Goal: Task Accomplishment & Management: Manage account settings

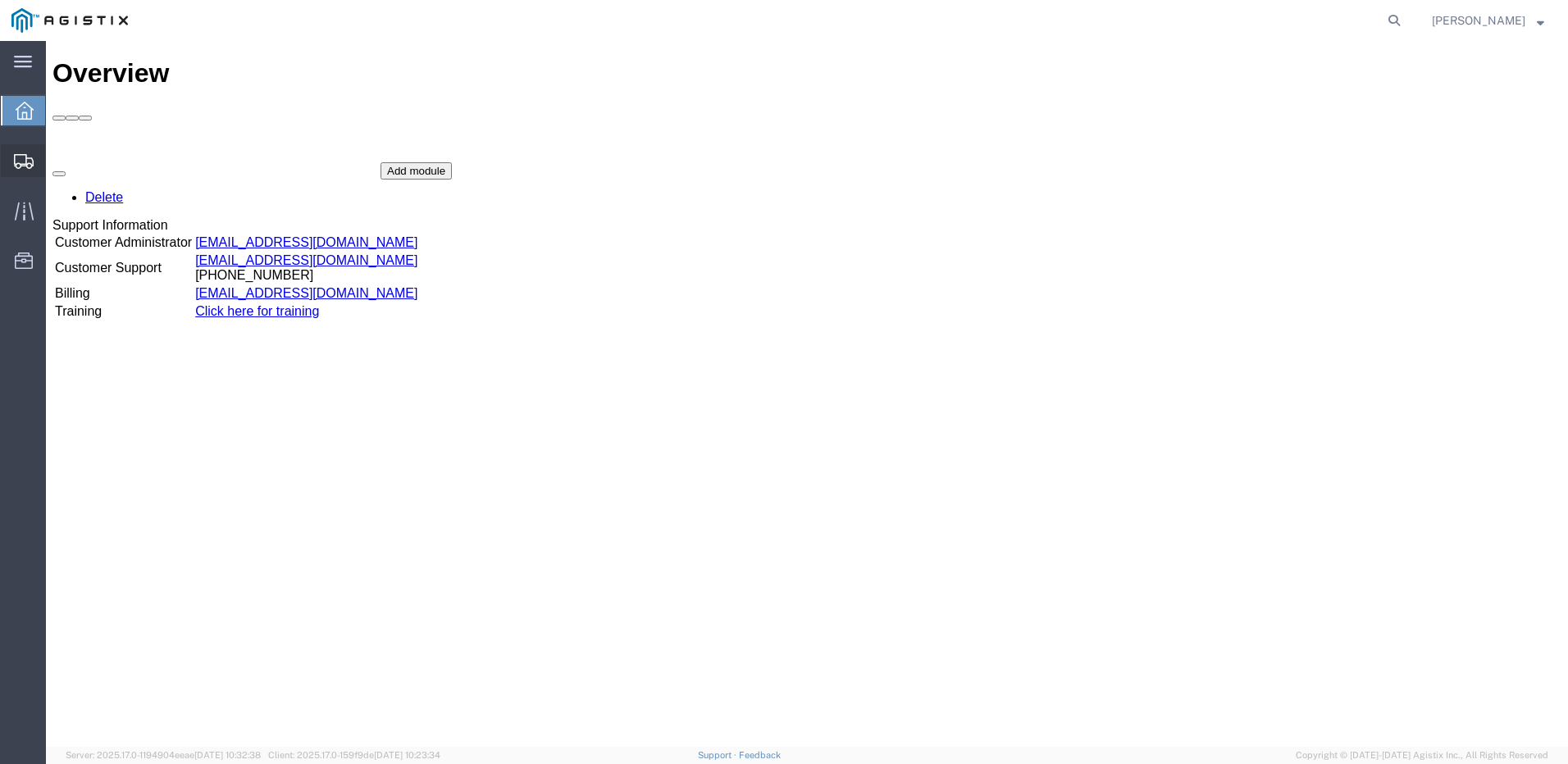
click at [57, 161] on span "Shipments" at bounding box center [51, 161] width 12 height 33
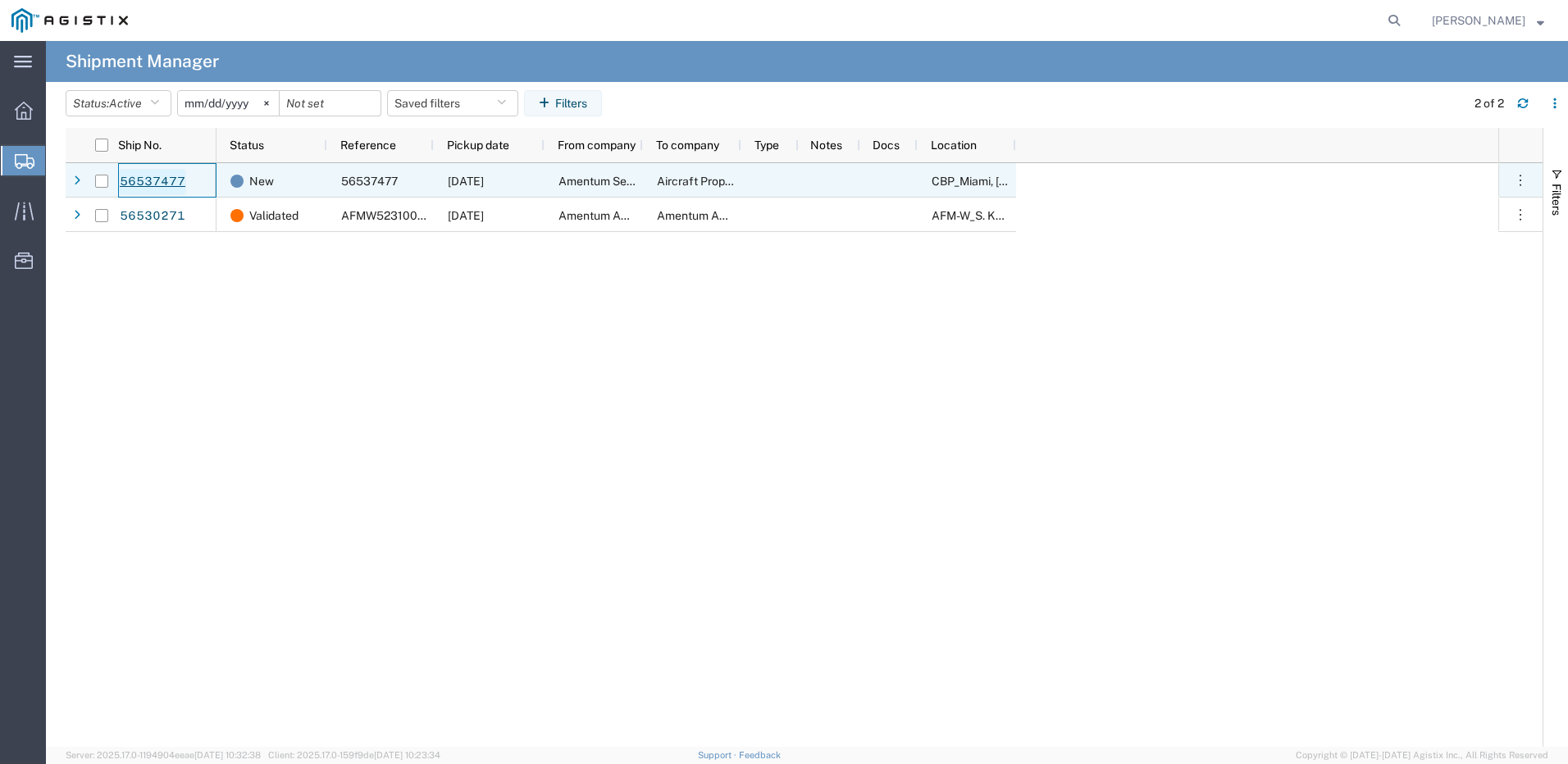
click at [162, 182] on link "56537477" at bounding box center [152, 182] width 67 height 26
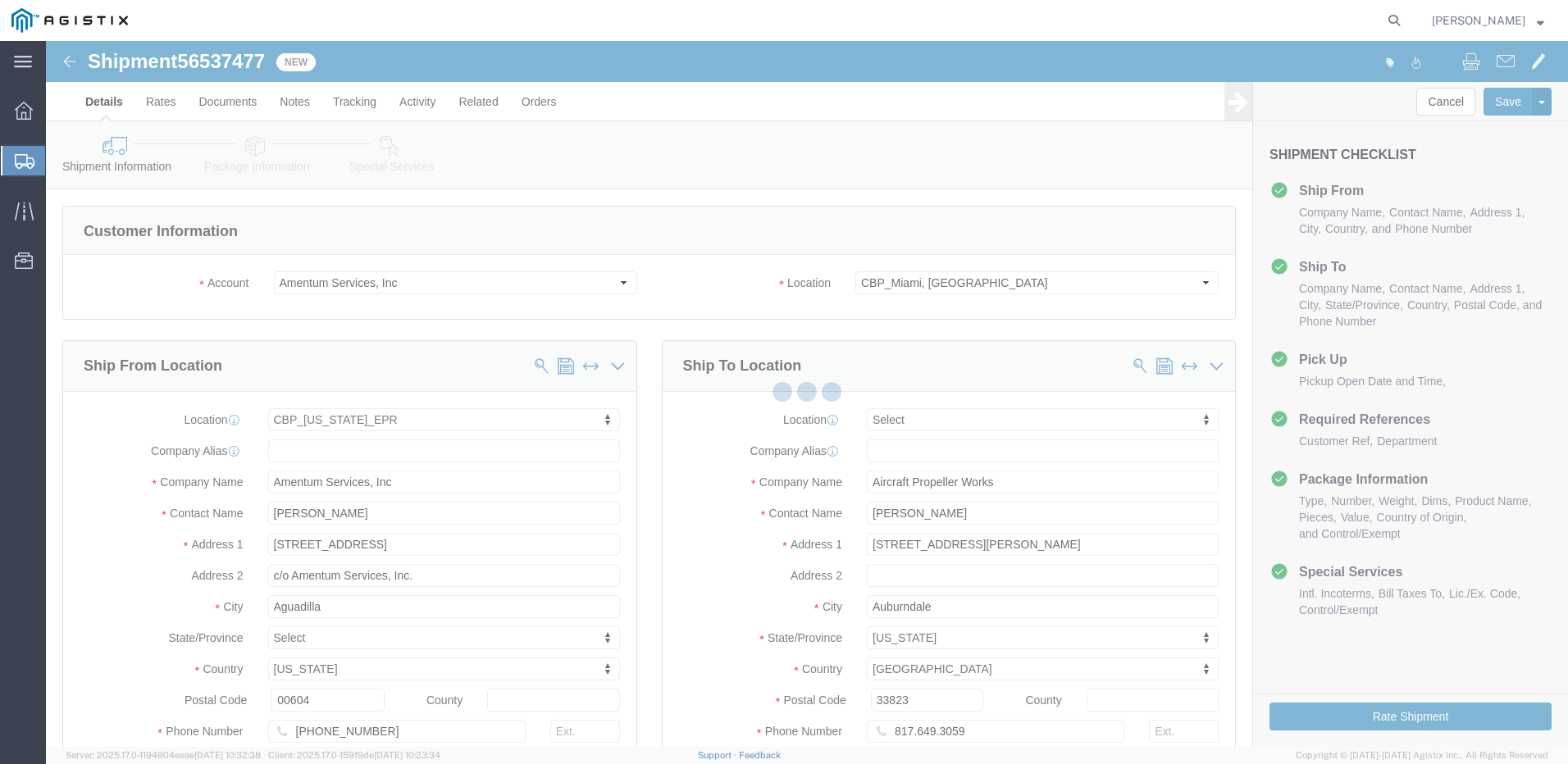
select select "49933"
select select
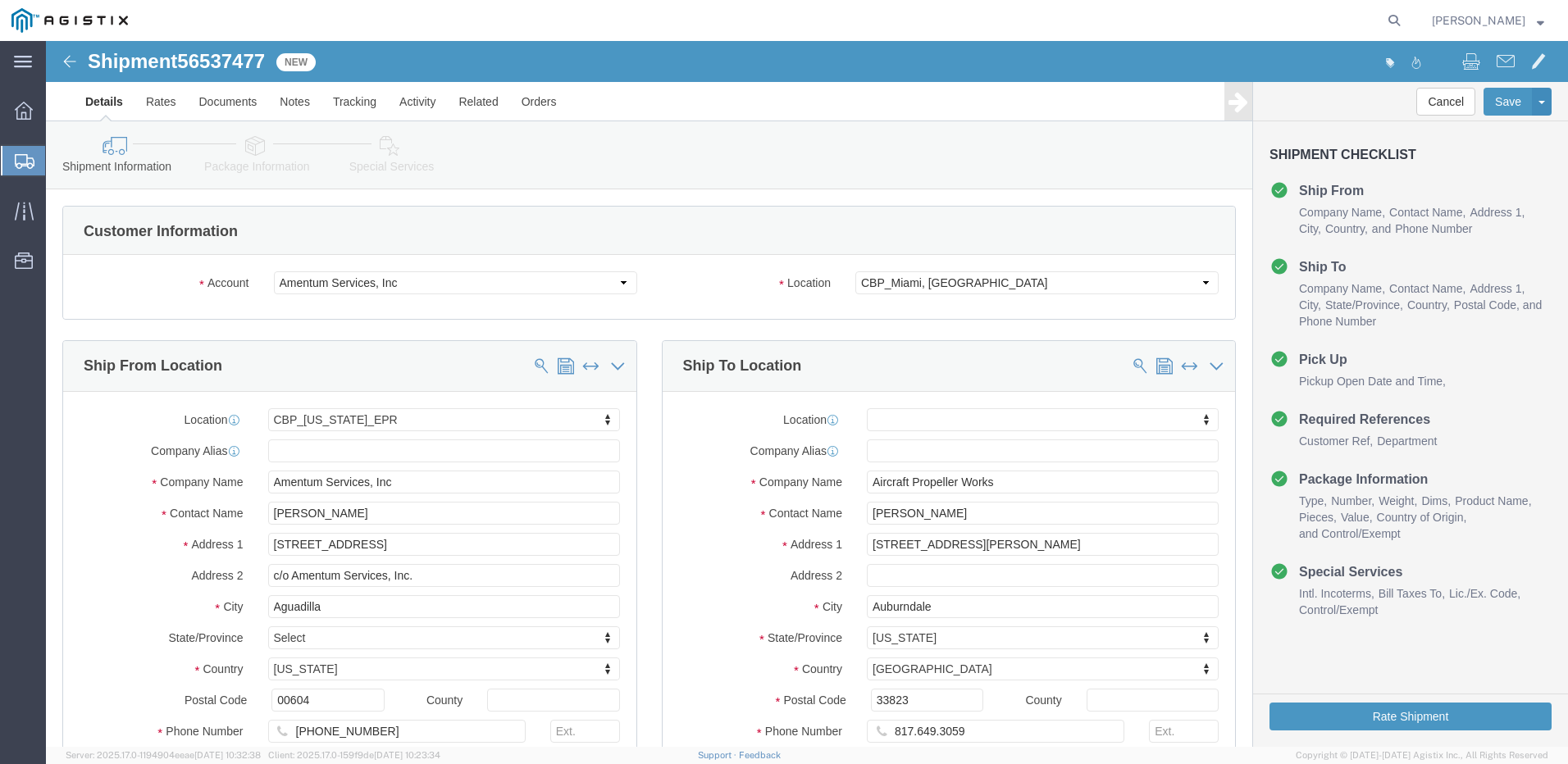
click span "56537477"
copy span "56537477"
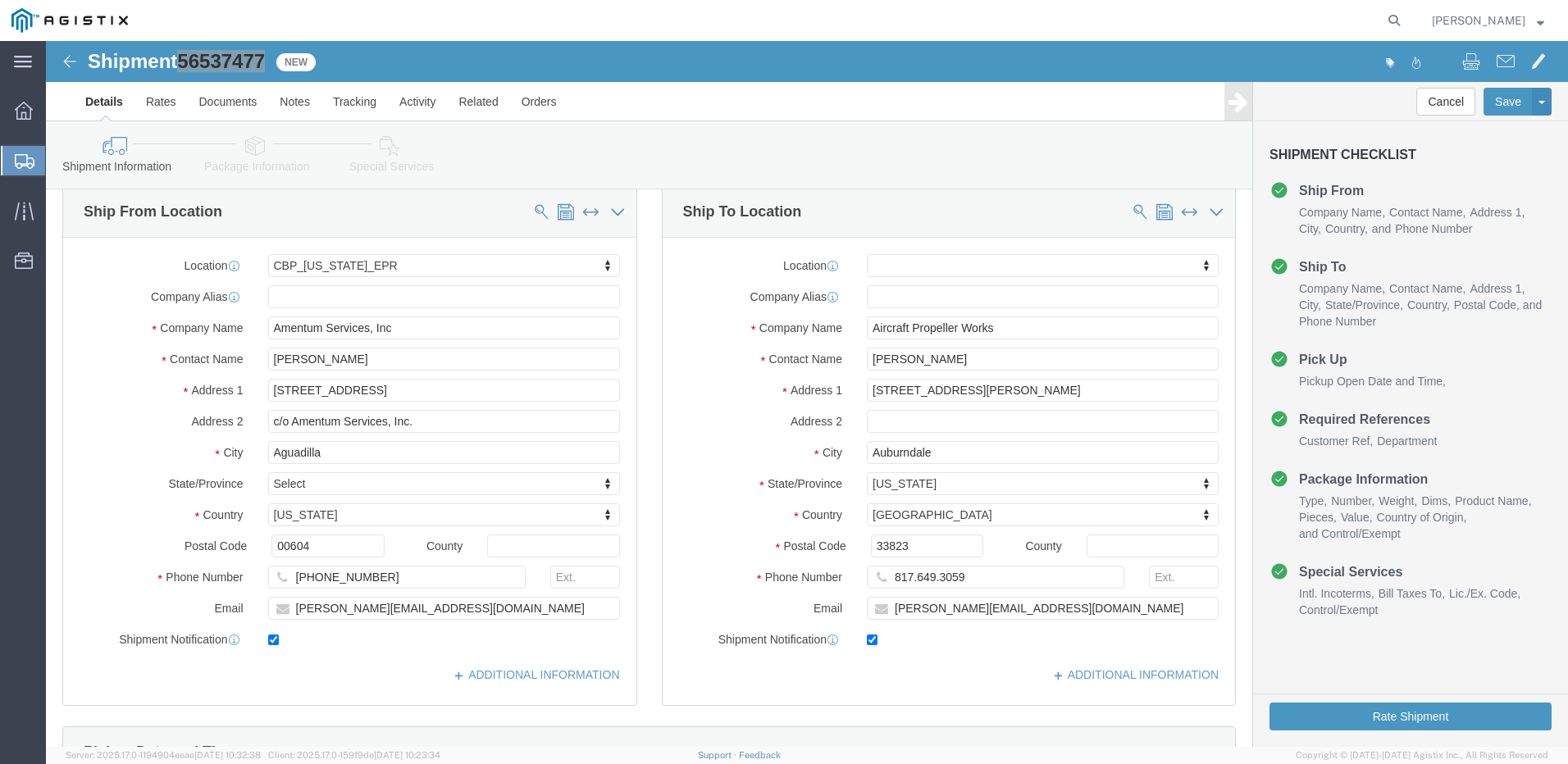
scroll to position [164, 0]
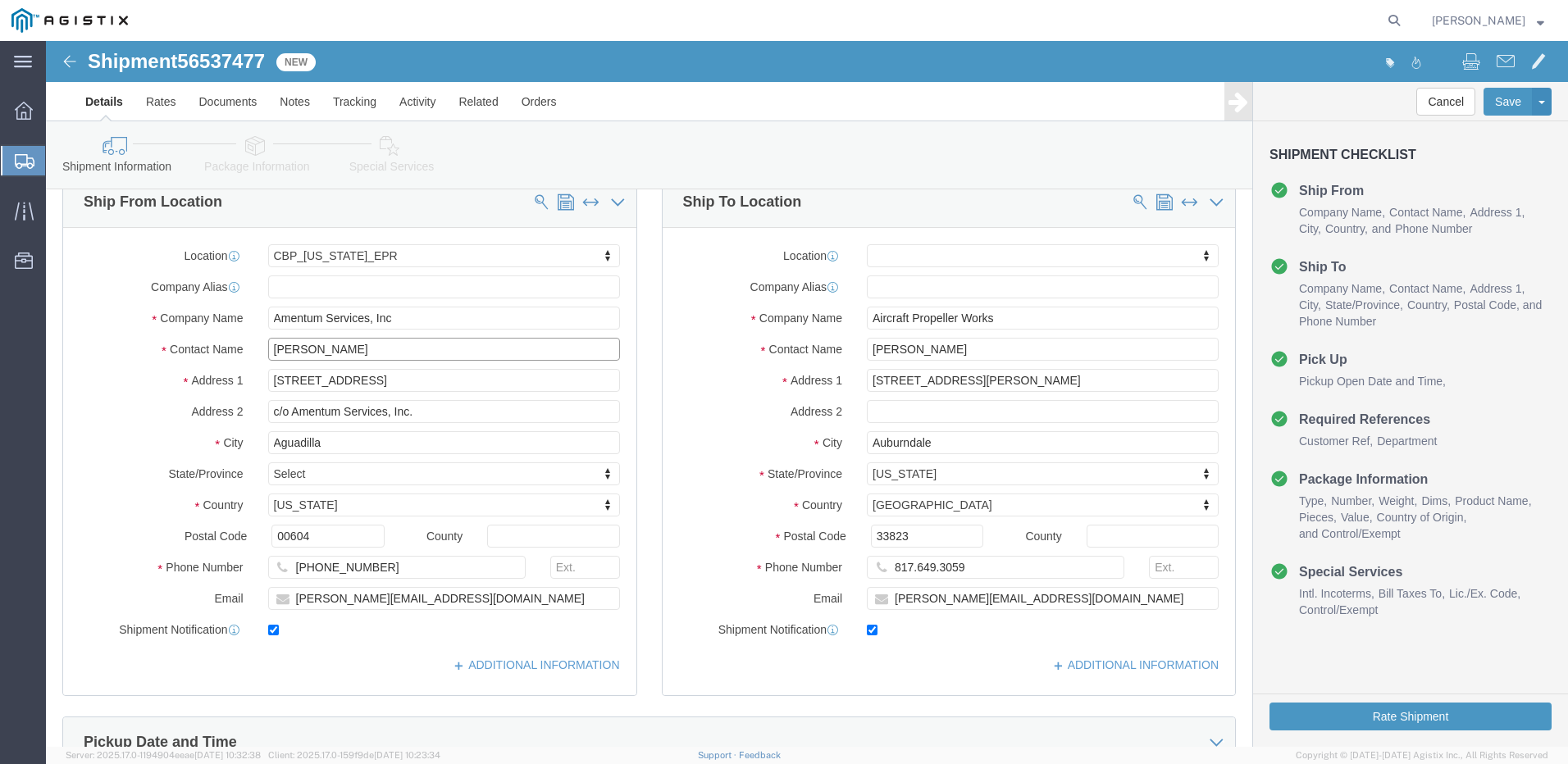
click input "[PERSON_NAME]"
drag, startPoint x: 262, startPoint y: 305, endPoint x: 279, endPoint y: 311, distance: 18.0
click input "[PERSON_NAME]"
click input "Aircraft Propeller Works"
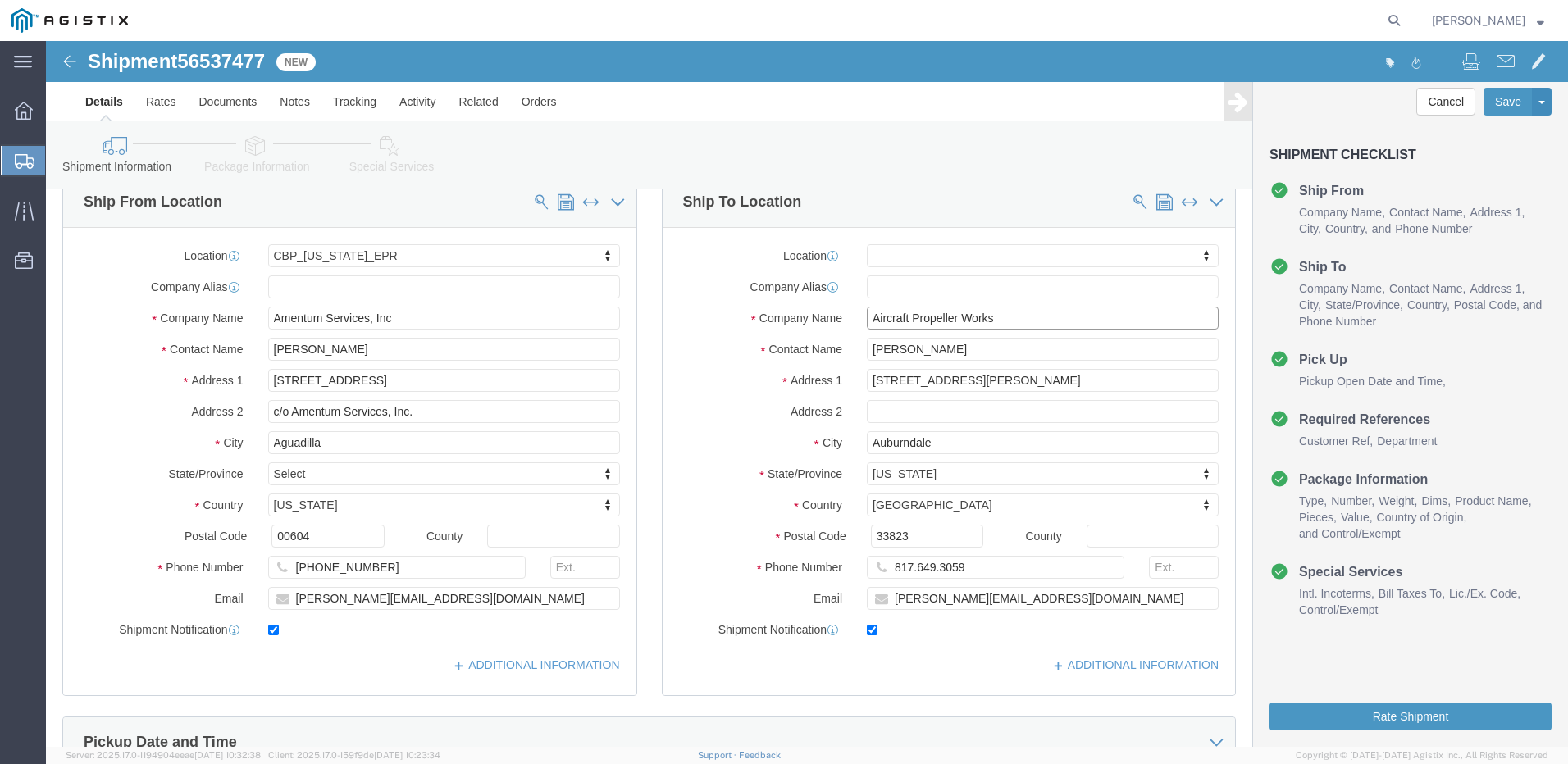
click input "Aircraft Propeller Works"
click input "[PERSON_NAME]"
drag, startPoint x: 819, startPoint y: 340, endPoint x: 932, endPoint y: 340, distance: 113.0
click input "[STREET_ADDRESS][PERSON_NAME]"
click icon
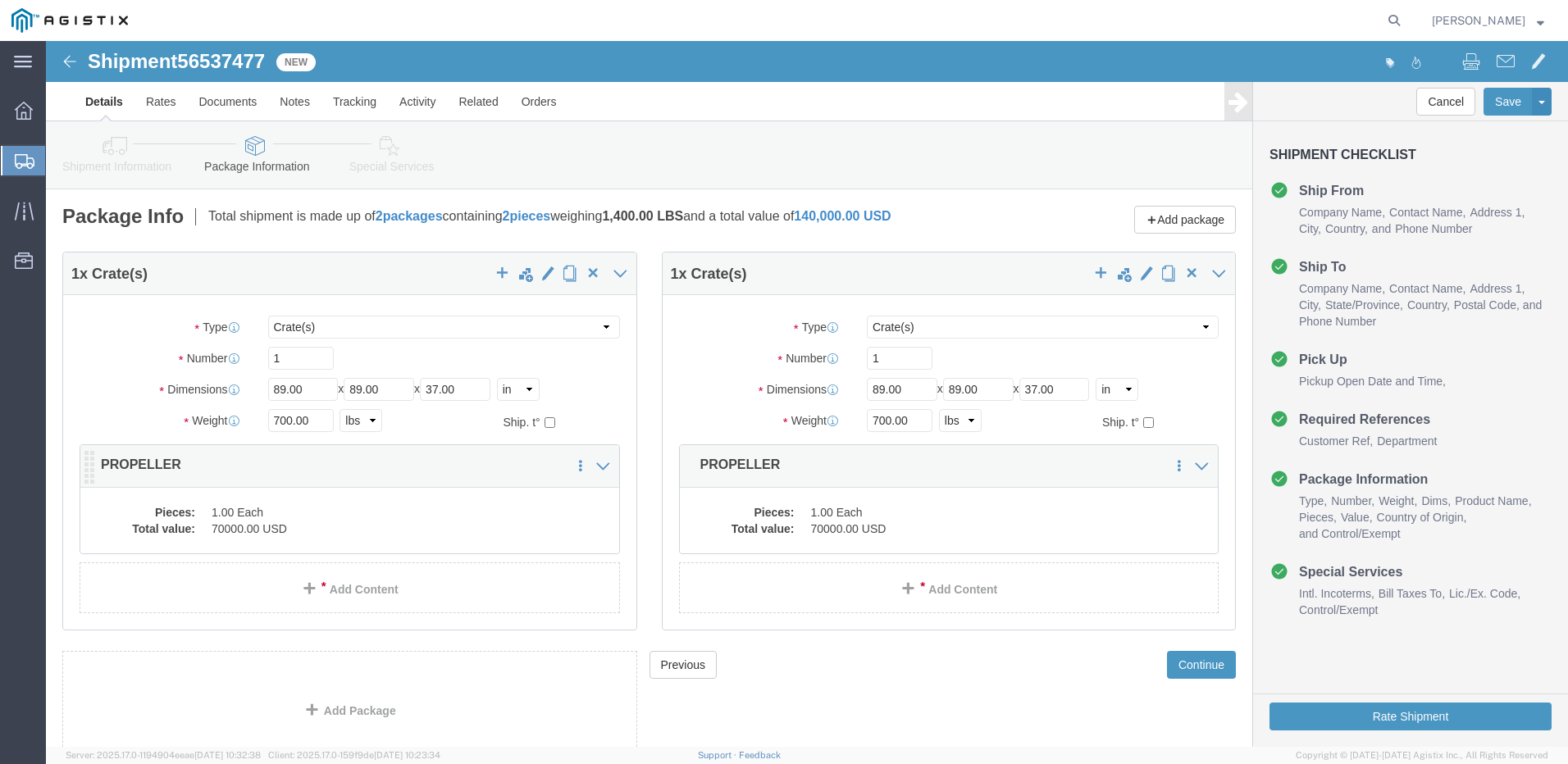
click dd "1.00 Each"
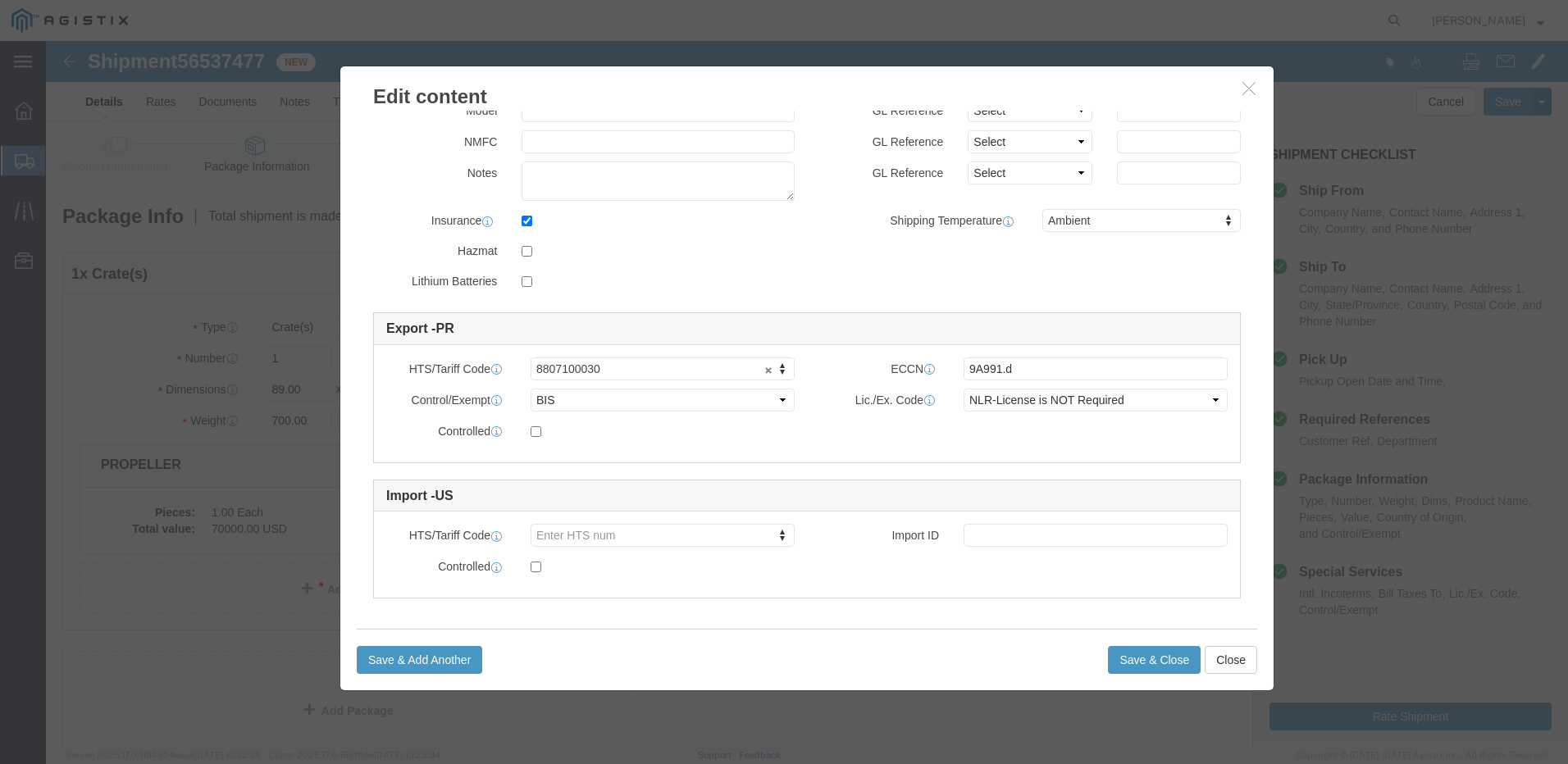
scroll to position [266, 0]
click icon "button"
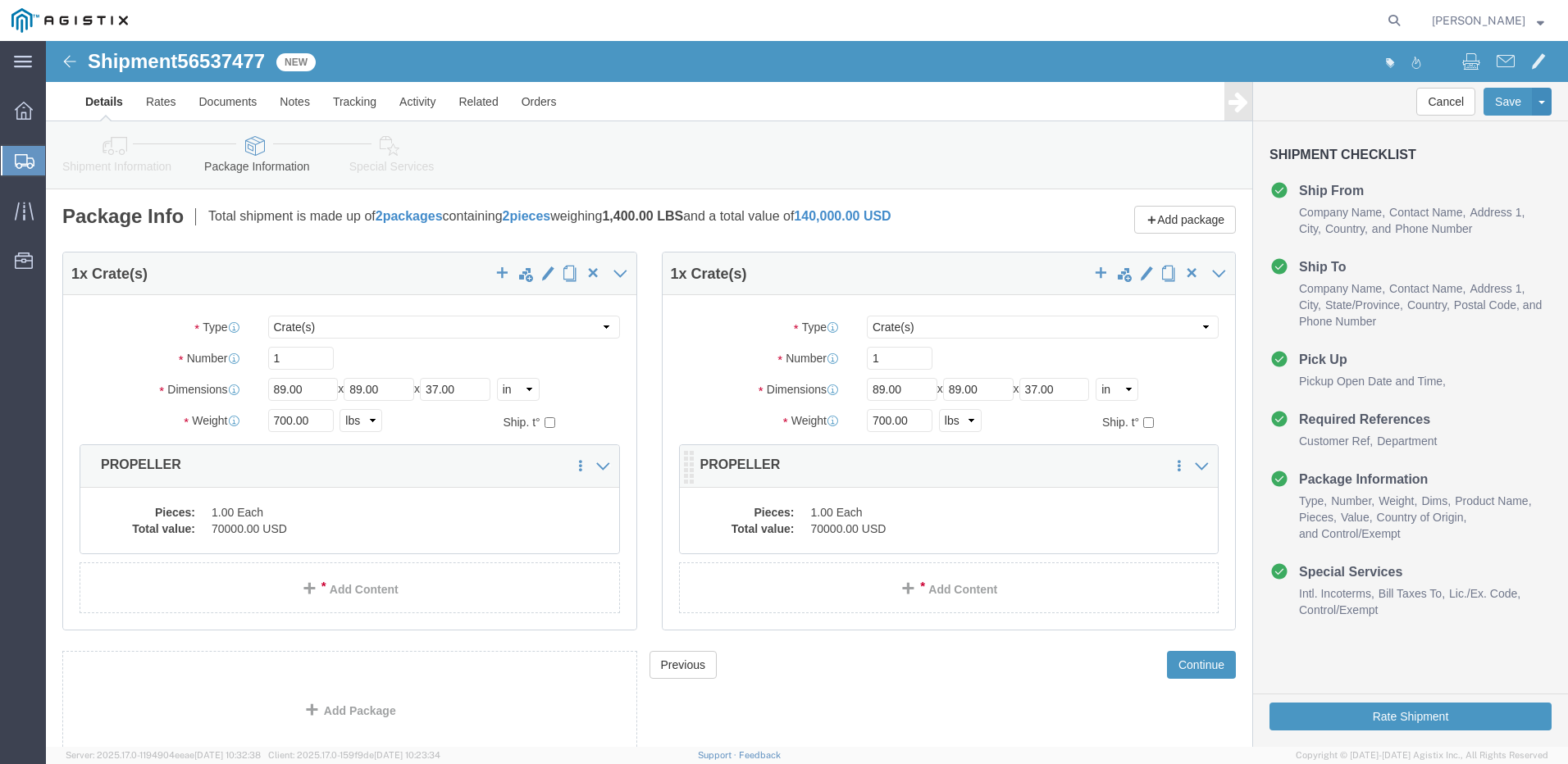
click div "Pieces: 1.00 Each Total value: 70000.00 USD"
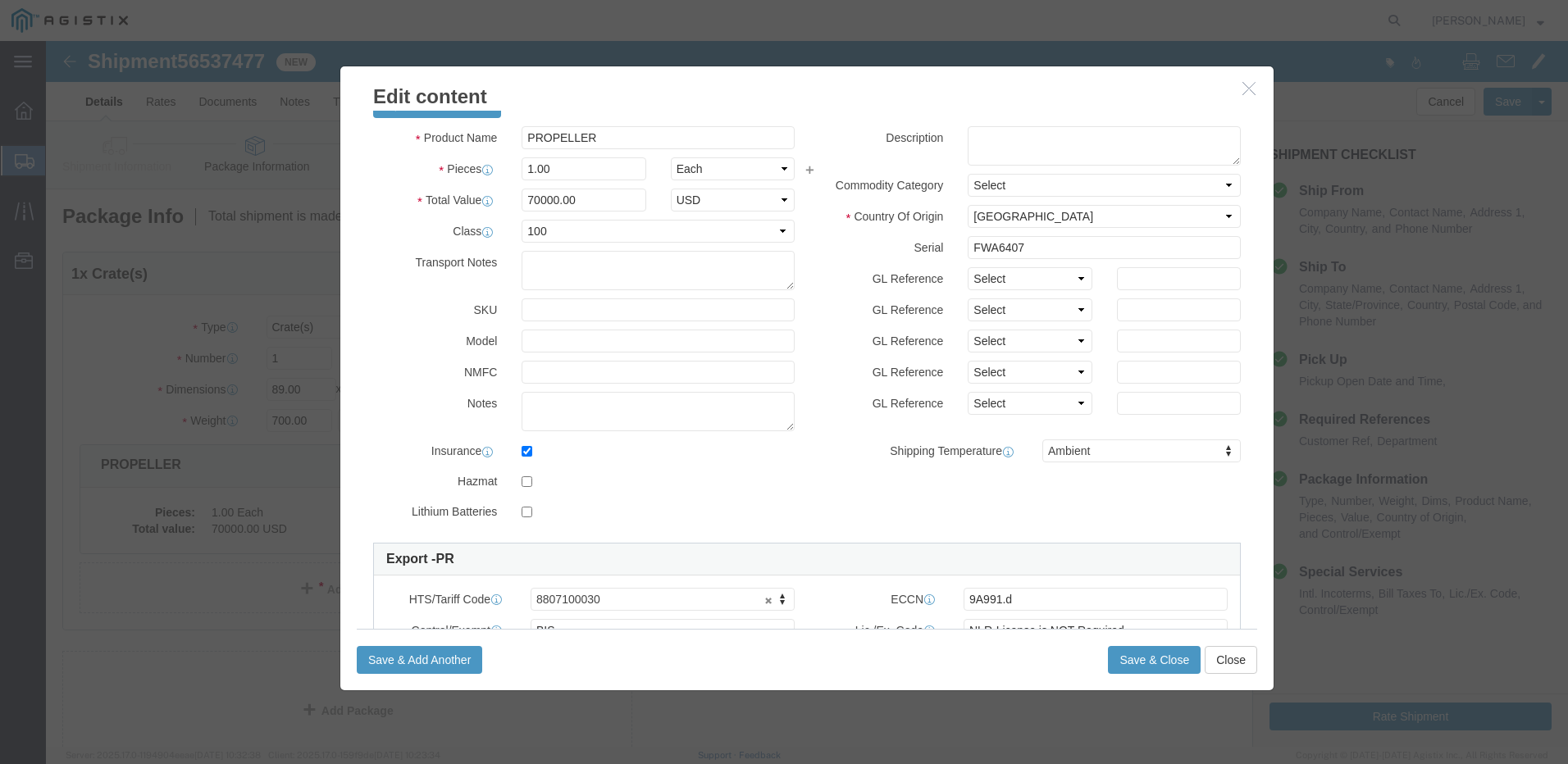
scroll to position [0, 0]
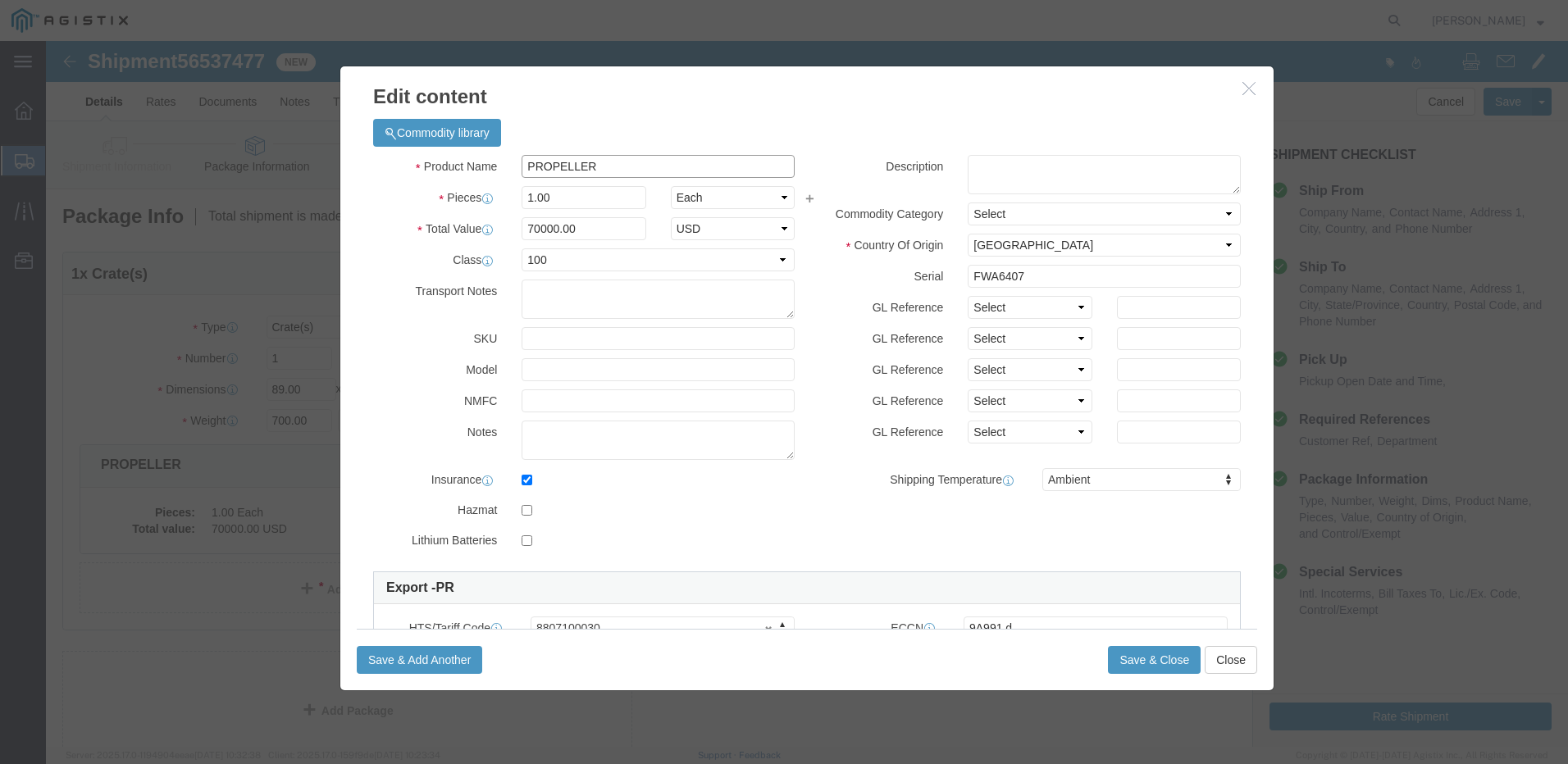
click input "PROPELLER"
click button "Close"
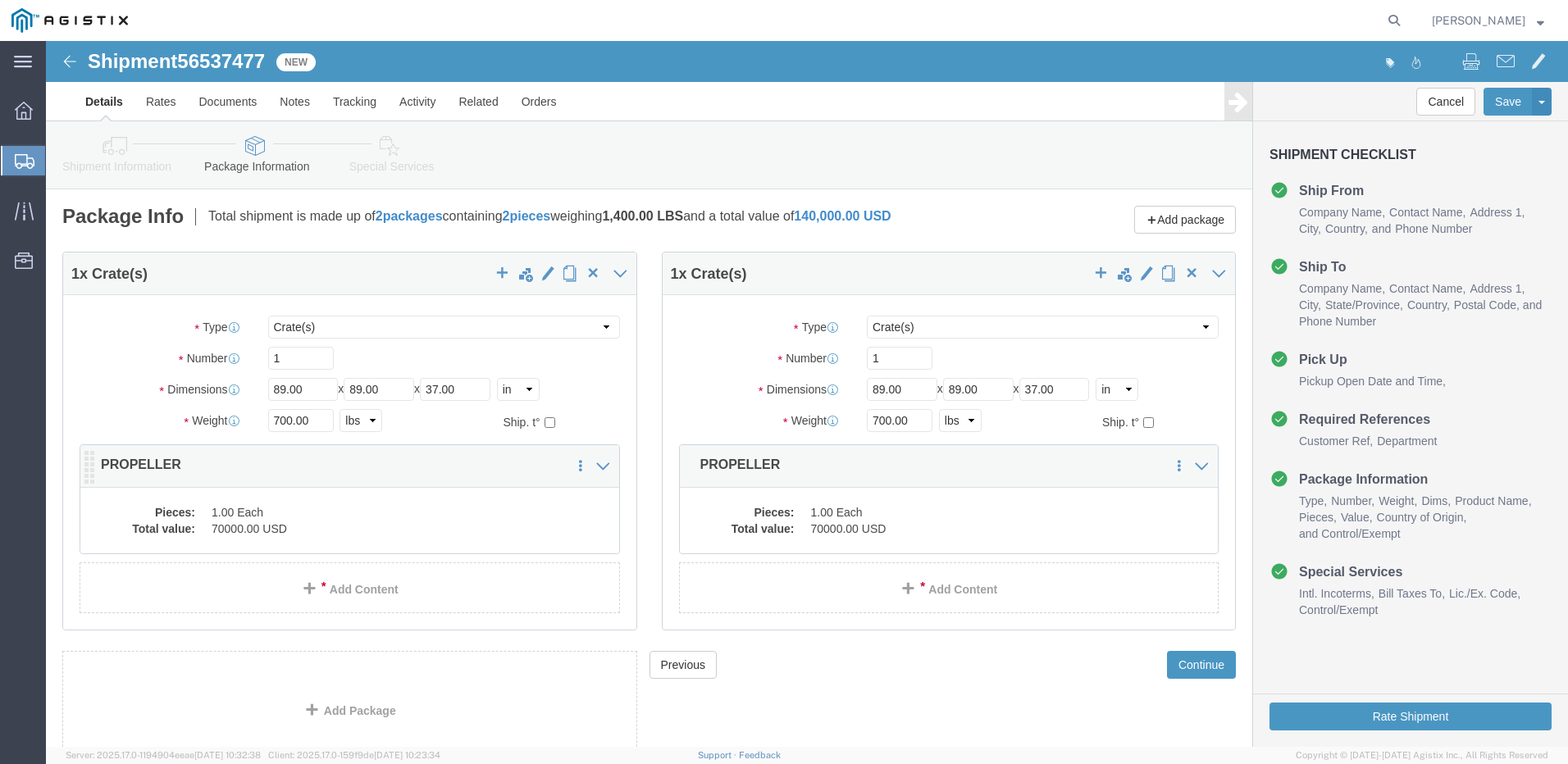
click dd "1.00 Each"
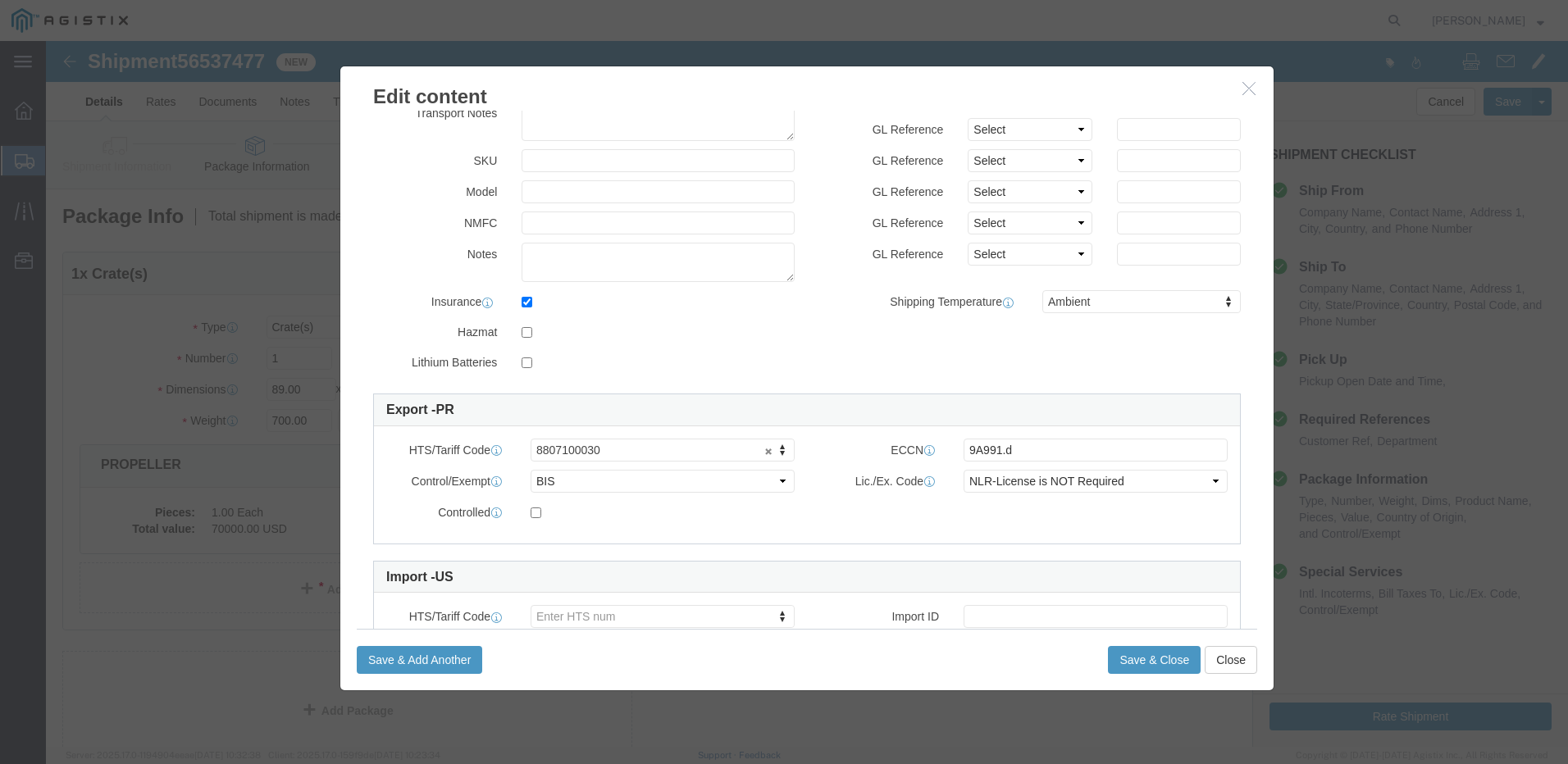
scroll to position [246, 0]
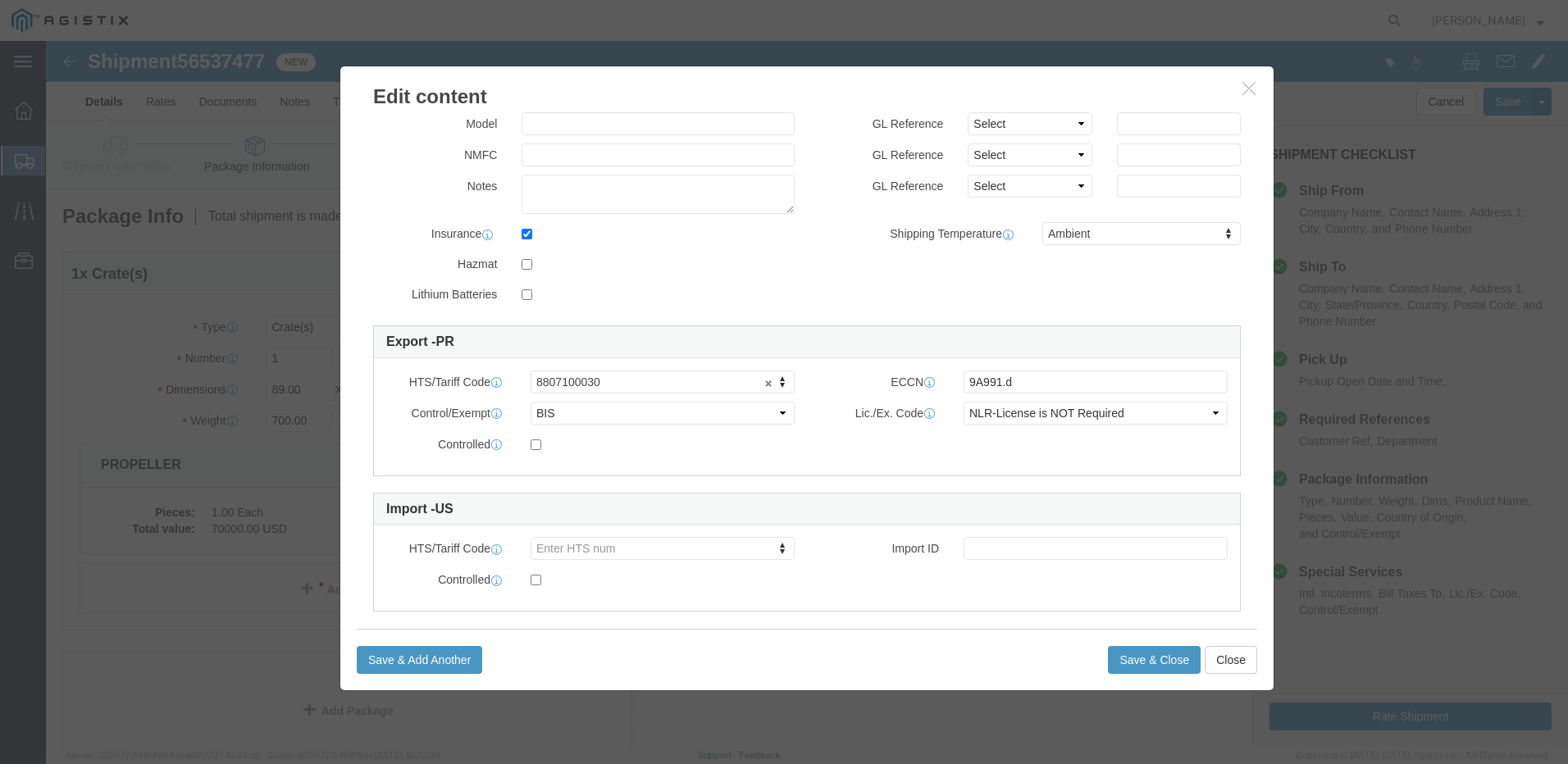
click icon "button"
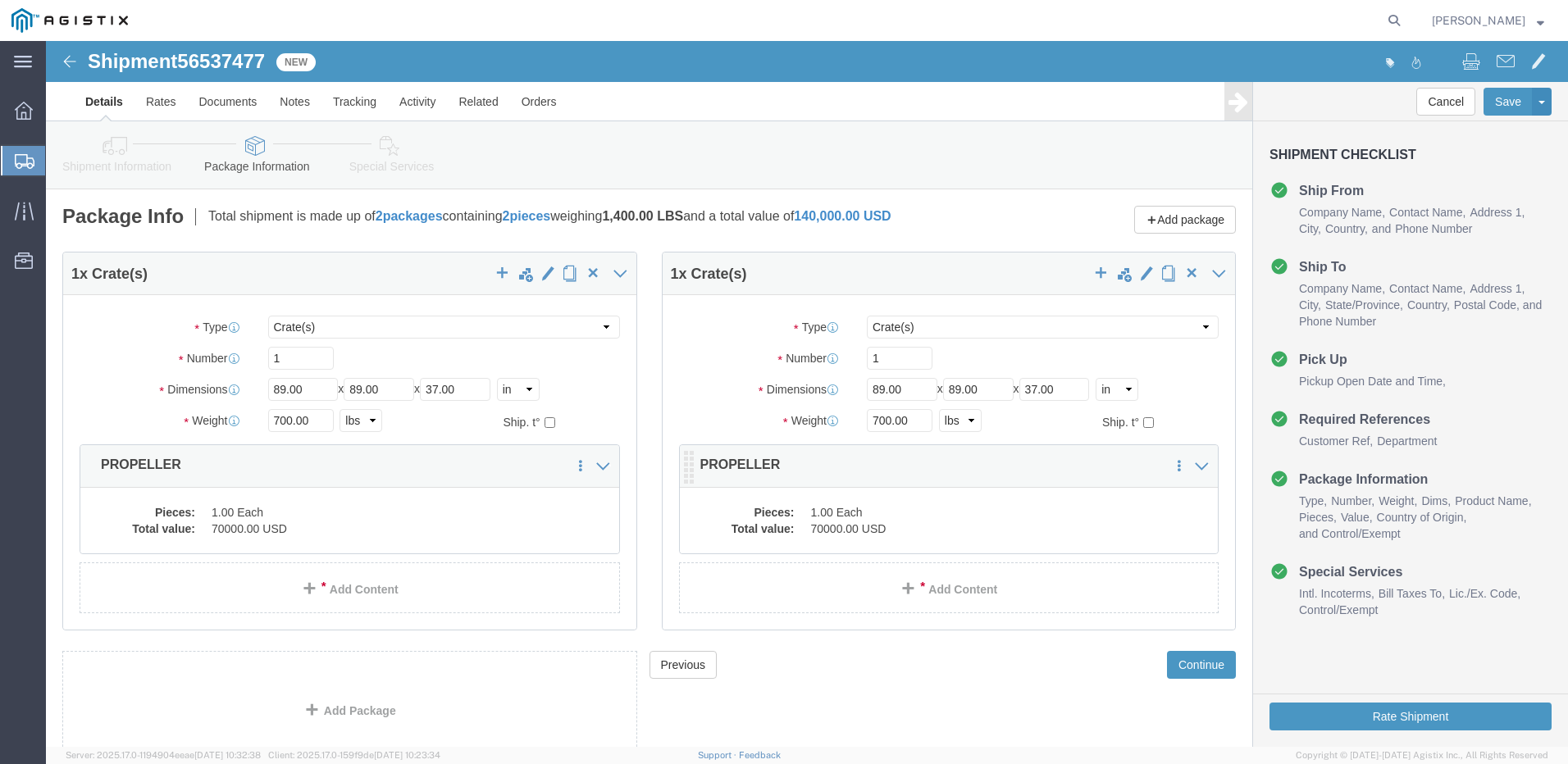
click dd "1.00 Each"
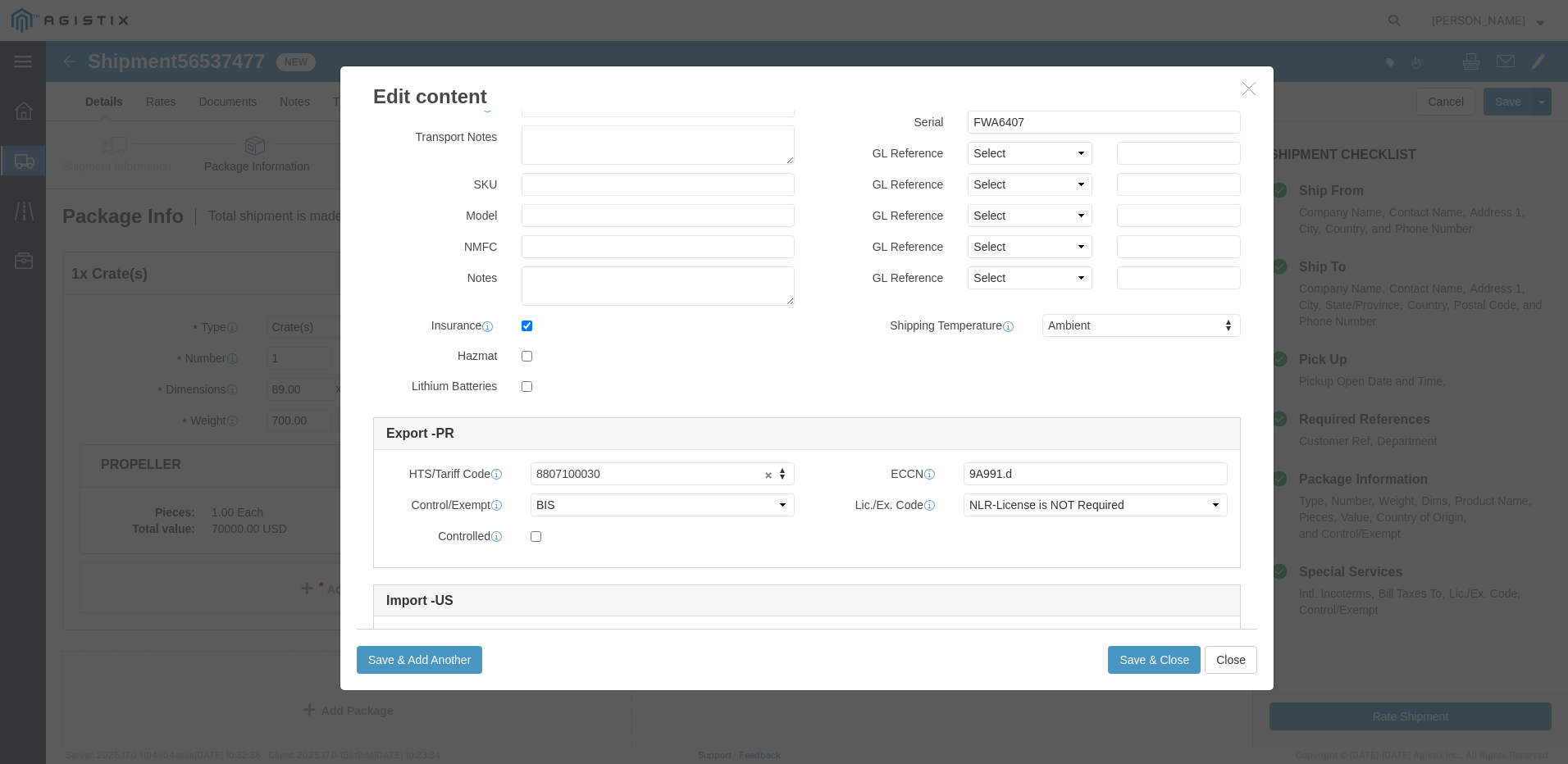
scroll to position [164, 0]
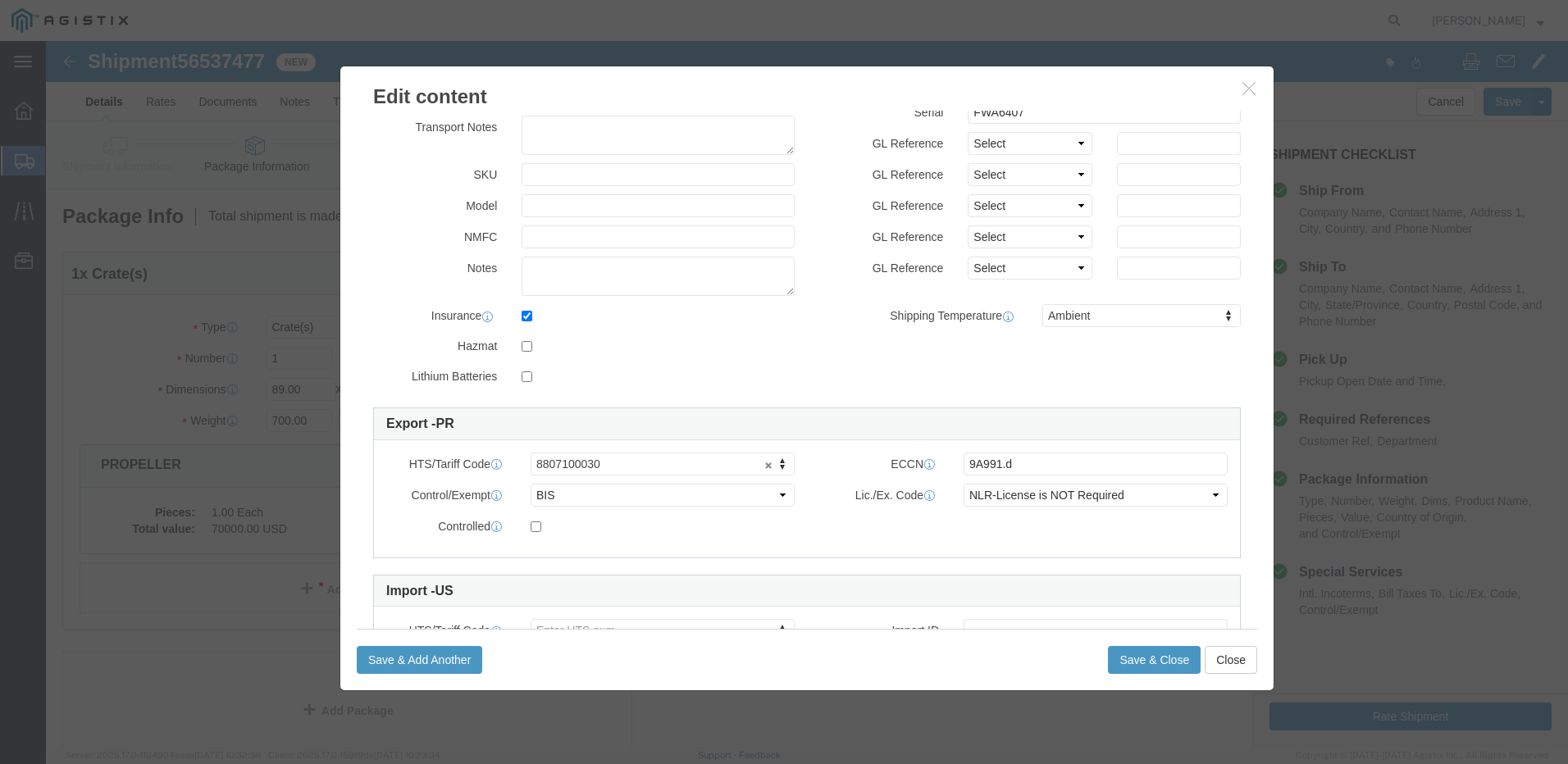
click icon "button"
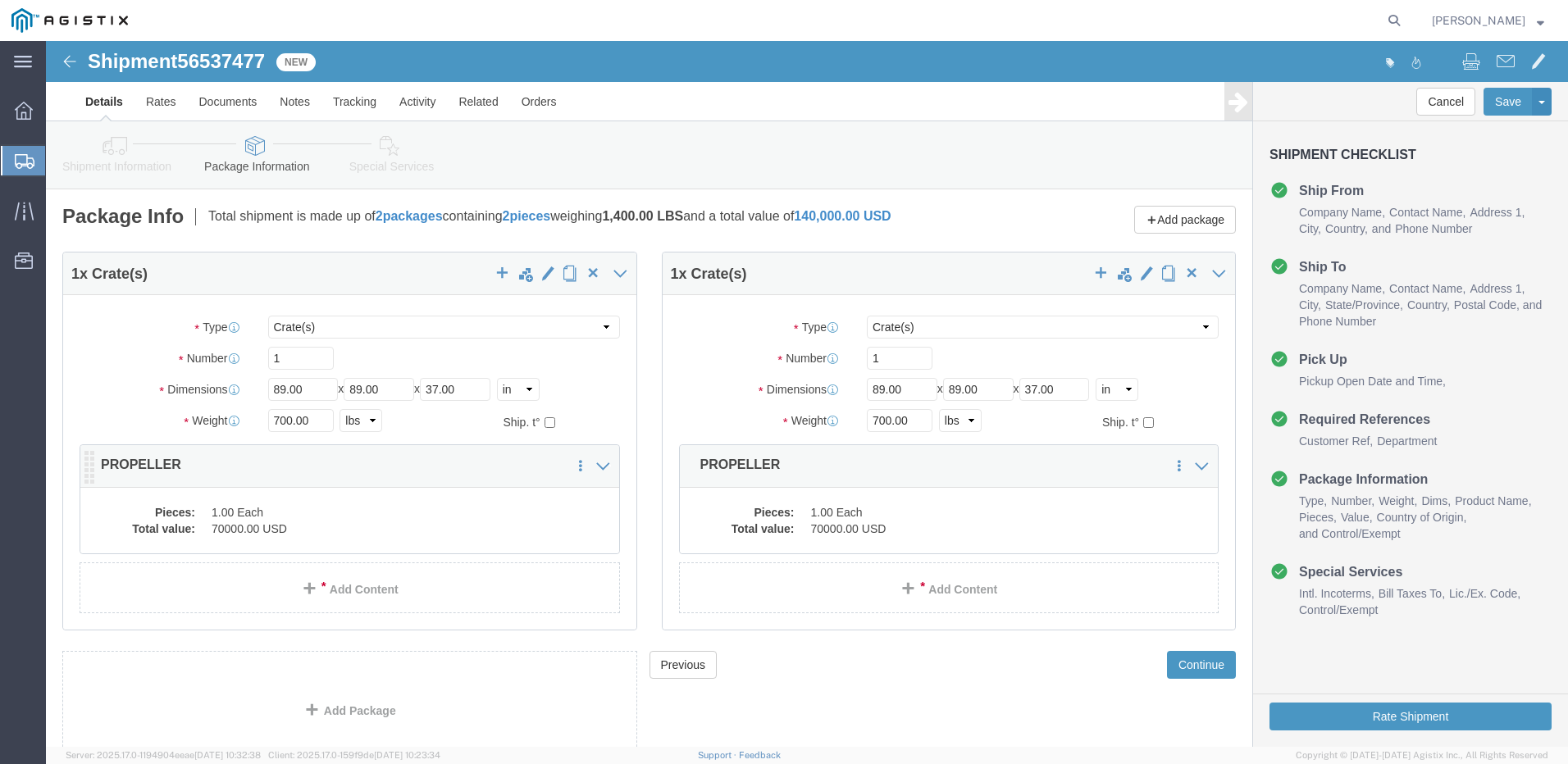
click dd "70000.00 USD"
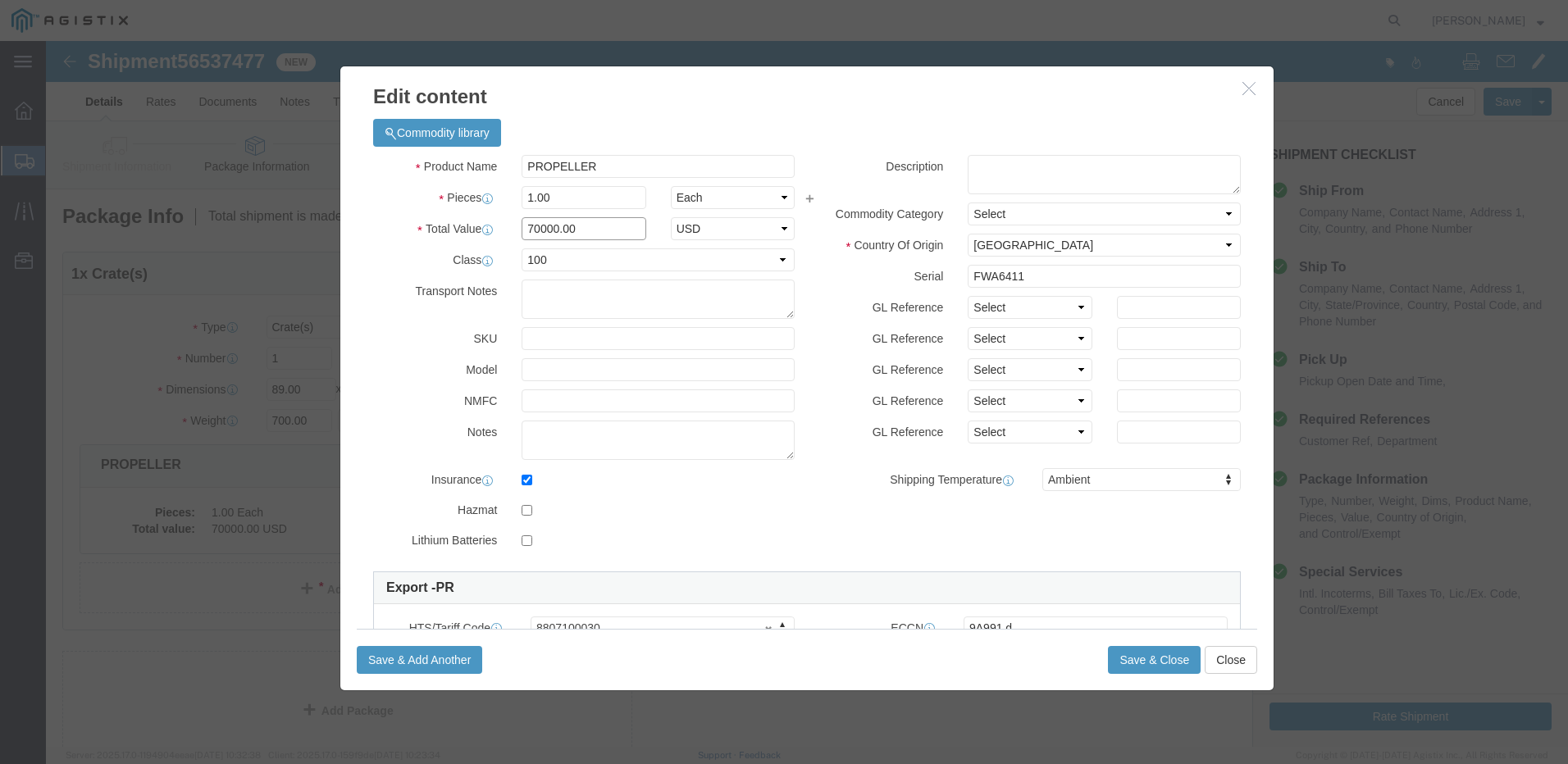
drag, startPoint x: 507, startPoint y: 185, endPoint x: 455, endPoint y: 185, distance: 52.0
click div "Total Value 70000.00 Select ADP AED AFN ALL AMD AOA ARS ATS AUD AWG AZN BAM BBD…"
click button "Close"
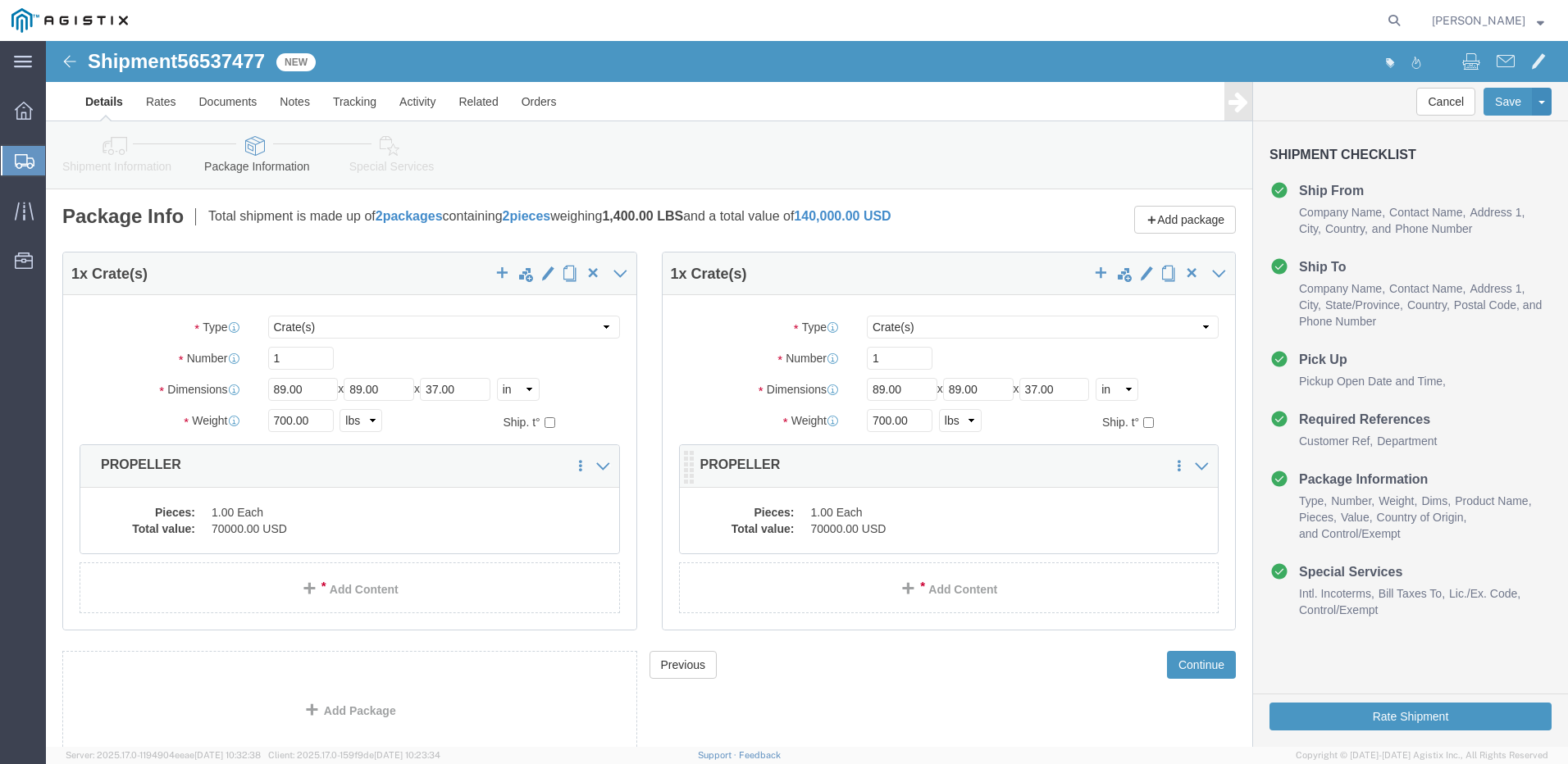
click dd "70000.00 USD"
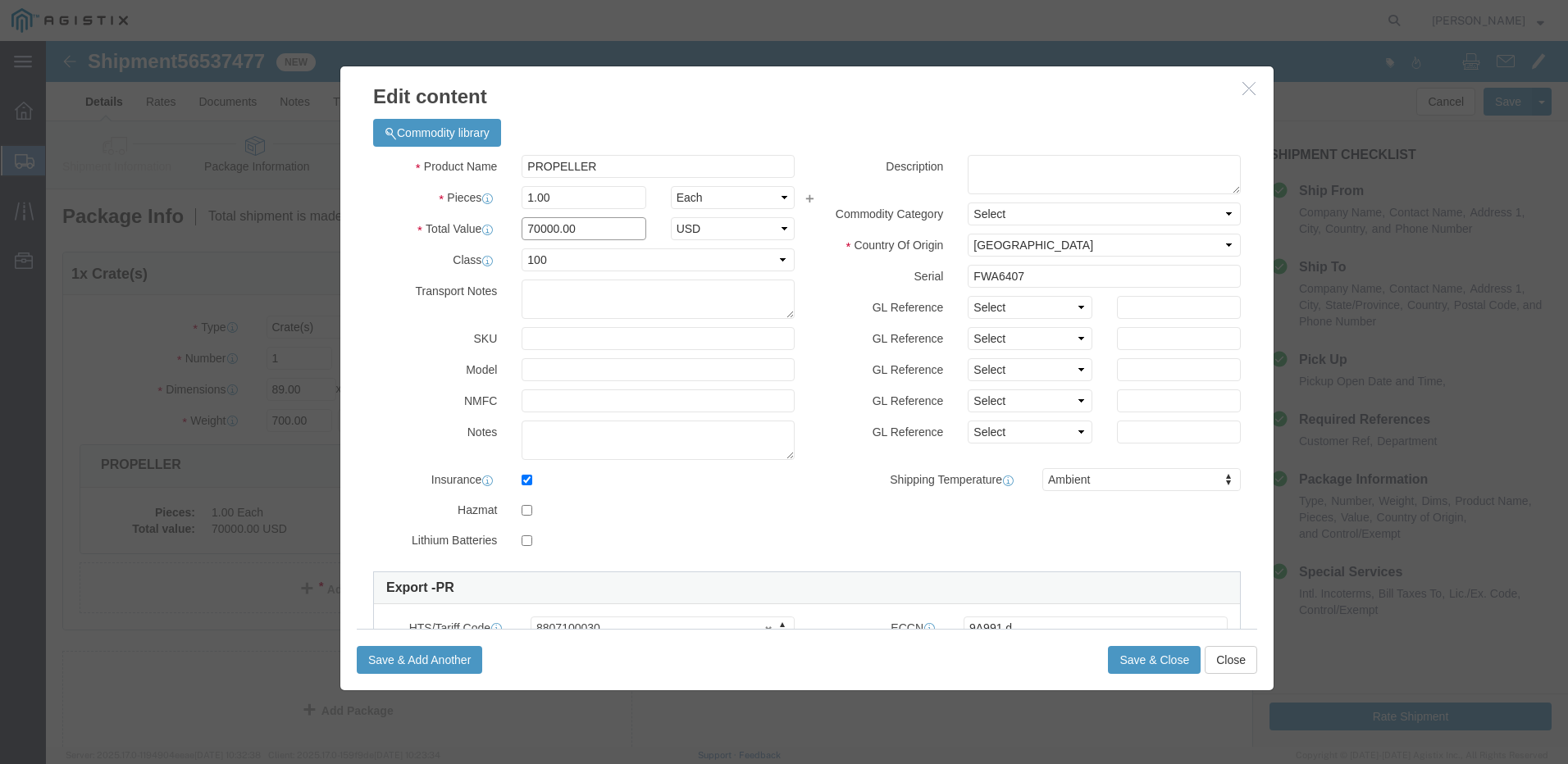
drag, startPoint x: 504, startPoint y: 186, endPoint x: 448, endPoint y: 190, distance: 56.1
click div "Total Value 70000.00 Select ADP AED AFN ALL AMD AOA ARS ATS AUD AWG AZN BAM BBD…"
drag, startPoint x: 1199, startPoint y: 52, endPoint x: 1193, endPoint y: 59, distance: 9.2
click icon "button"
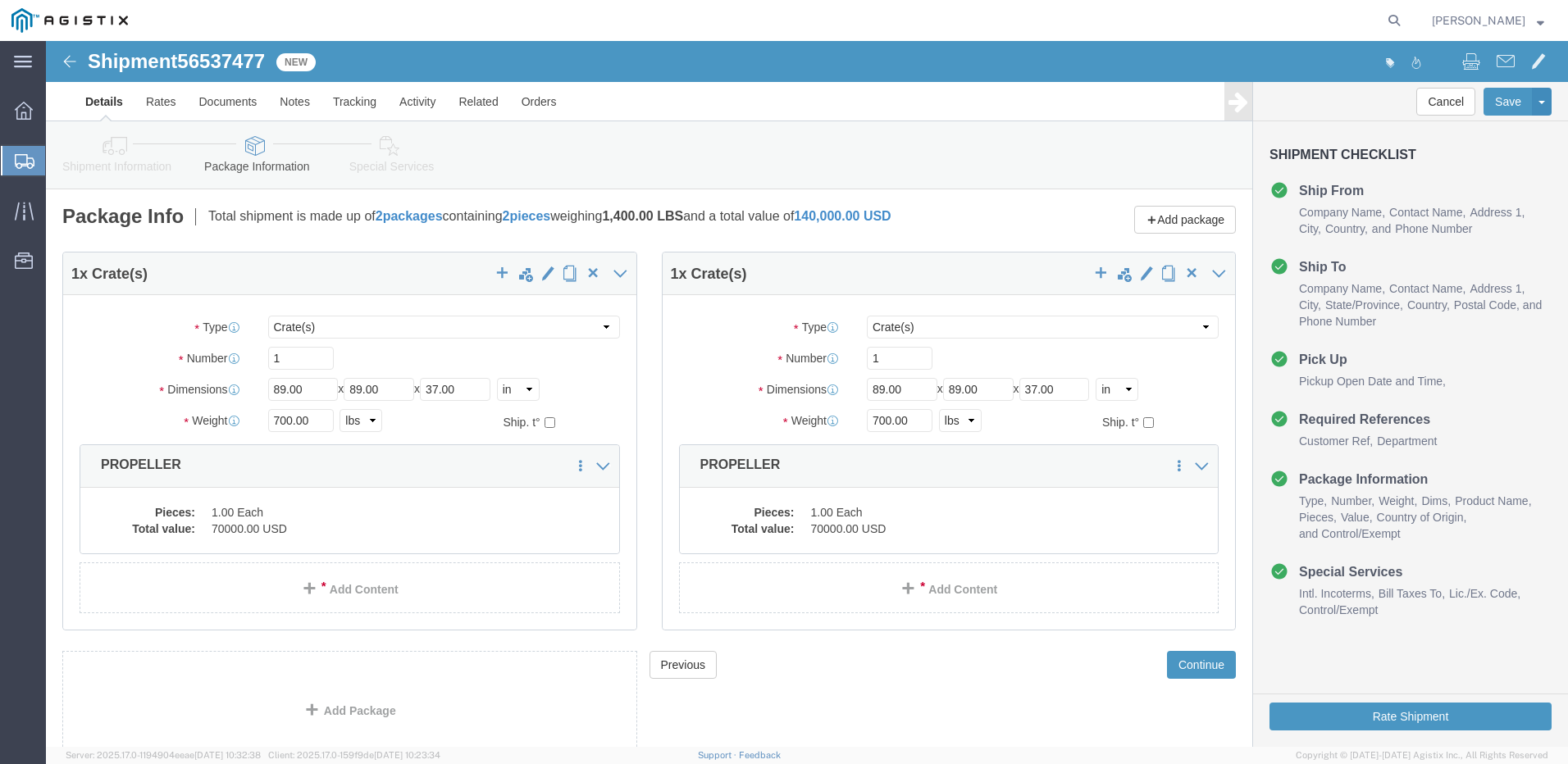
click link "Shipment Information"
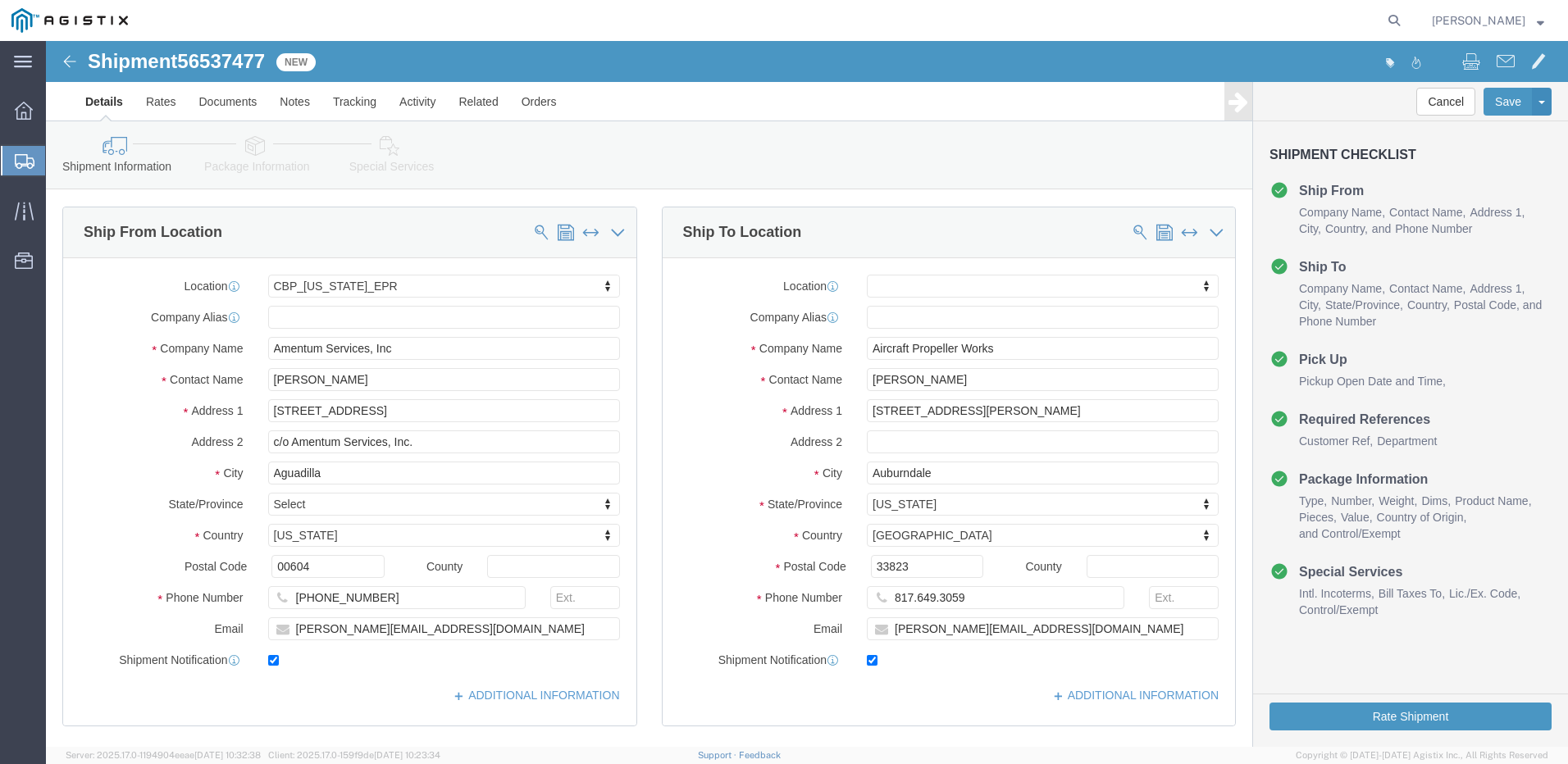
scroll to position [164, 0]
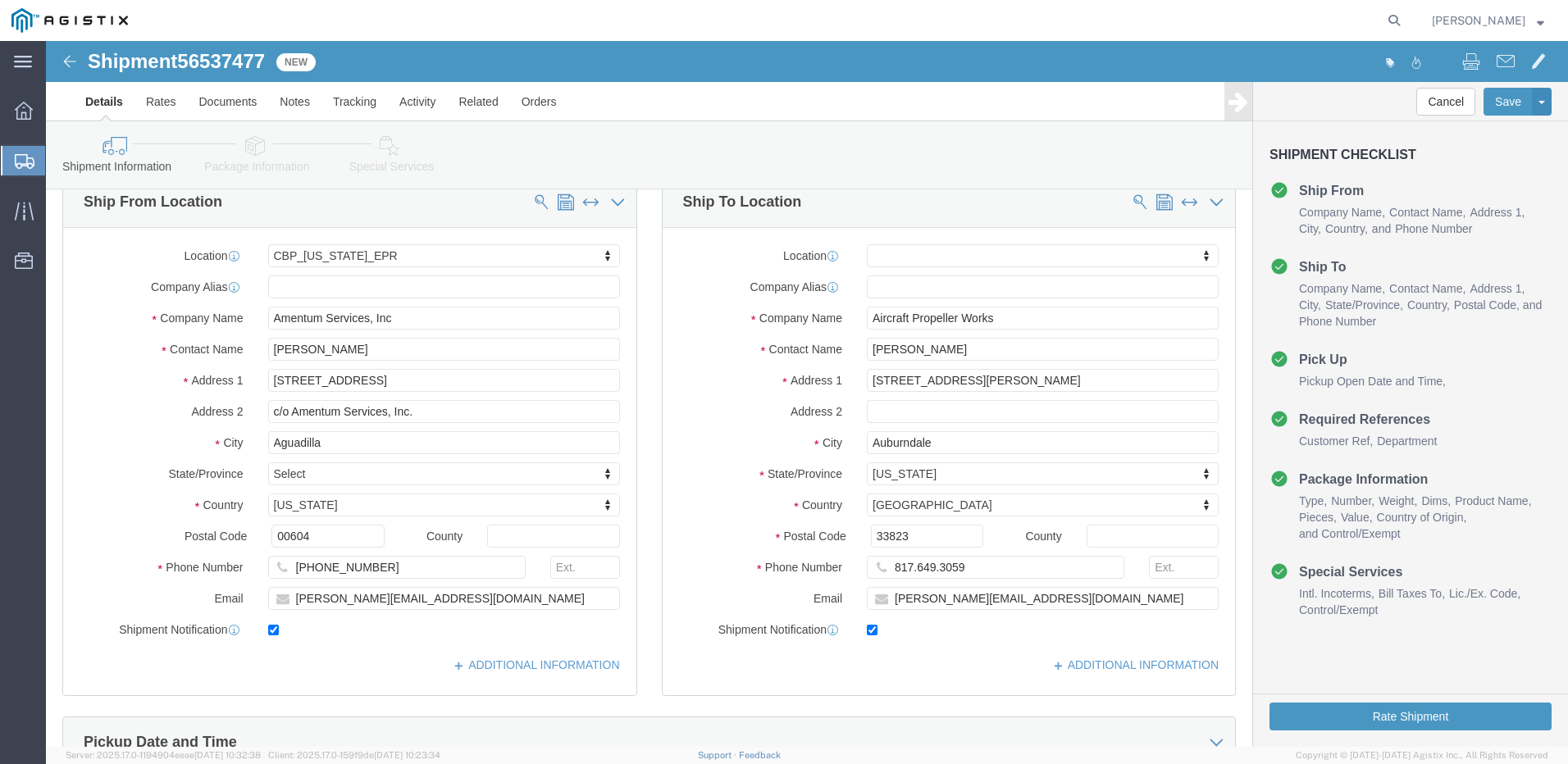
click link "Special Services"
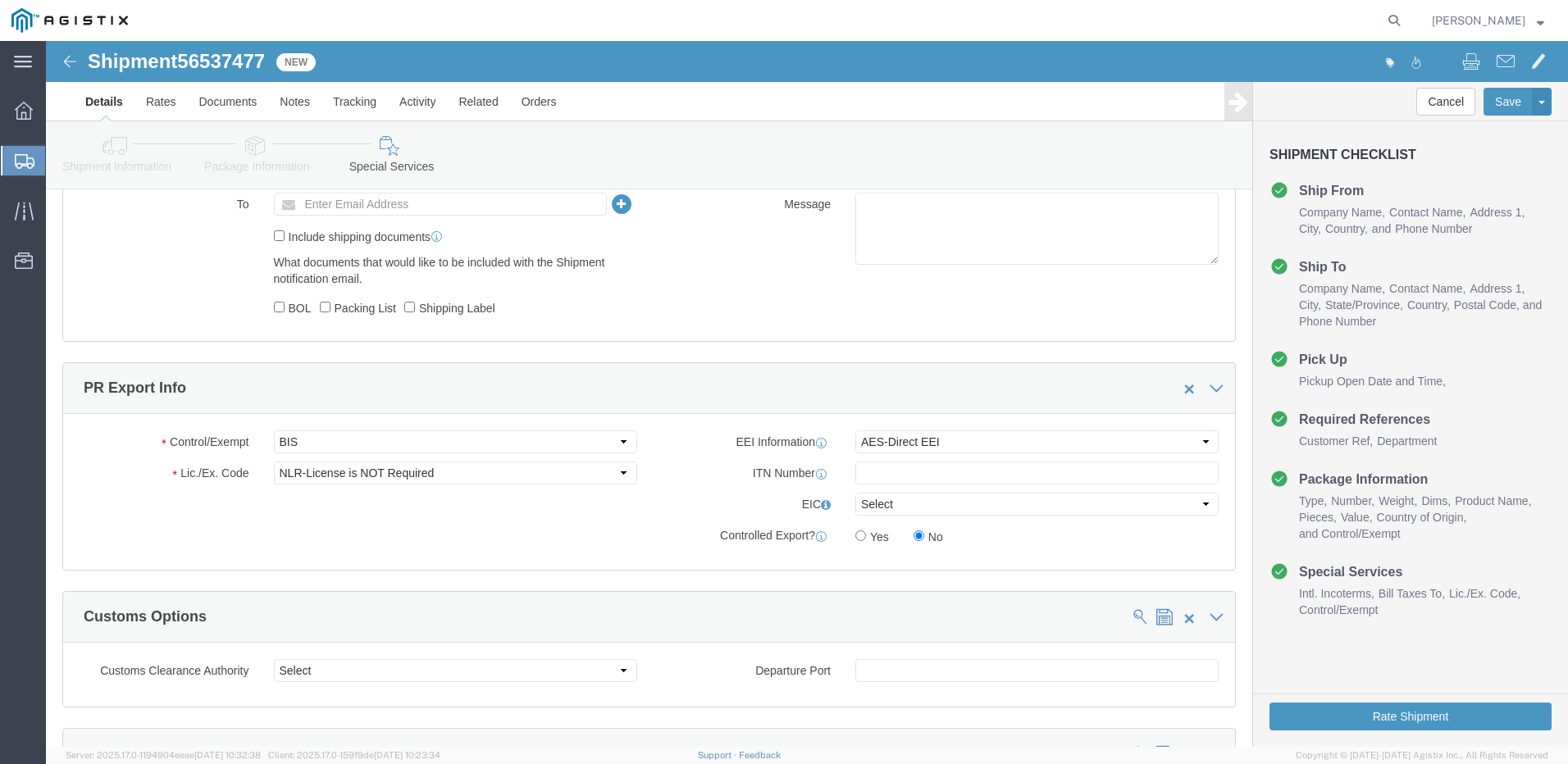
scroll to position [1066, 0]
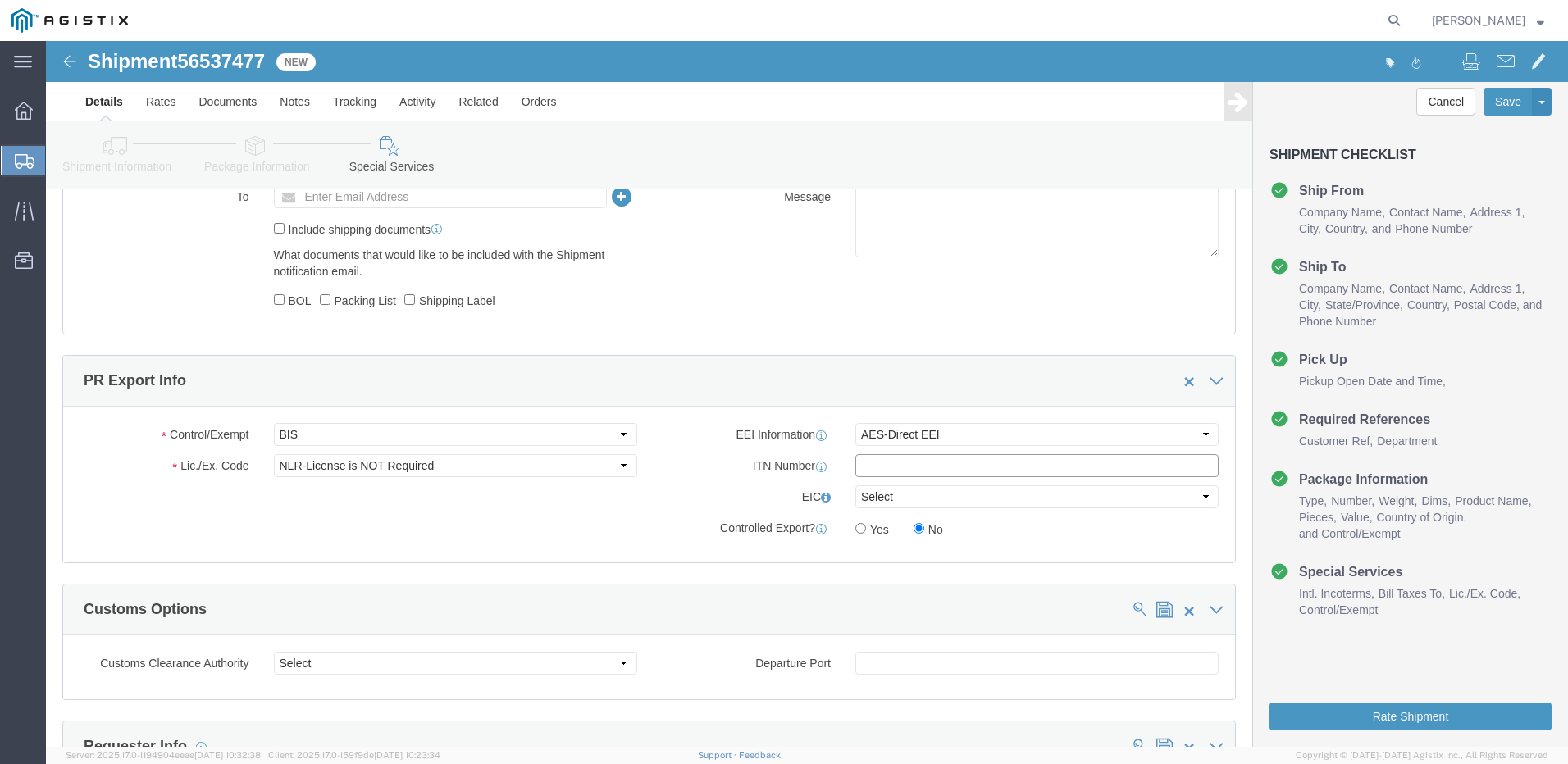
click input "text"
paste input "X20250820034548"
type input "X20250820034548"
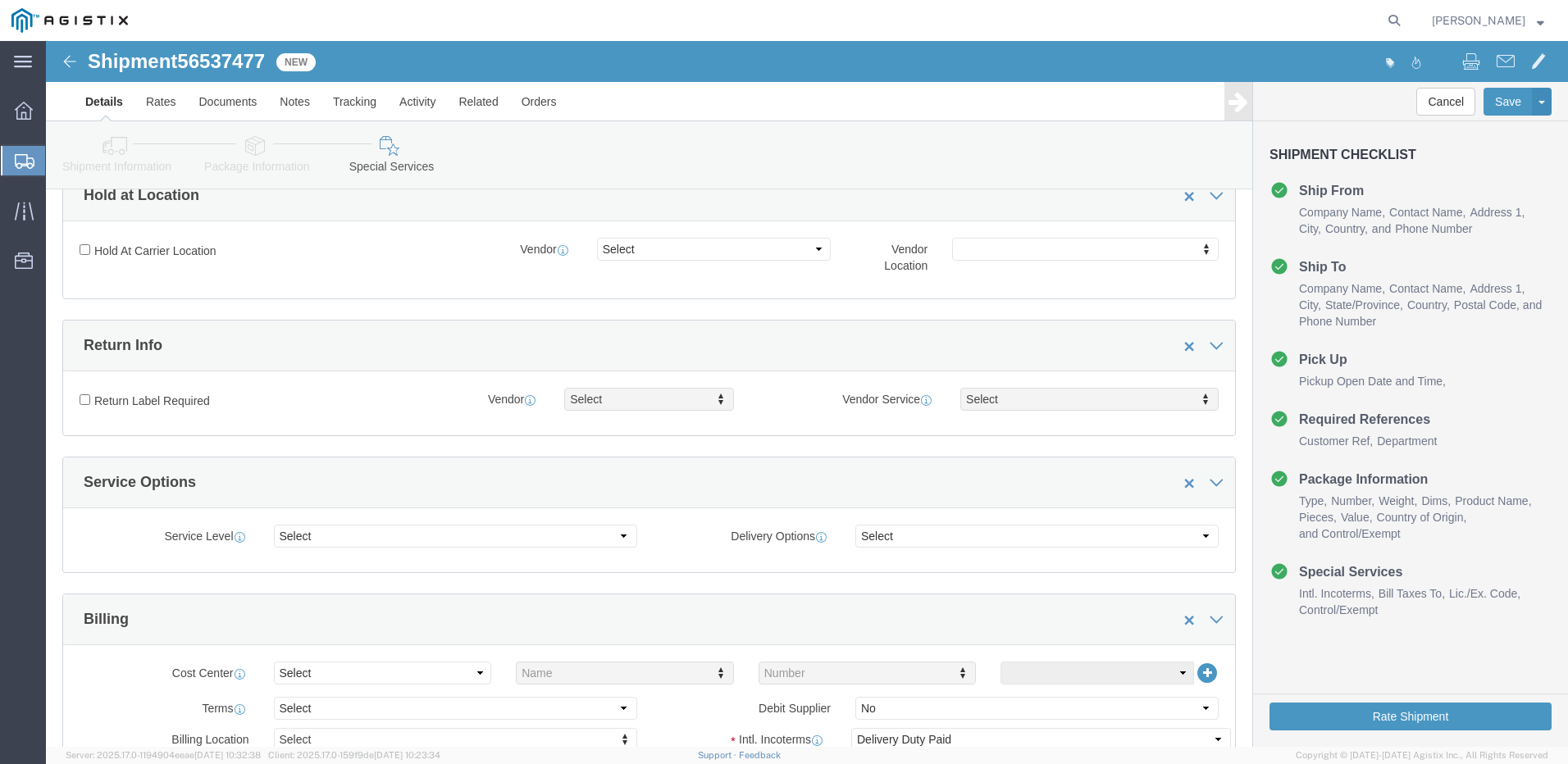
scroll to position [82, 0]
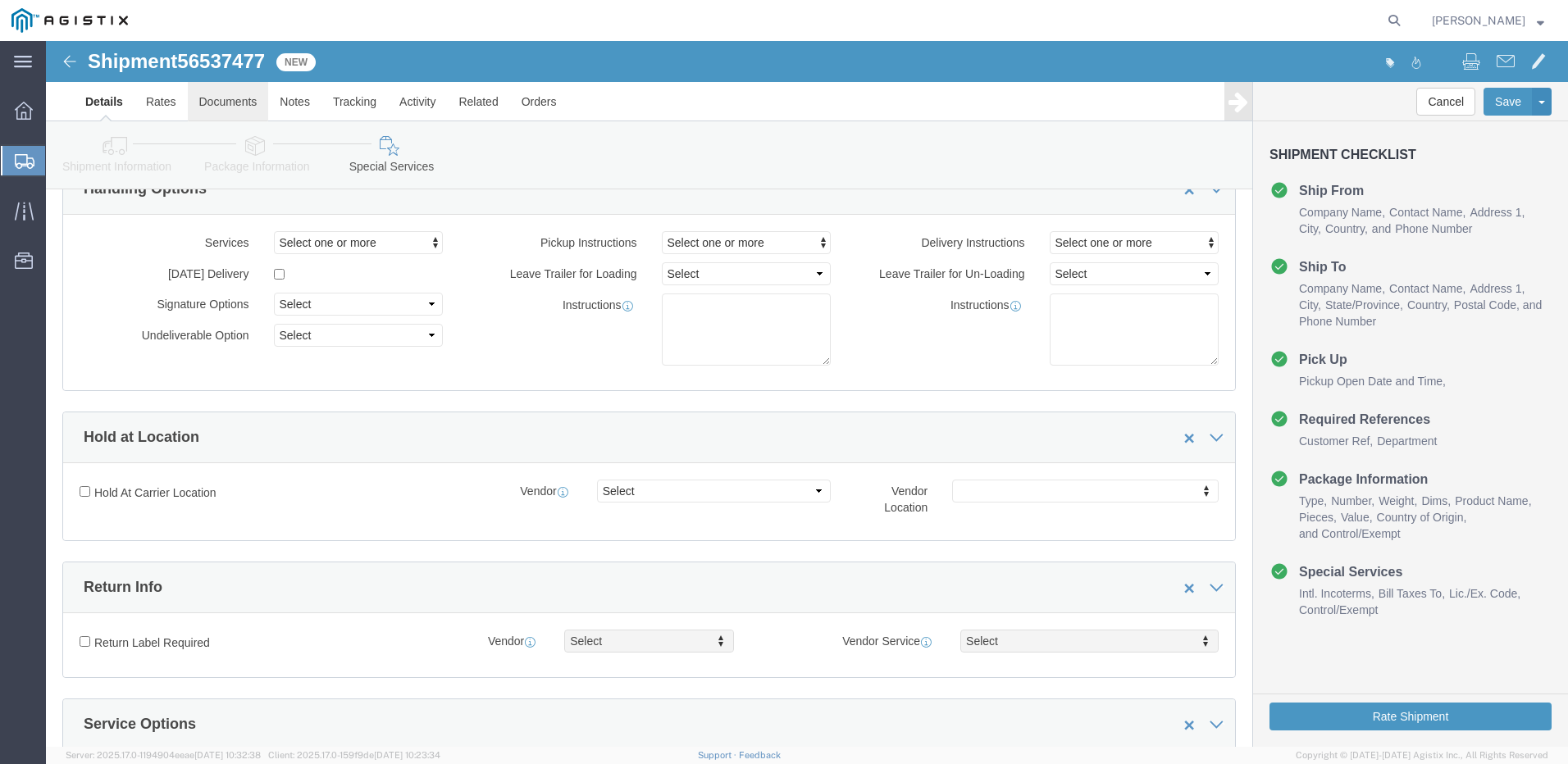
click link "Documents"
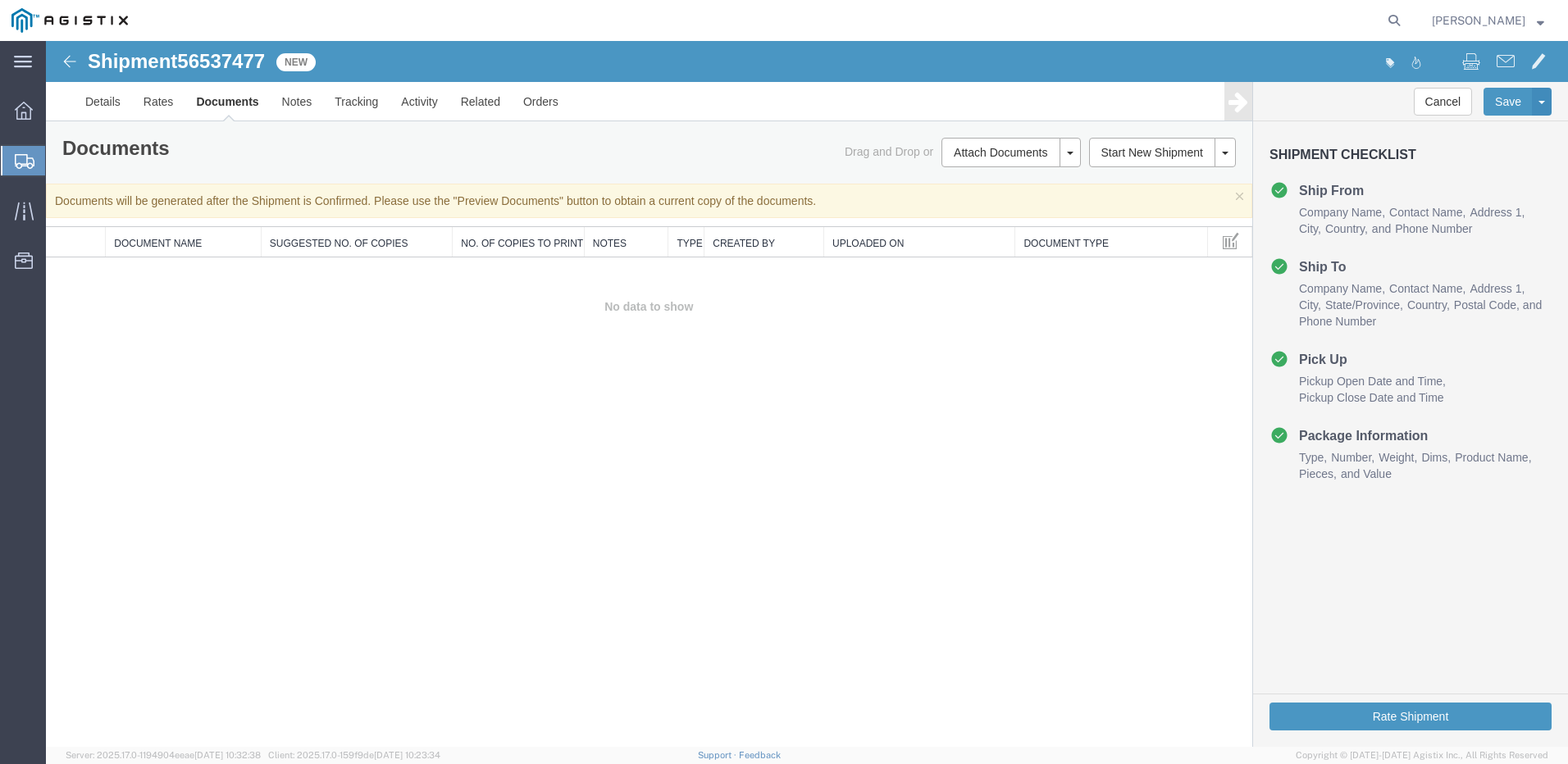
click at [217, 63] on span "56537477" at bounding box center [221, 61] width 88 height 22
copy span "56537477"
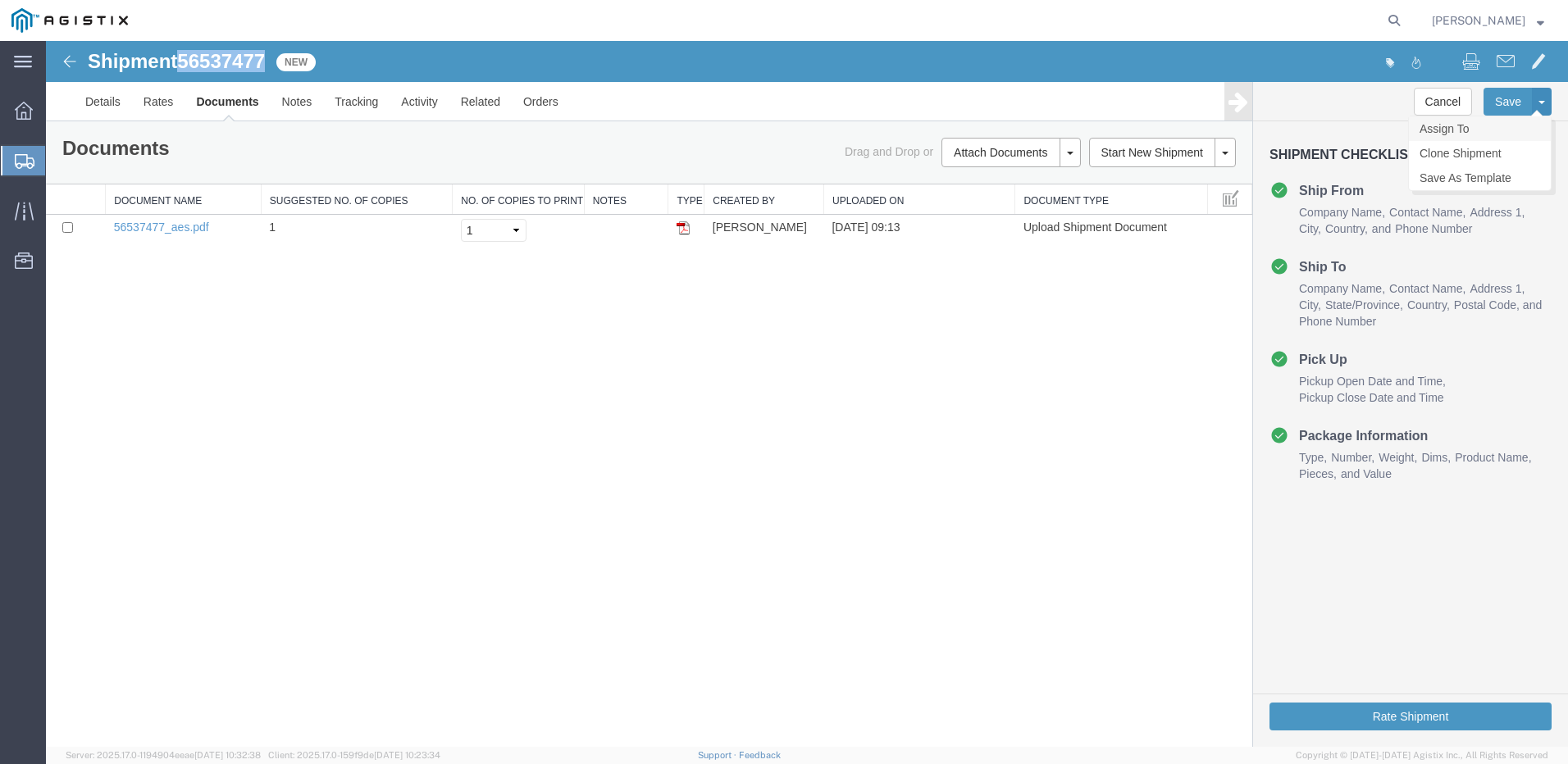
click at [1462, 132] on link "Assign To" at bounding box center [1480, 129] width 142 height 25
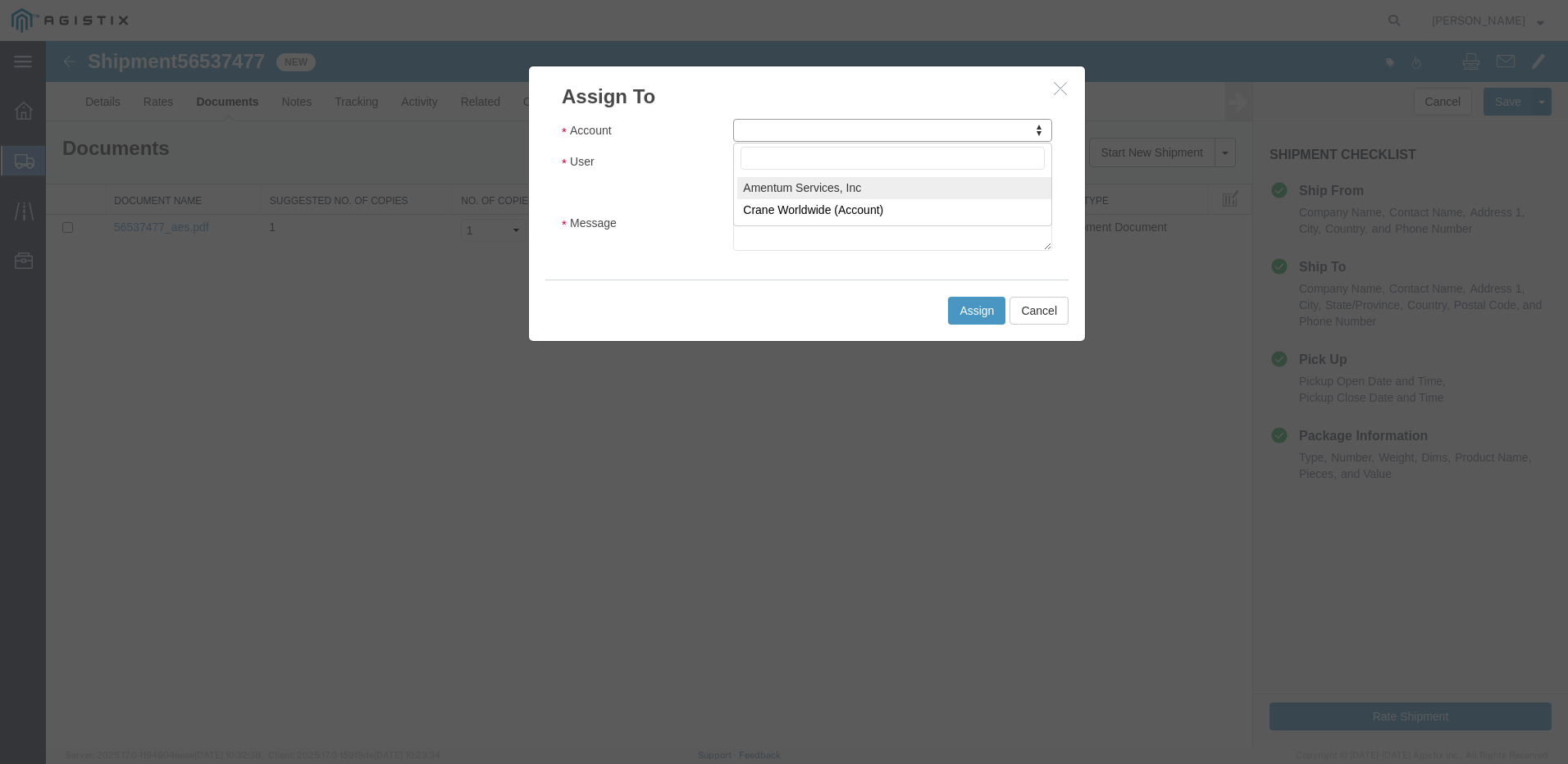
select select "101678"
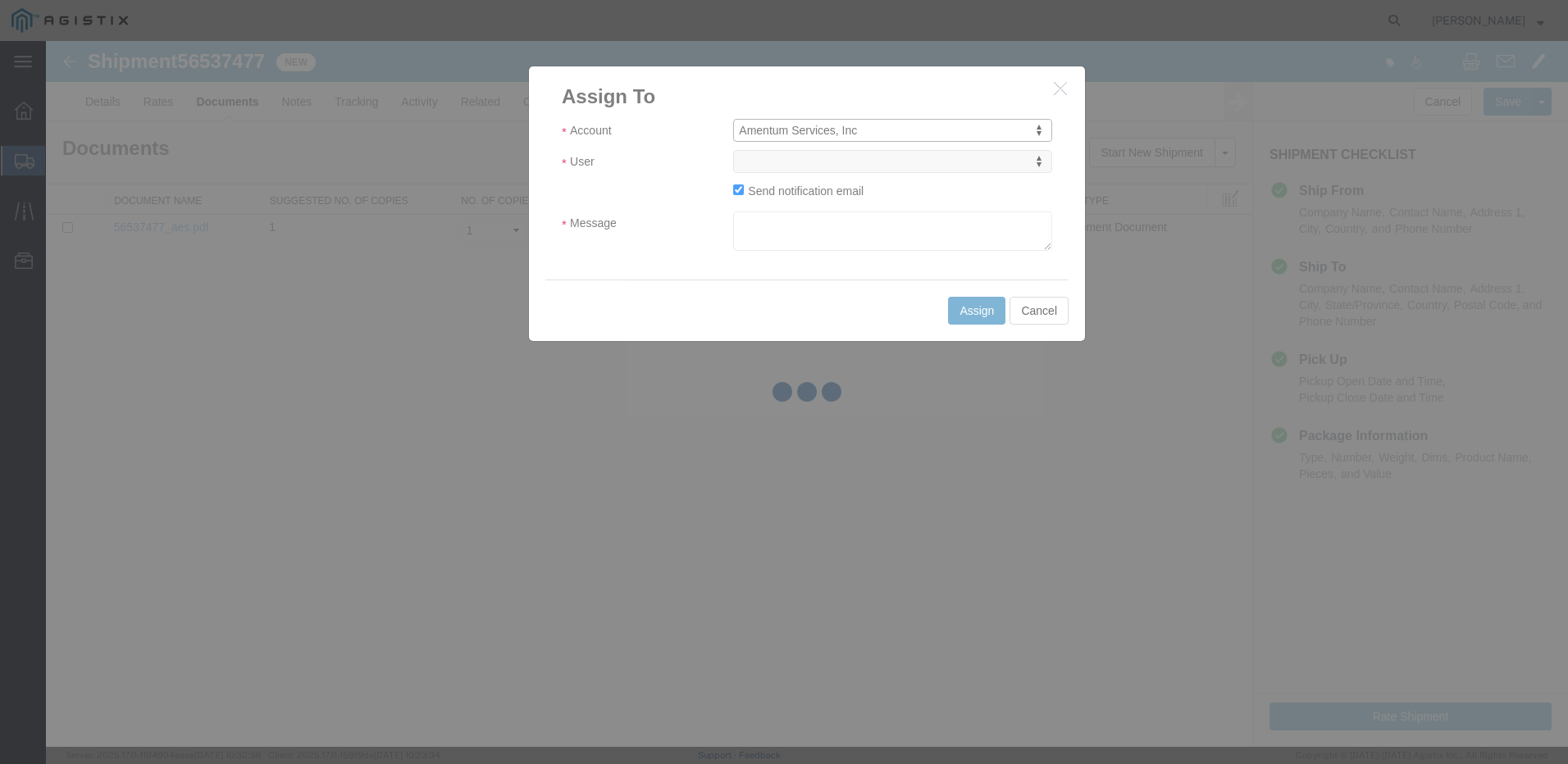
select select
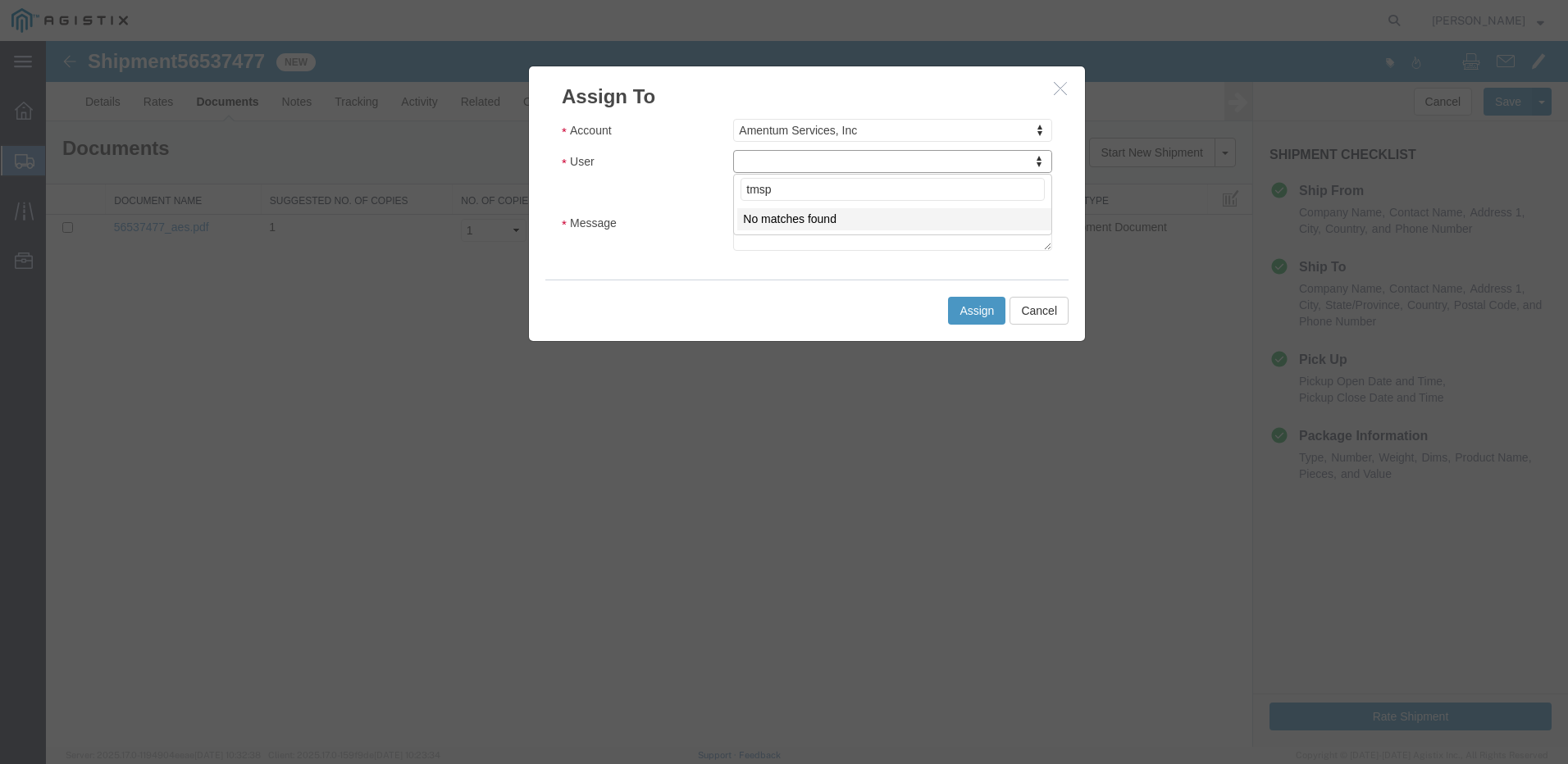
type input "tms"
select select "51622"
drag, startPoint x: 770, startPoint y: 231, endPoint x: 801, endPoint y: 225, distance: 31.6
click at [770, 230] on textarea "Message" at bounding box center [892, 231] width 319 height 40
paste textarea "ITN: X20250820034548"
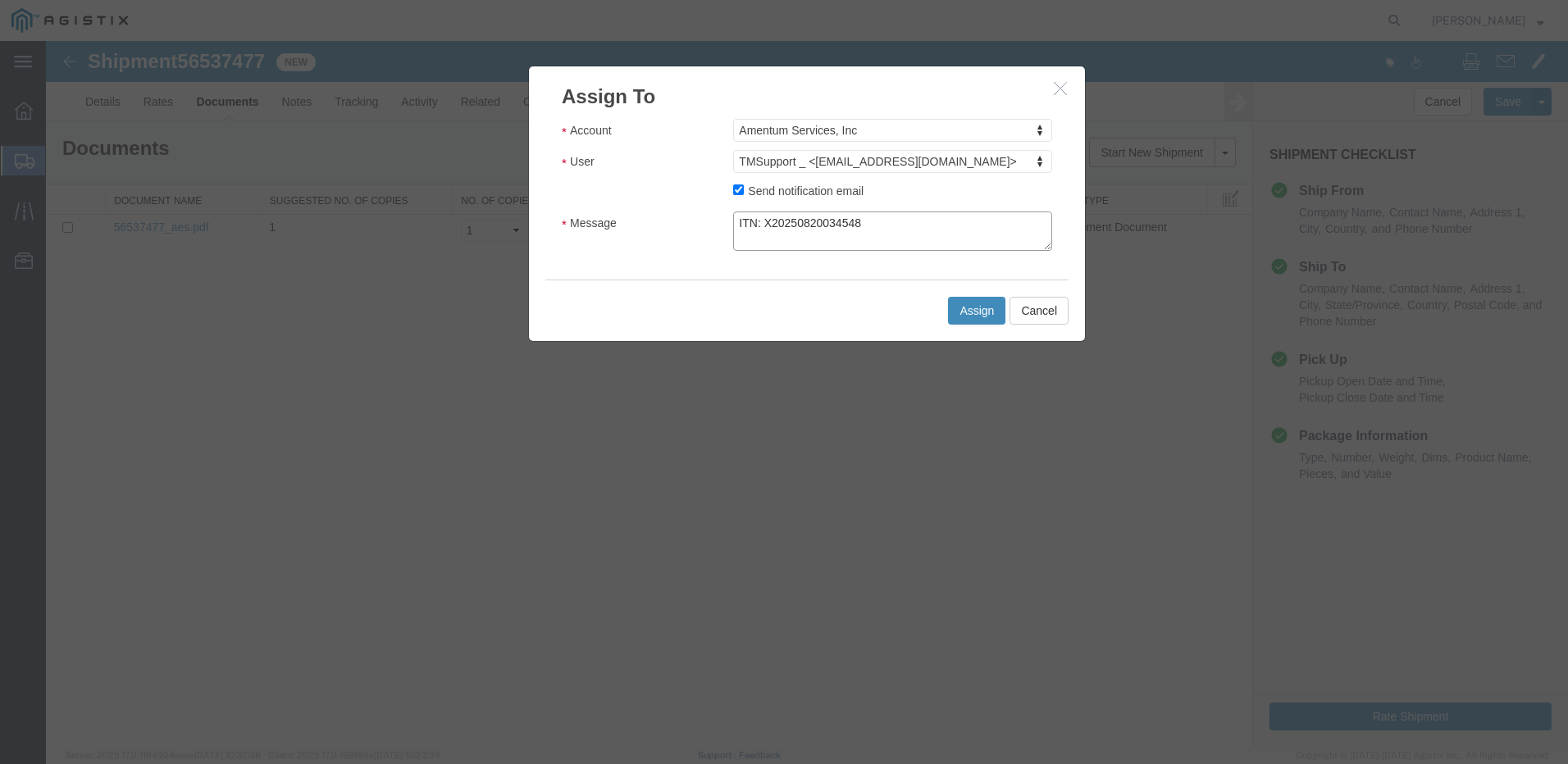
type textarea "ITN: X20250820034548"
click at [976, 316] on button "Assign" at bounding box center [977, 311] width 58 height 28
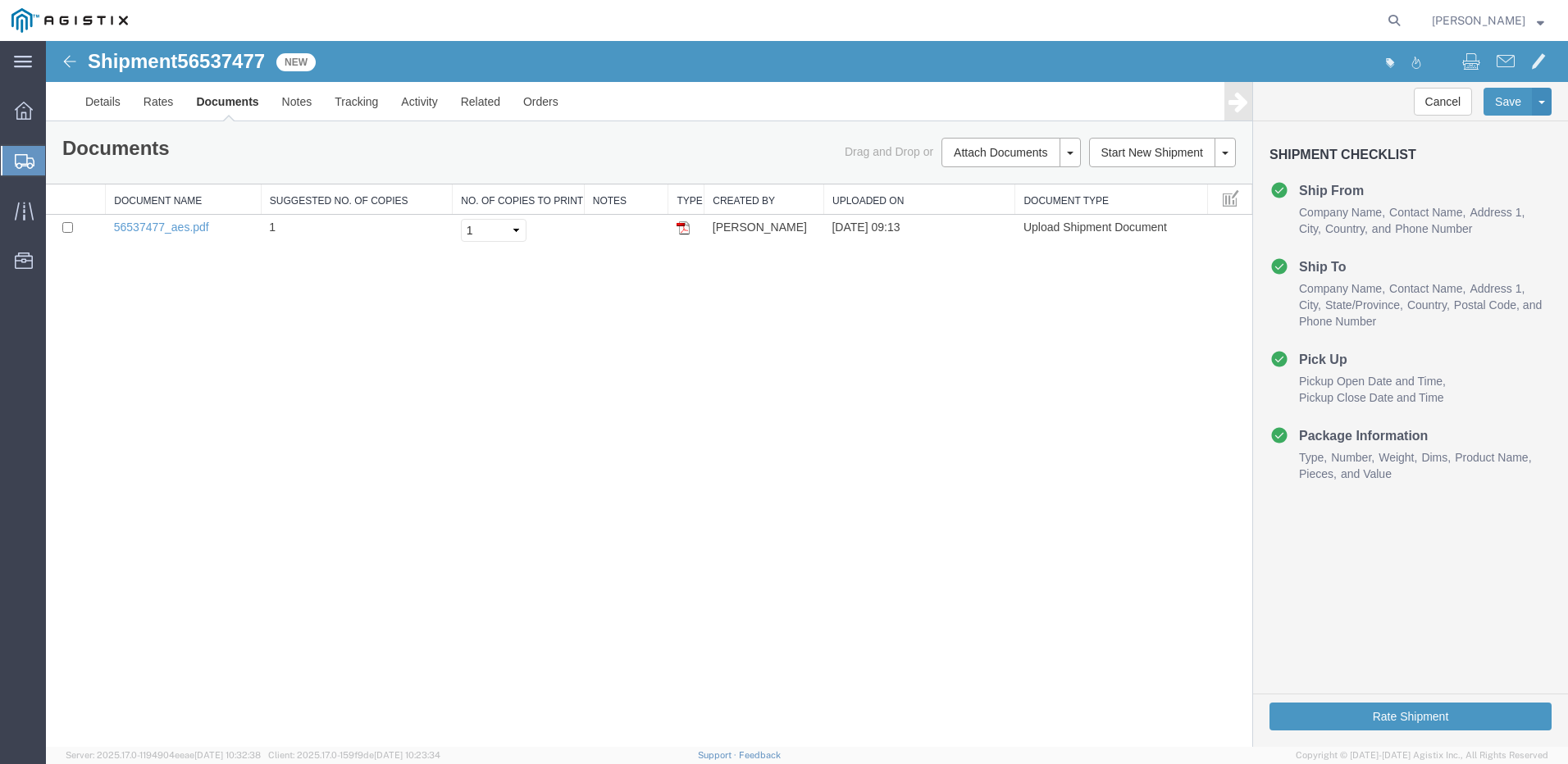
click at [58, 159] on span "Shipments" at bounding box center [52, 161] width 14 height 33
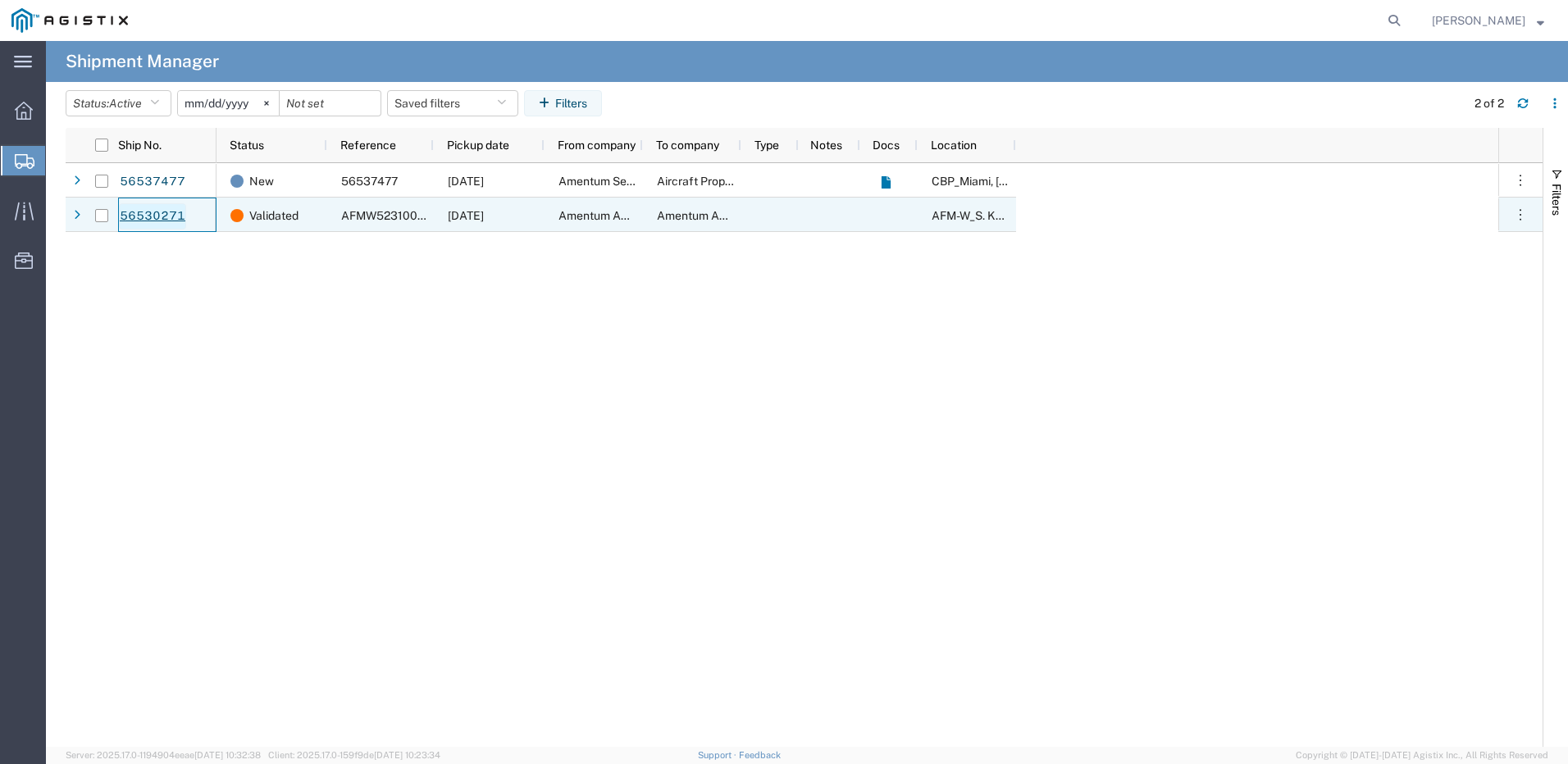
click at [140, 213] on link "56530271" at bounding box center [152, 216] width 67 height 26
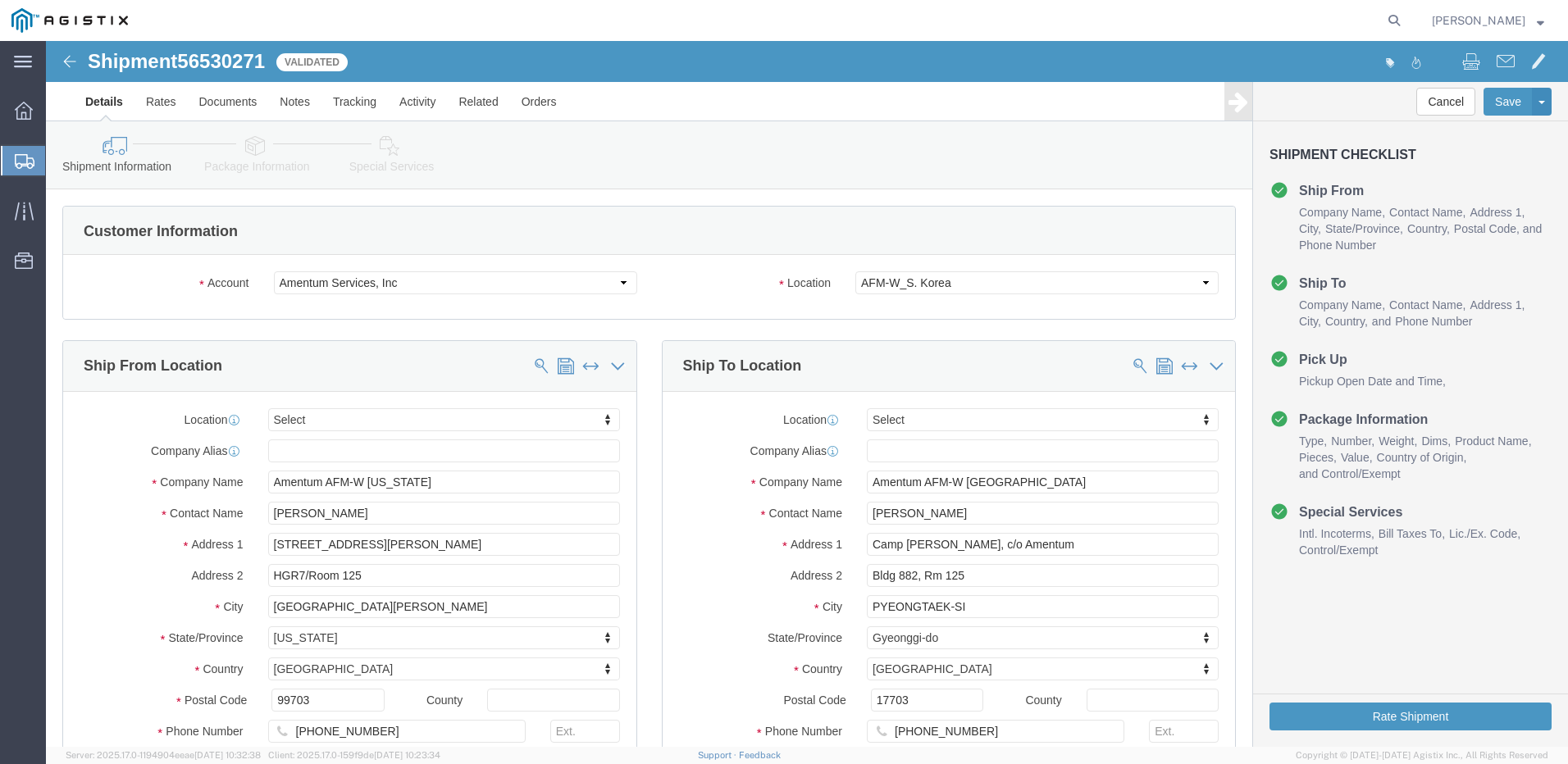
select select
click div "Shipment 56530271 Validated Details Rates Documents Notes Tracking Activity Rel…"
click span "56530271"
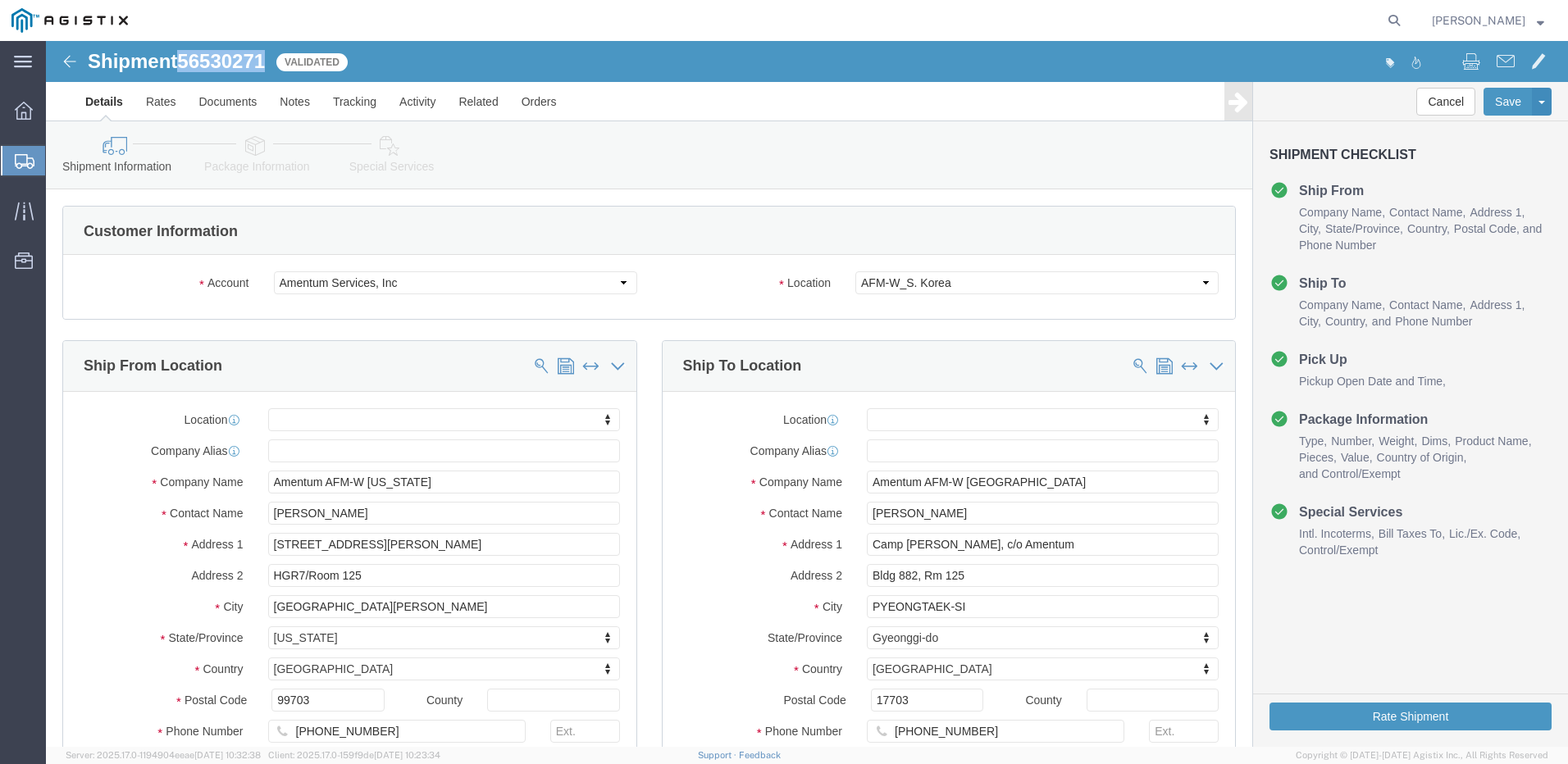
copy span "56530271"
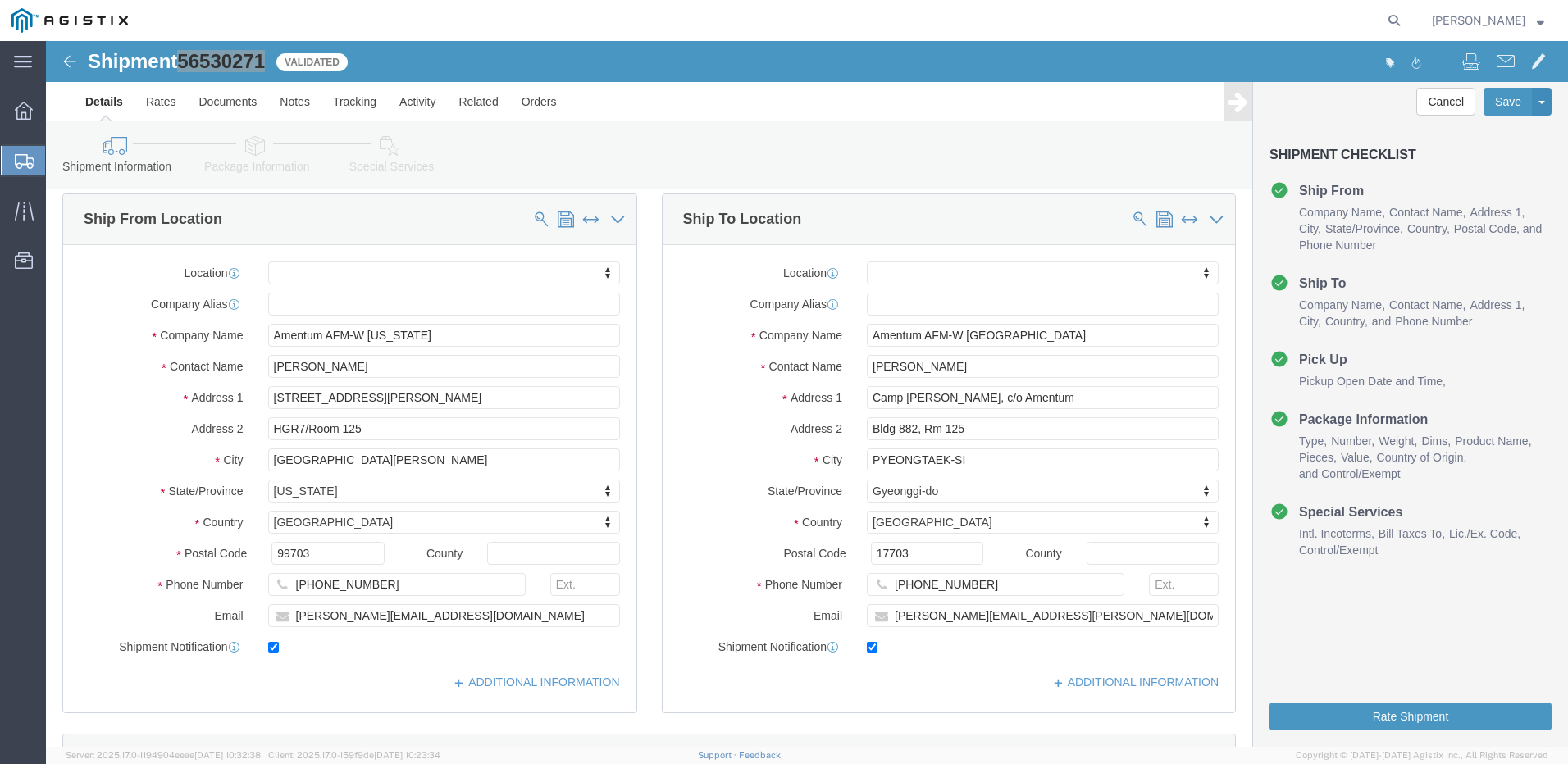
scroll to position [164, 0]
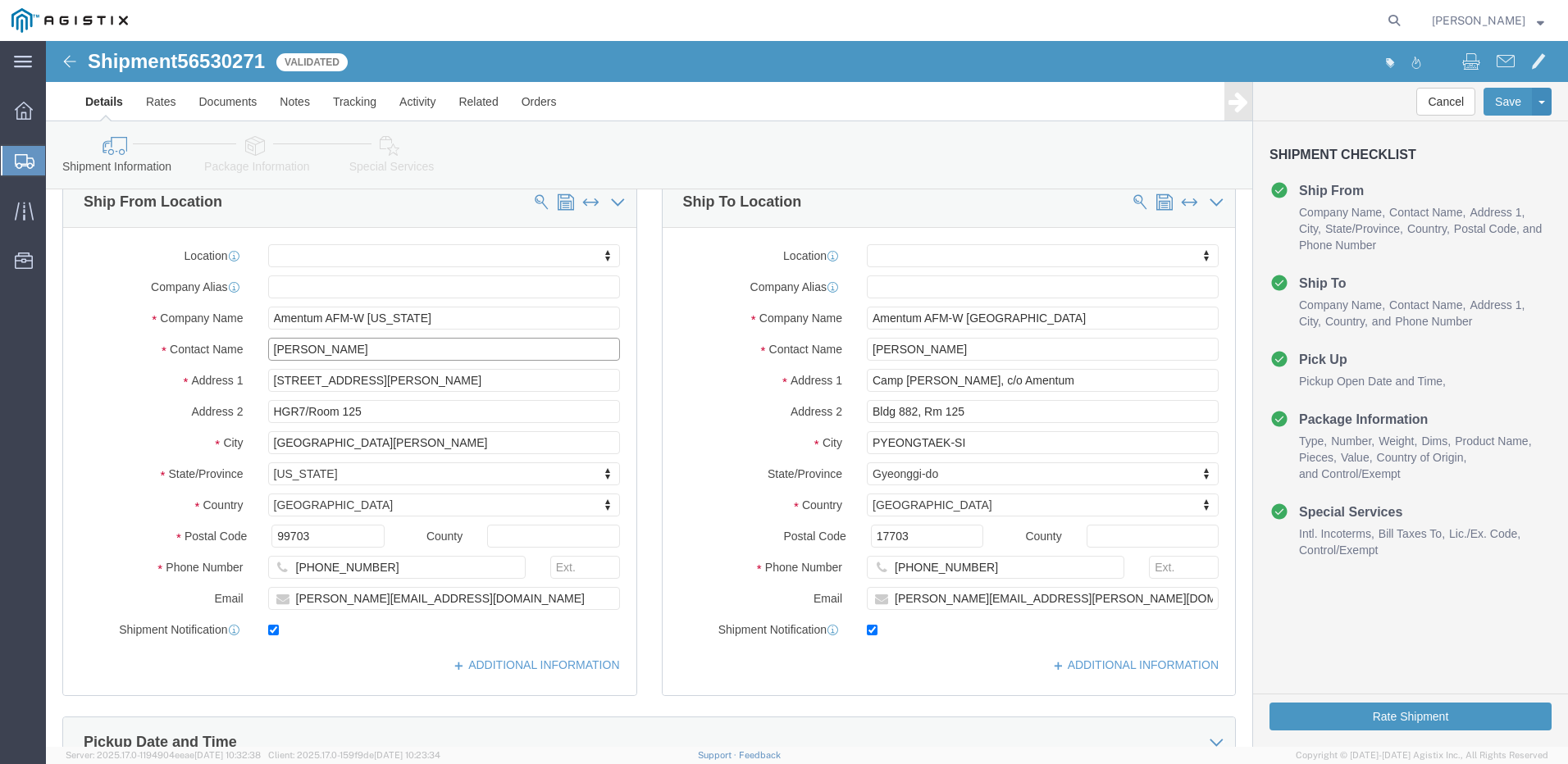
click input "[PERSON_NAME]"
click input "[STREET_ADDRESS][PERSON_NAME]"
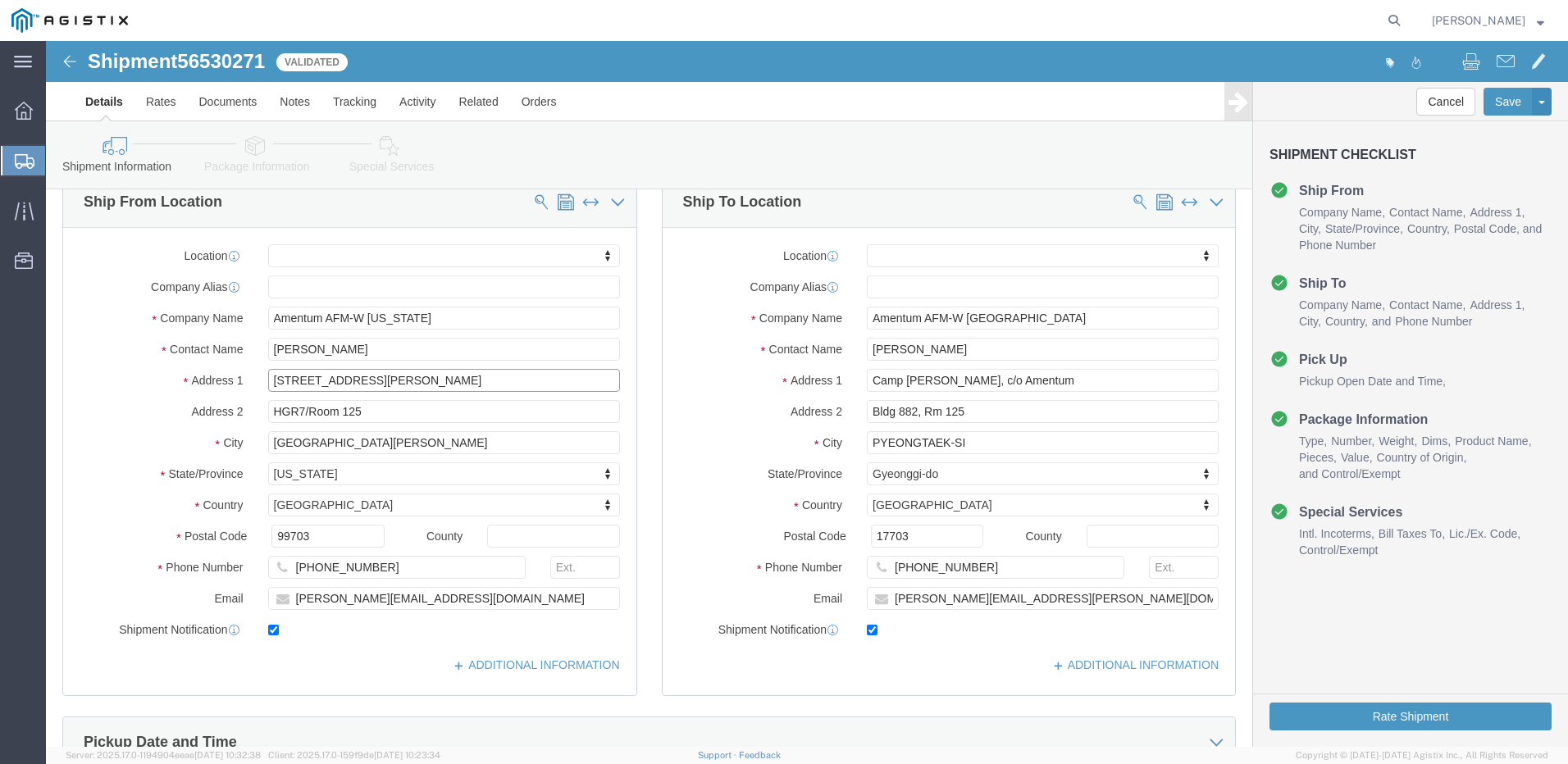
click input "[STREET_ADDRESS][PERSON_NAME]"
click input "HGR7/Room 125"
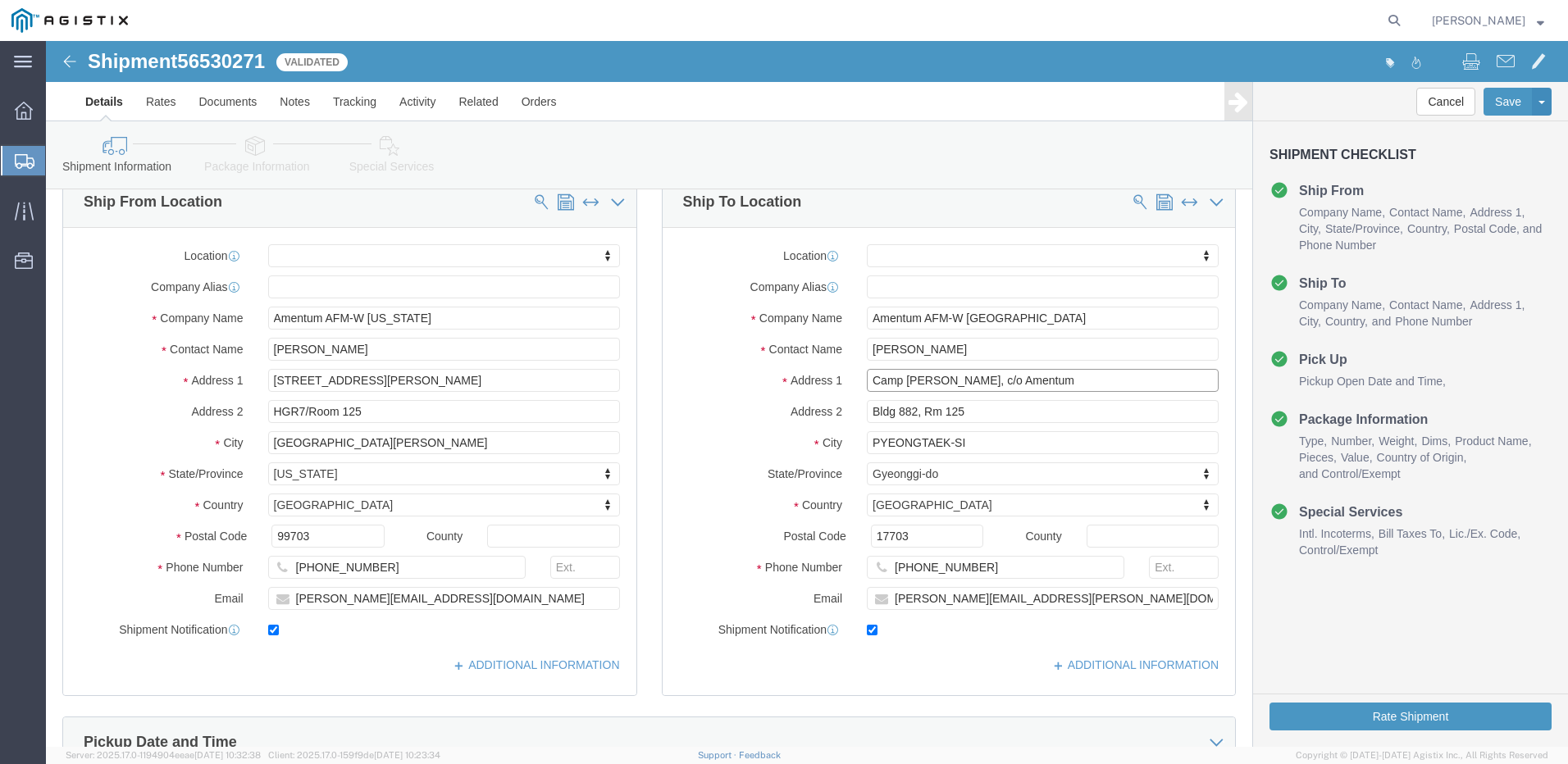
drag, startPoint x: 912, startPoint y: 339, endPoint x: 802, endPoint y: 340, distance: 110.0
click div "Camp [PERSON_NAME], c/o Amentum"
click input "Bldg 882, Rm 125"
drag, startPoint x: 938, startPoint y: 373, endPoint x: 795, endPoint y: 371, distance: 143.0
click div "Address [STREET_ADDRESS]"
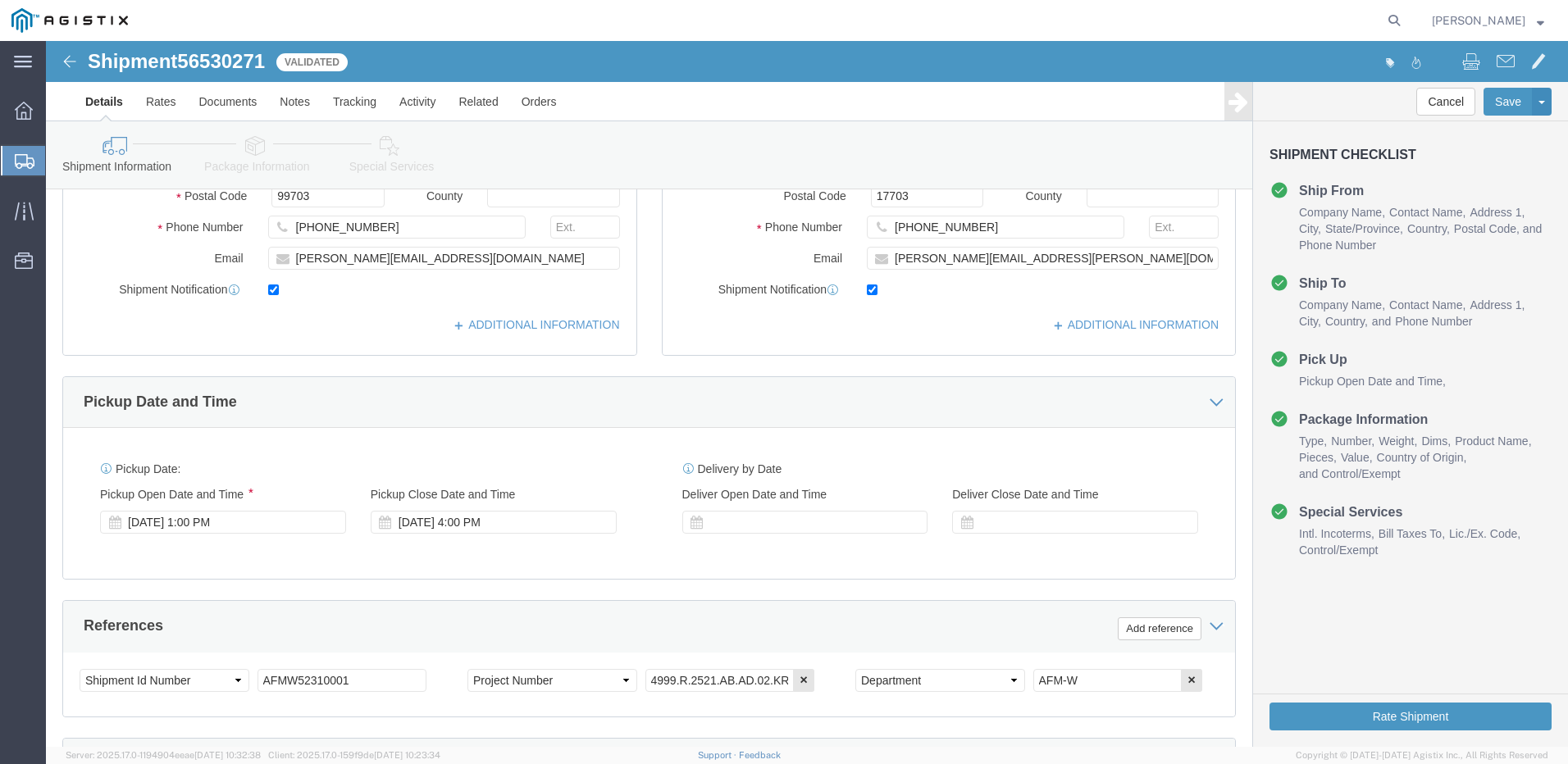
scroll to position [0, 0]
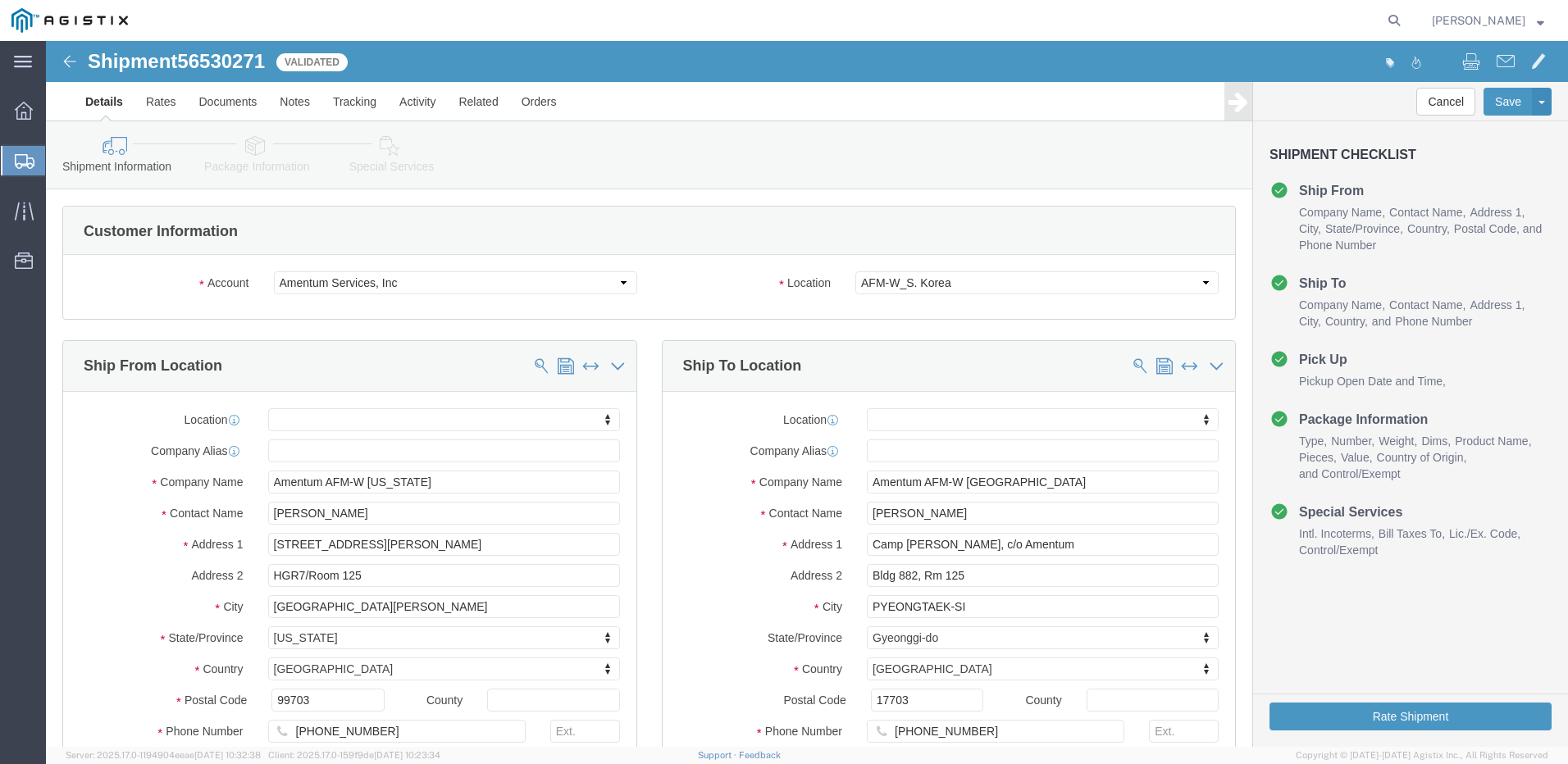
click icon
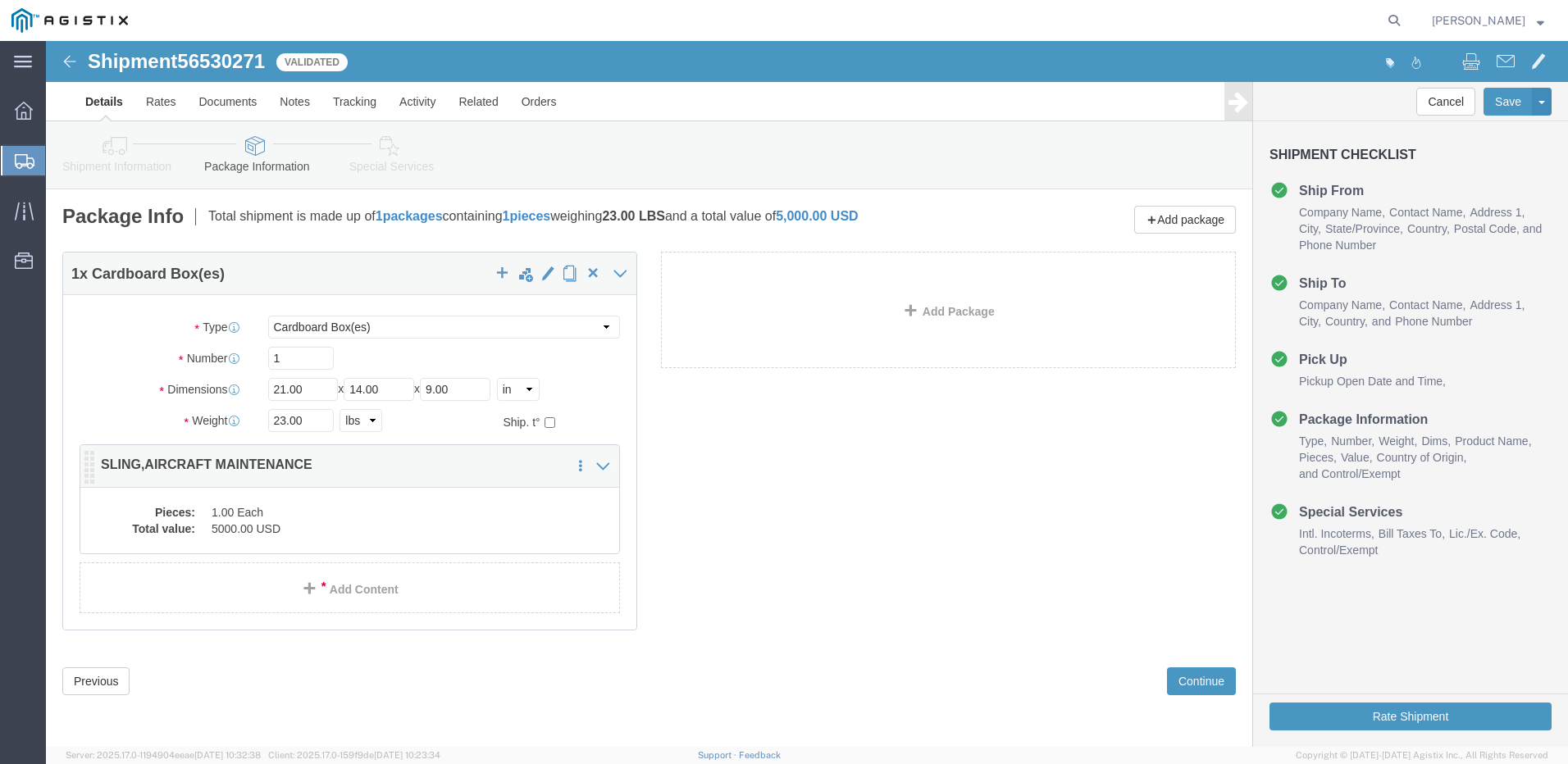
click dd "1.00 Each"
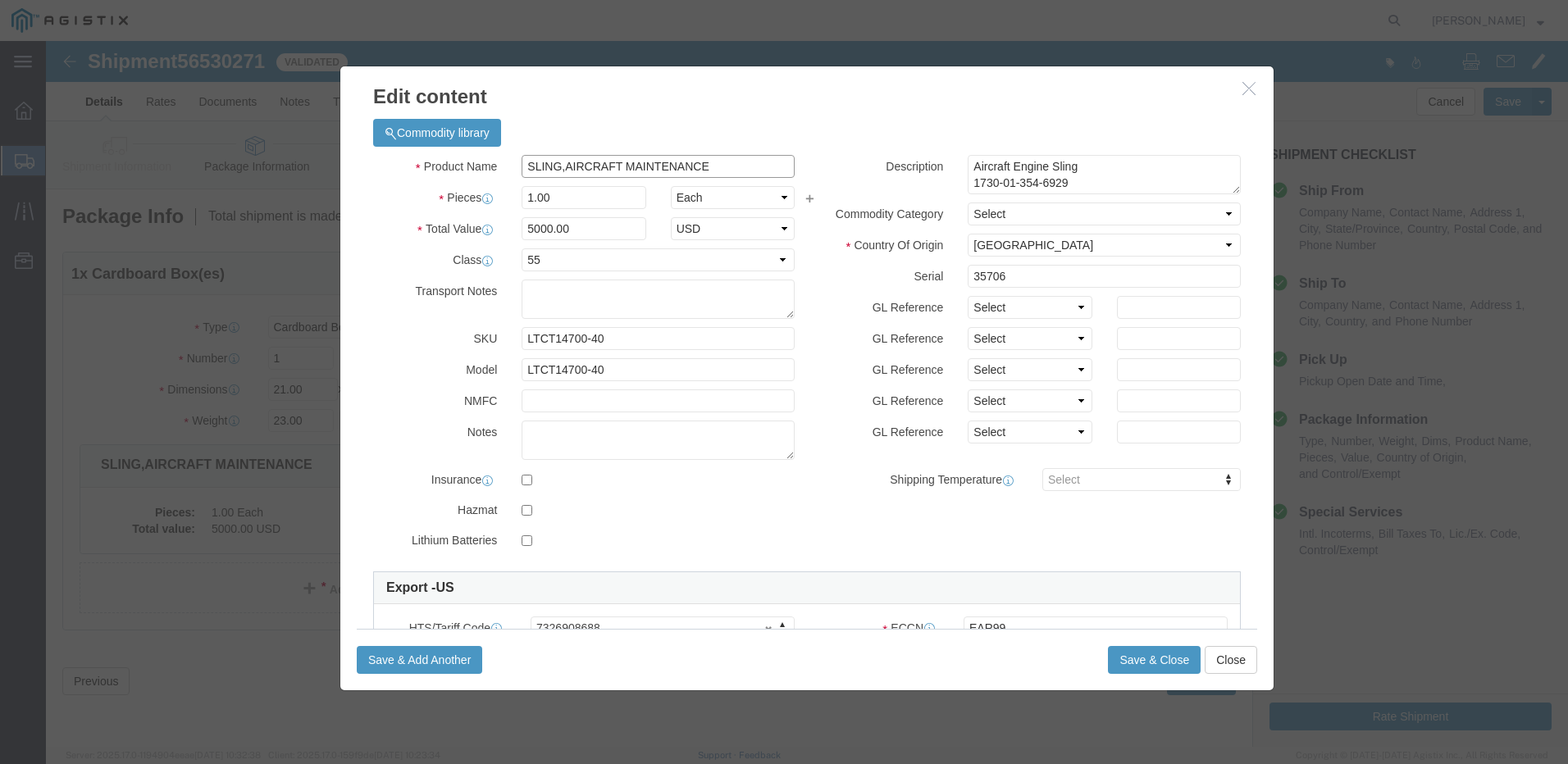
click input "SLING,AIRCRAFT MAINTENANCE"
drag, startPoint x: 503, startPoint y: 184, endPoint x: 470, endPoint y: 184, distance: 33.0
click div "5000.00"
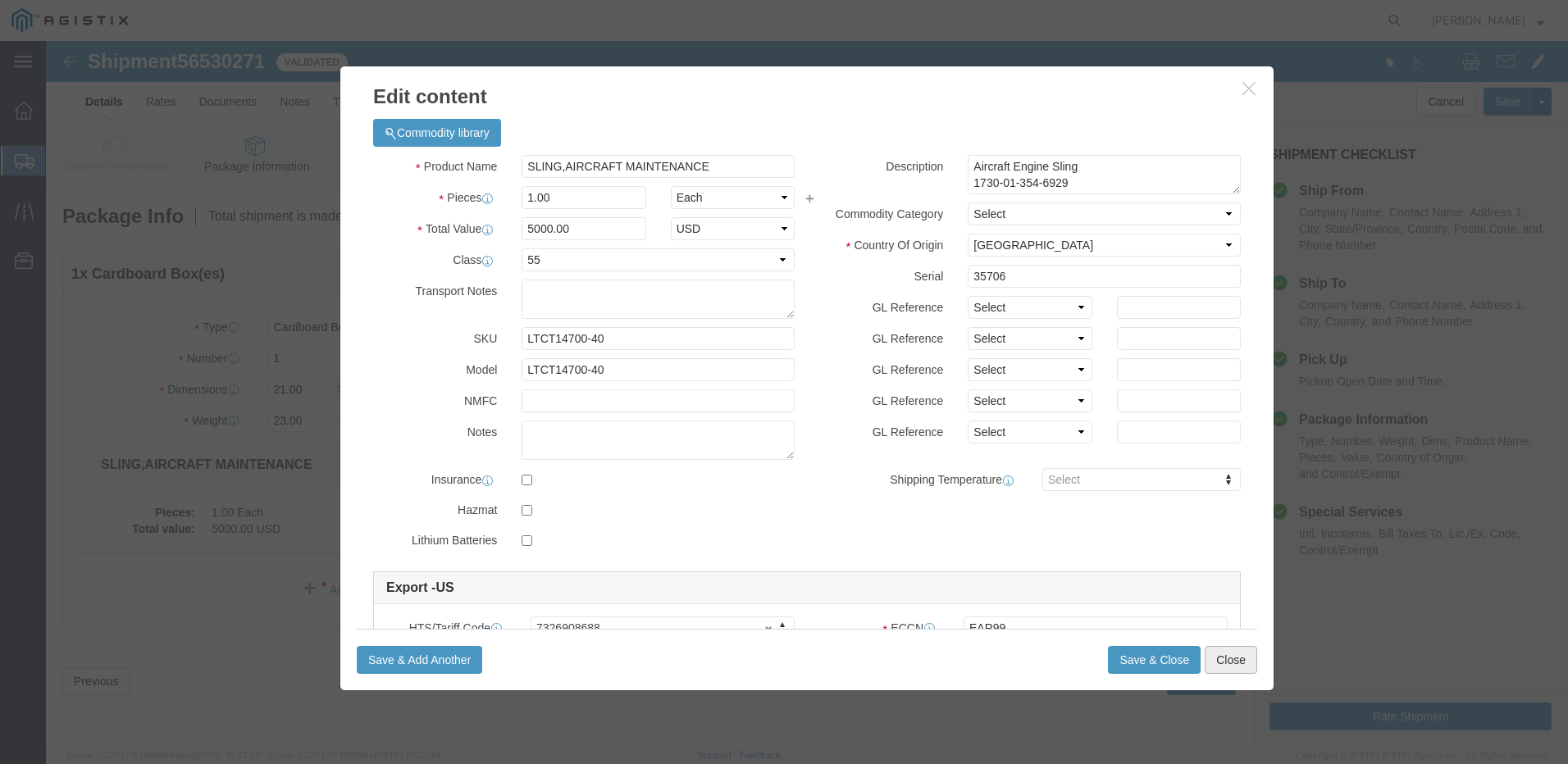
click button "Close"
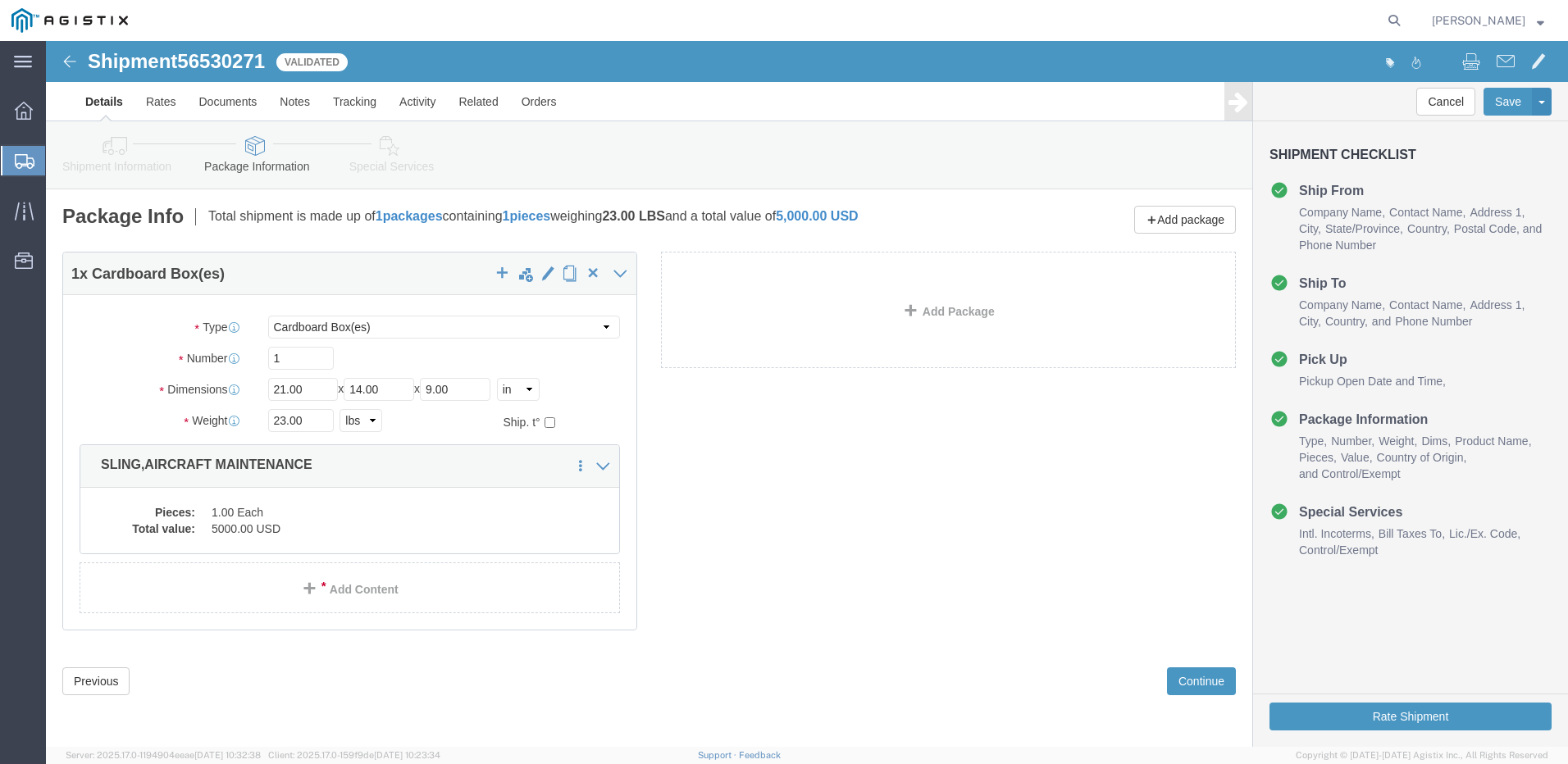
click div "Shipment Information Package Information Special Services"
click link "Special Services"
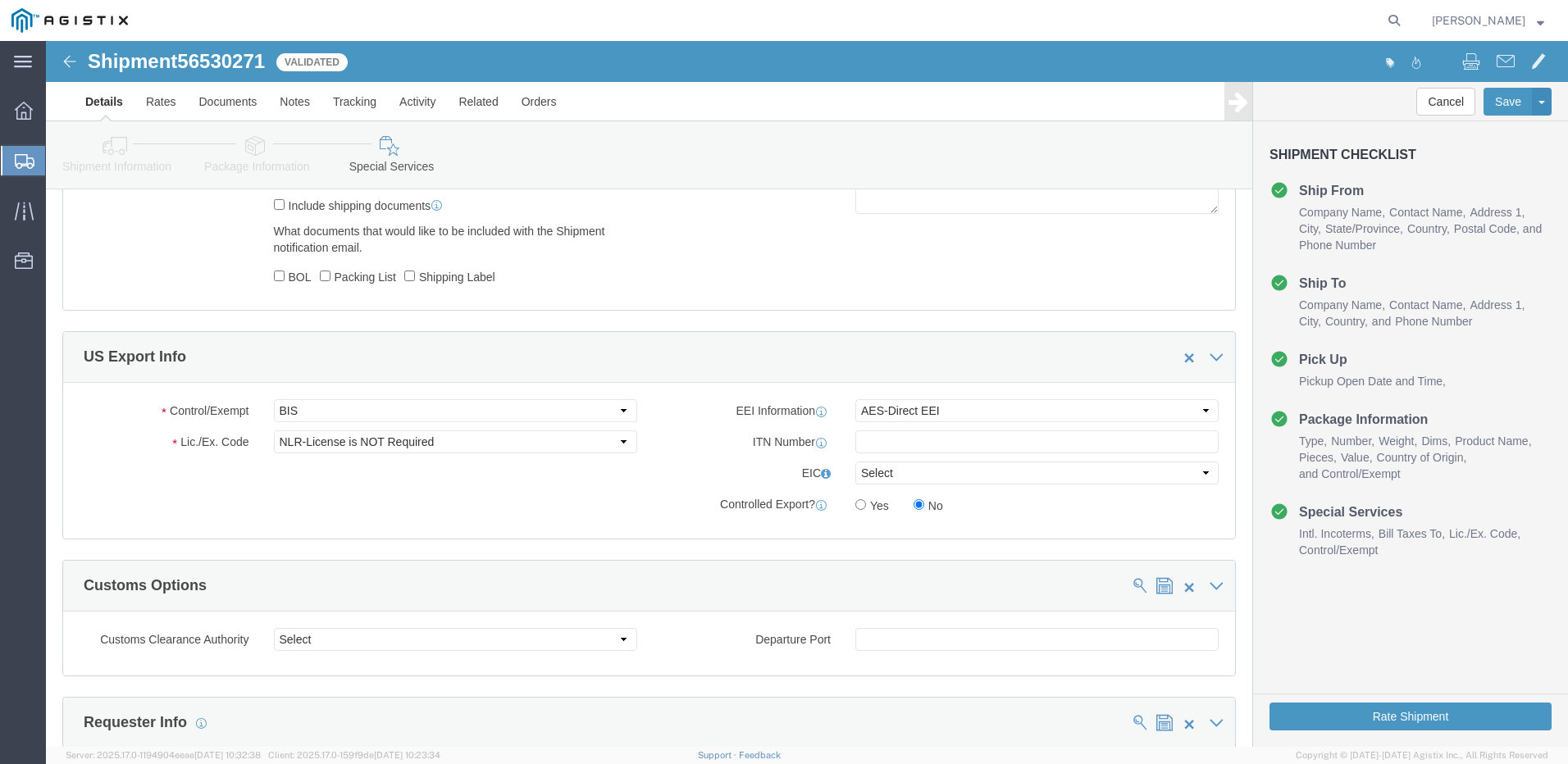
scroll to position [1148, 0]
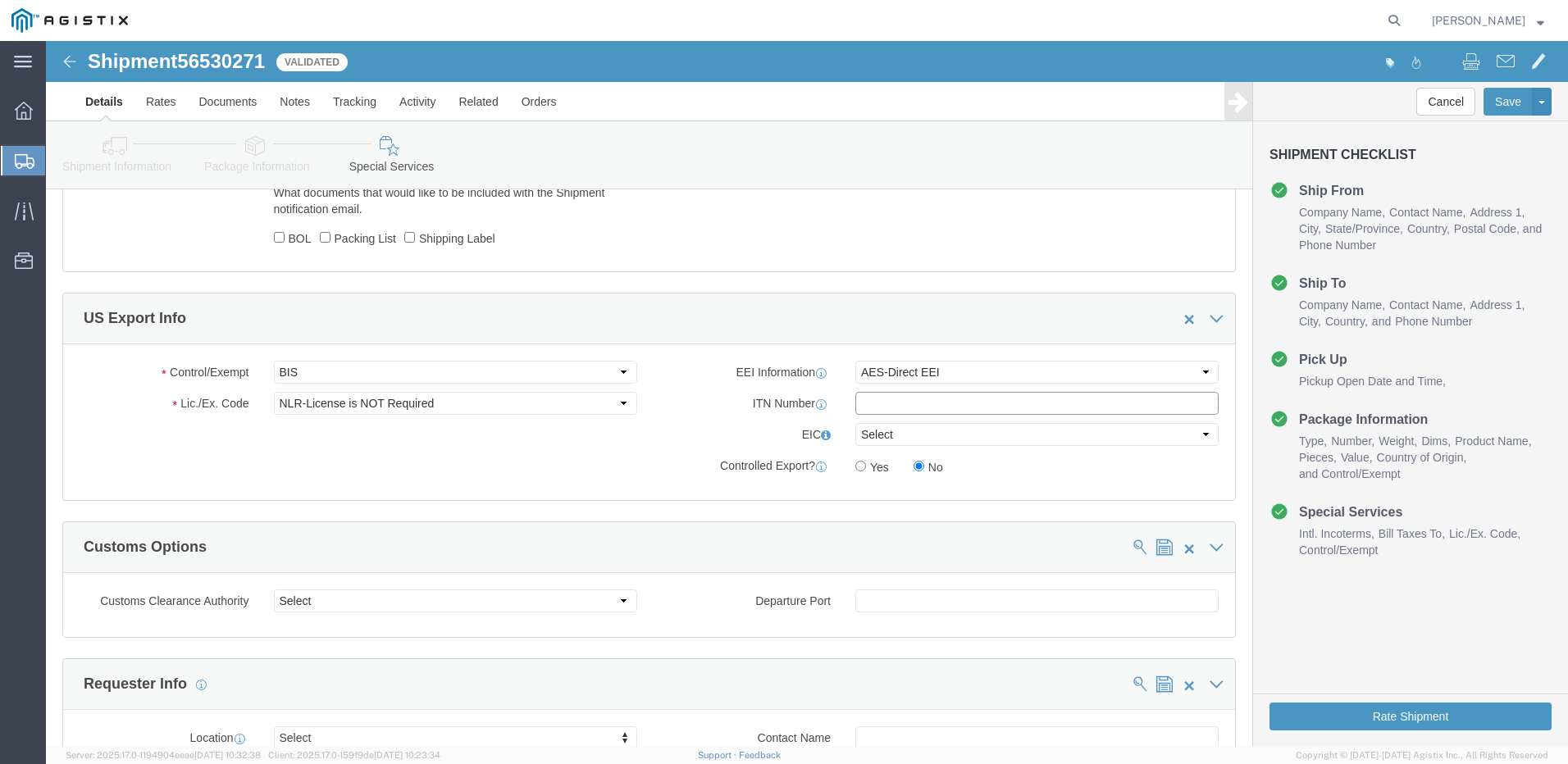
click input "text"
paste input "X20250820035365"
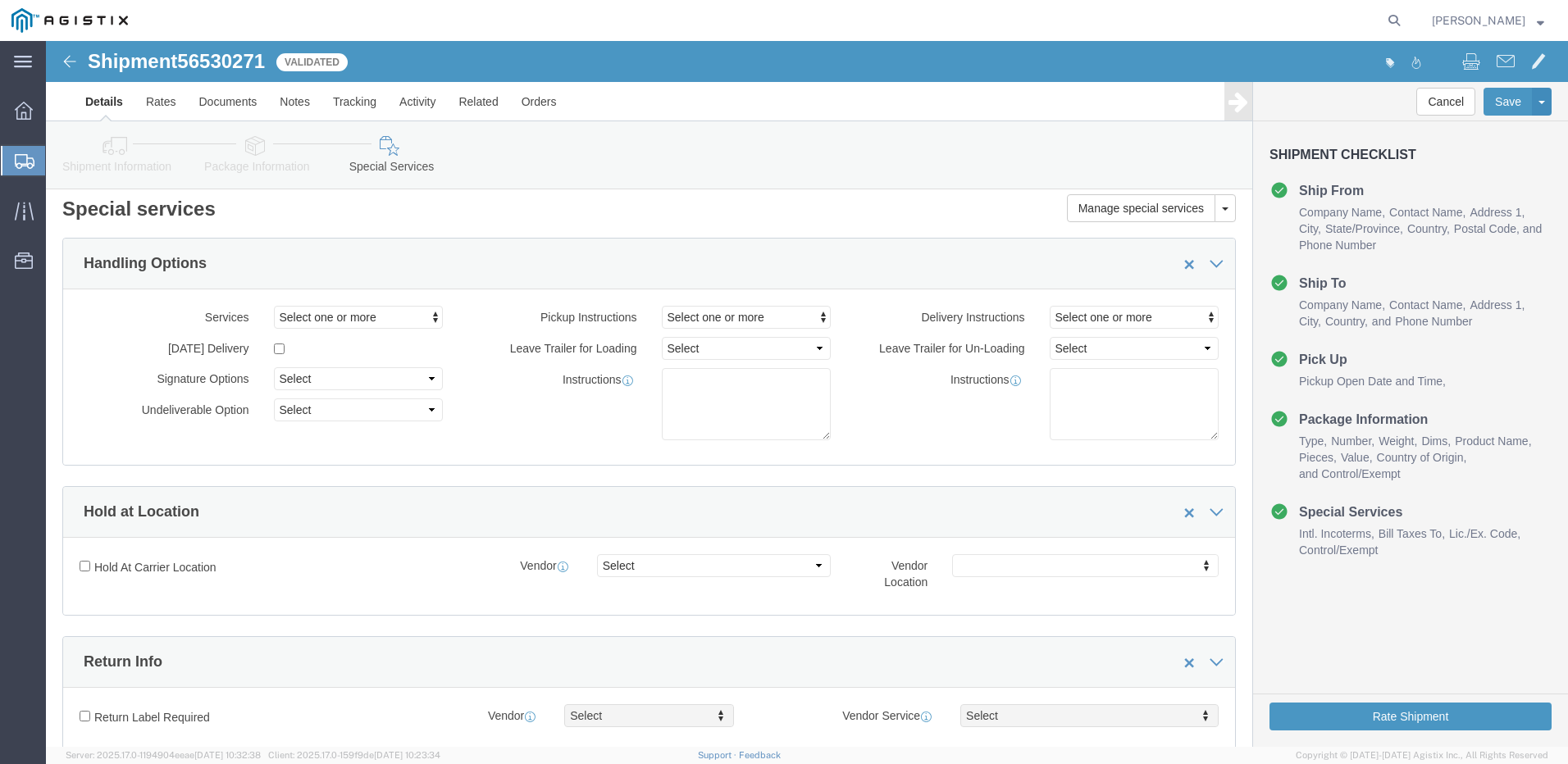
scroll to position [0, 0]
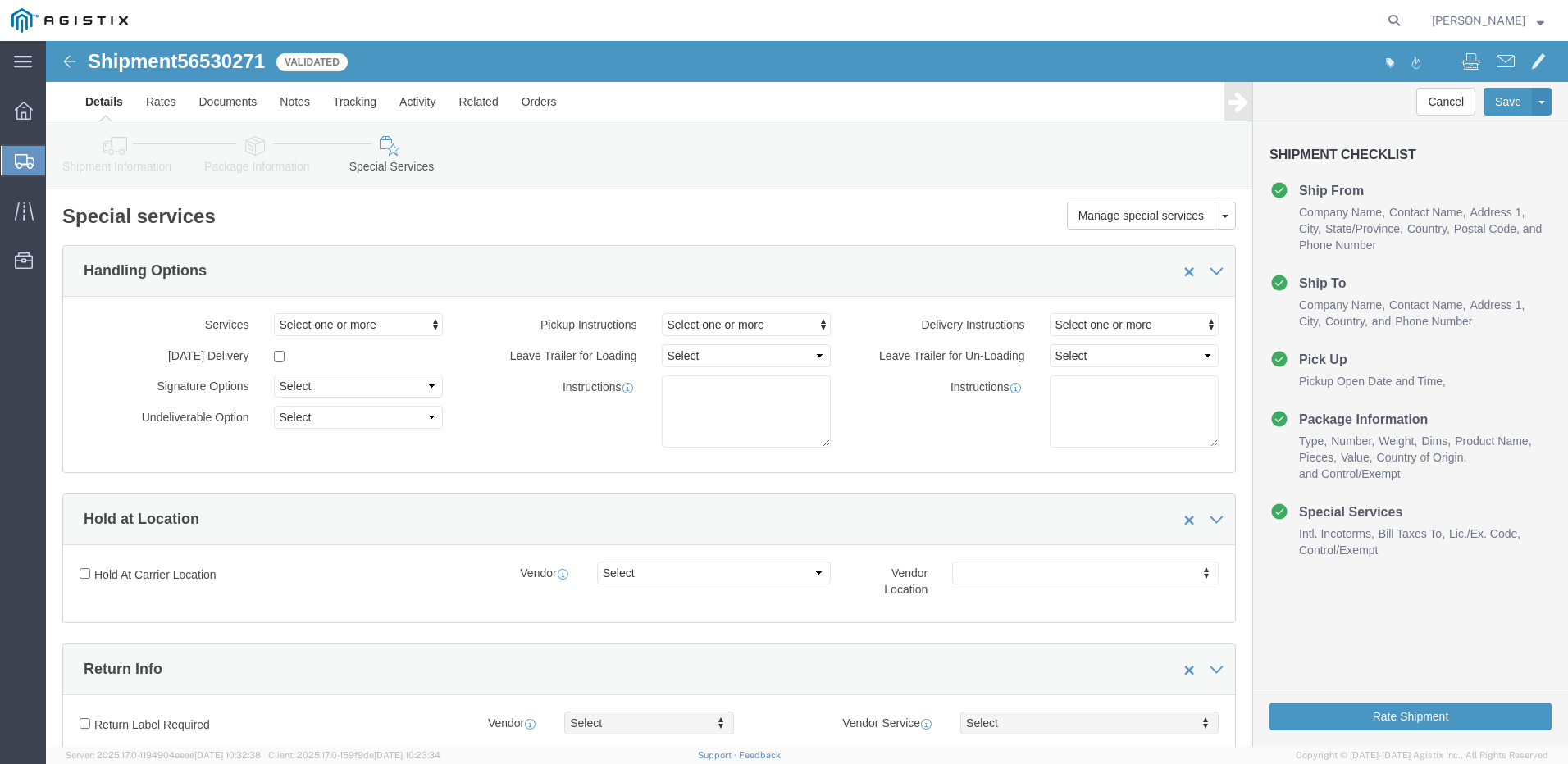
type input "X20250820035365"
click span "56530271"
copy span "56530271"
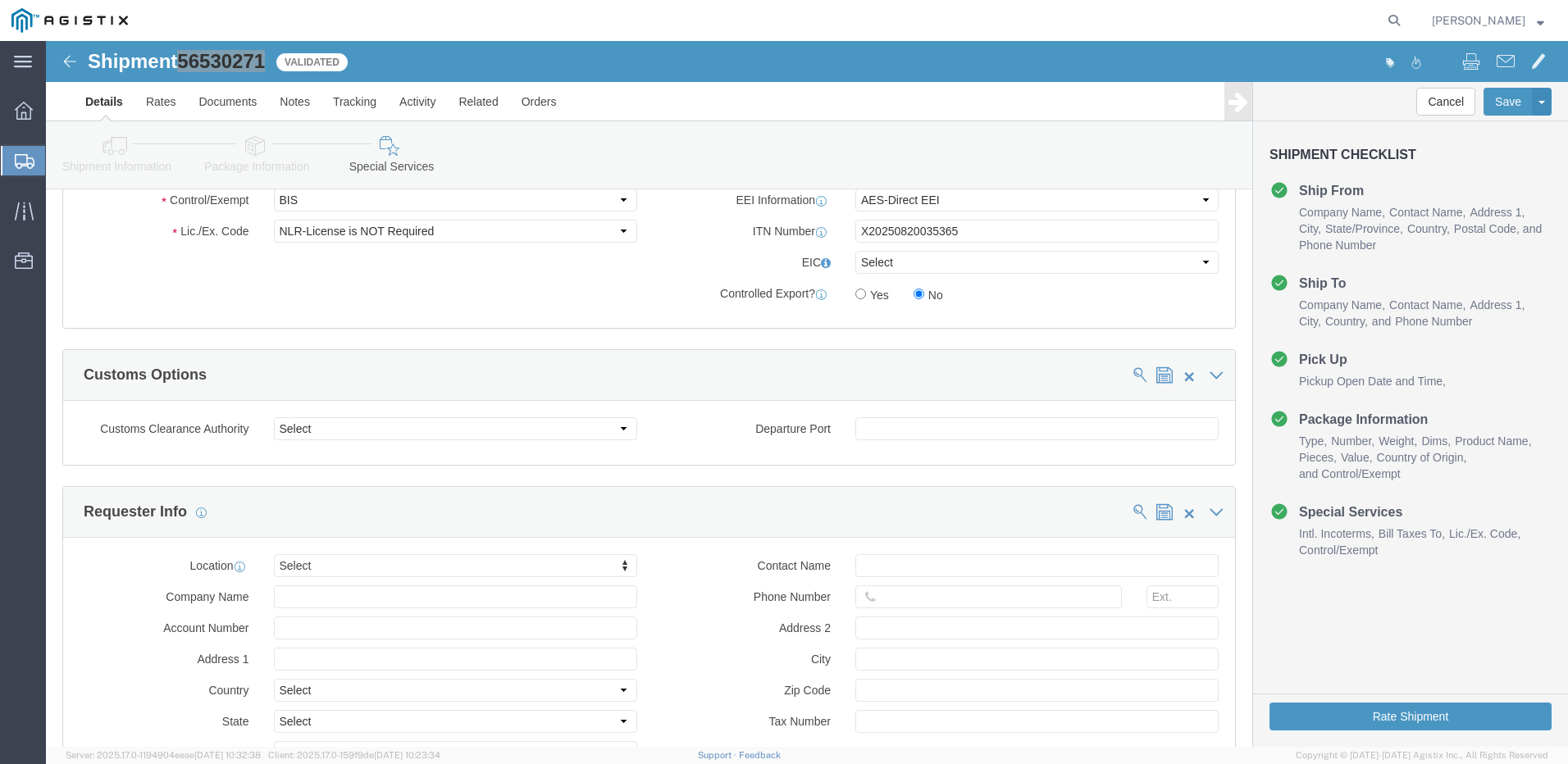
scroll to position [1558, 0]
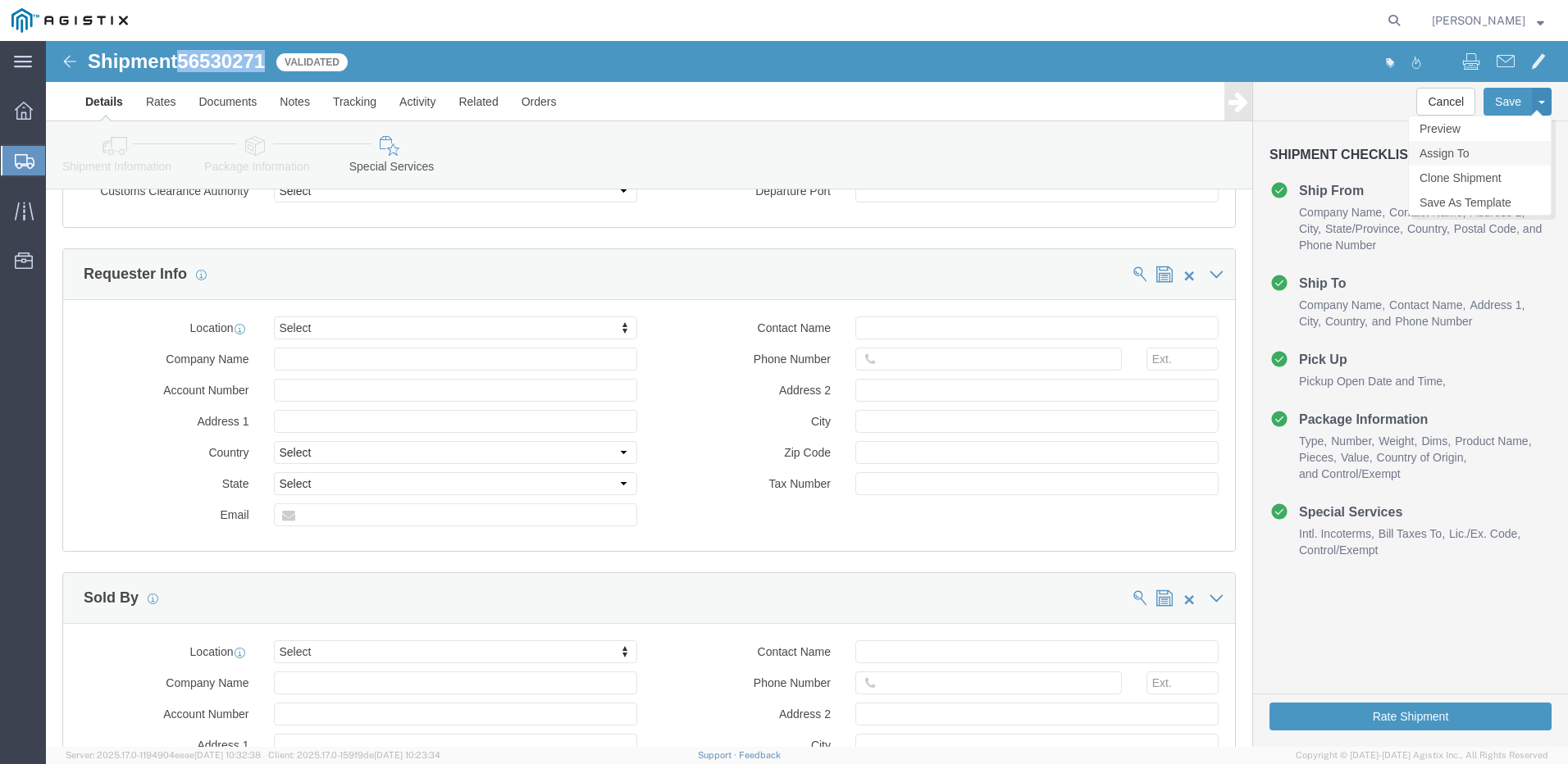
click link "Assign To"
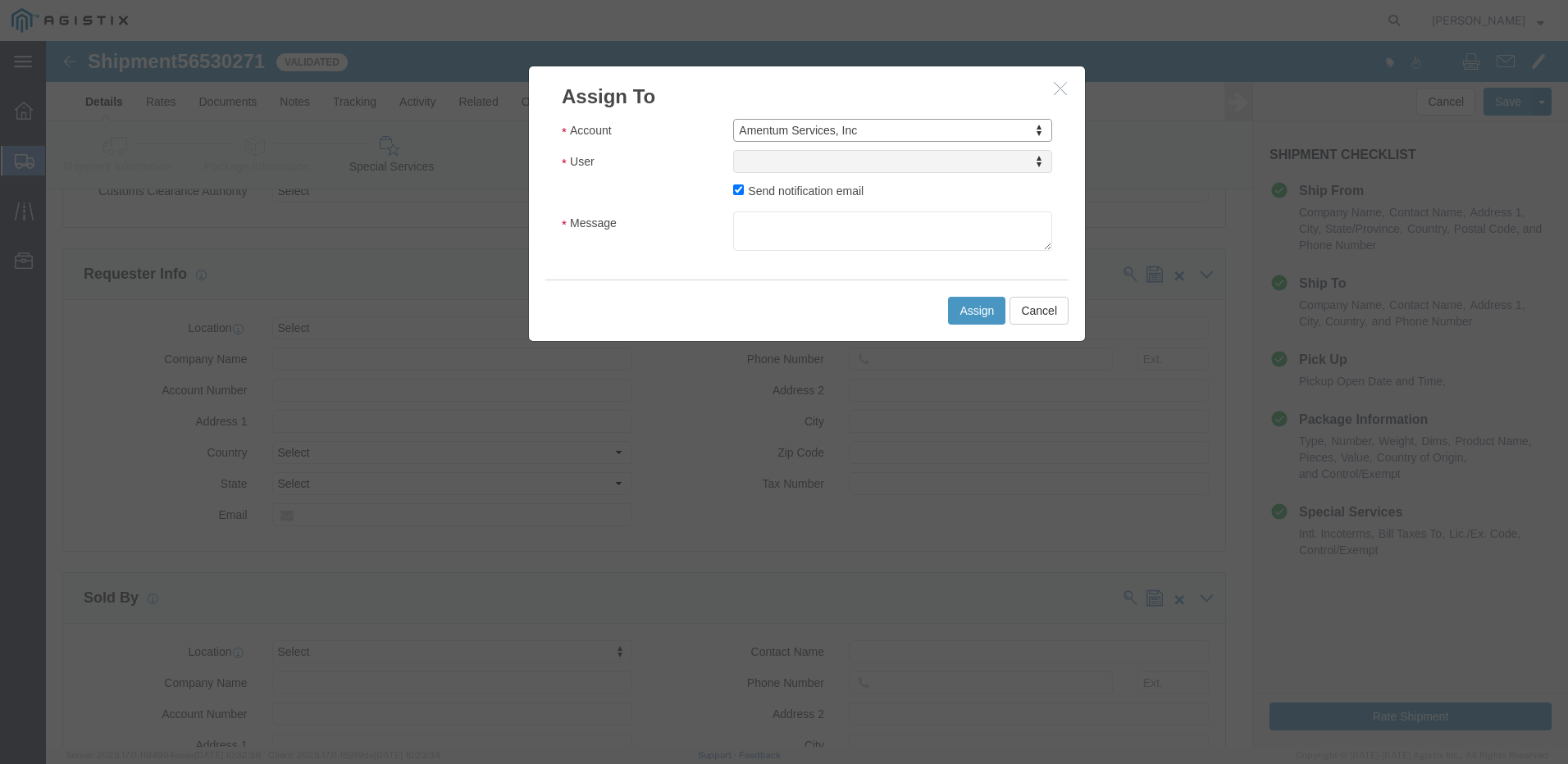
select select "101678"
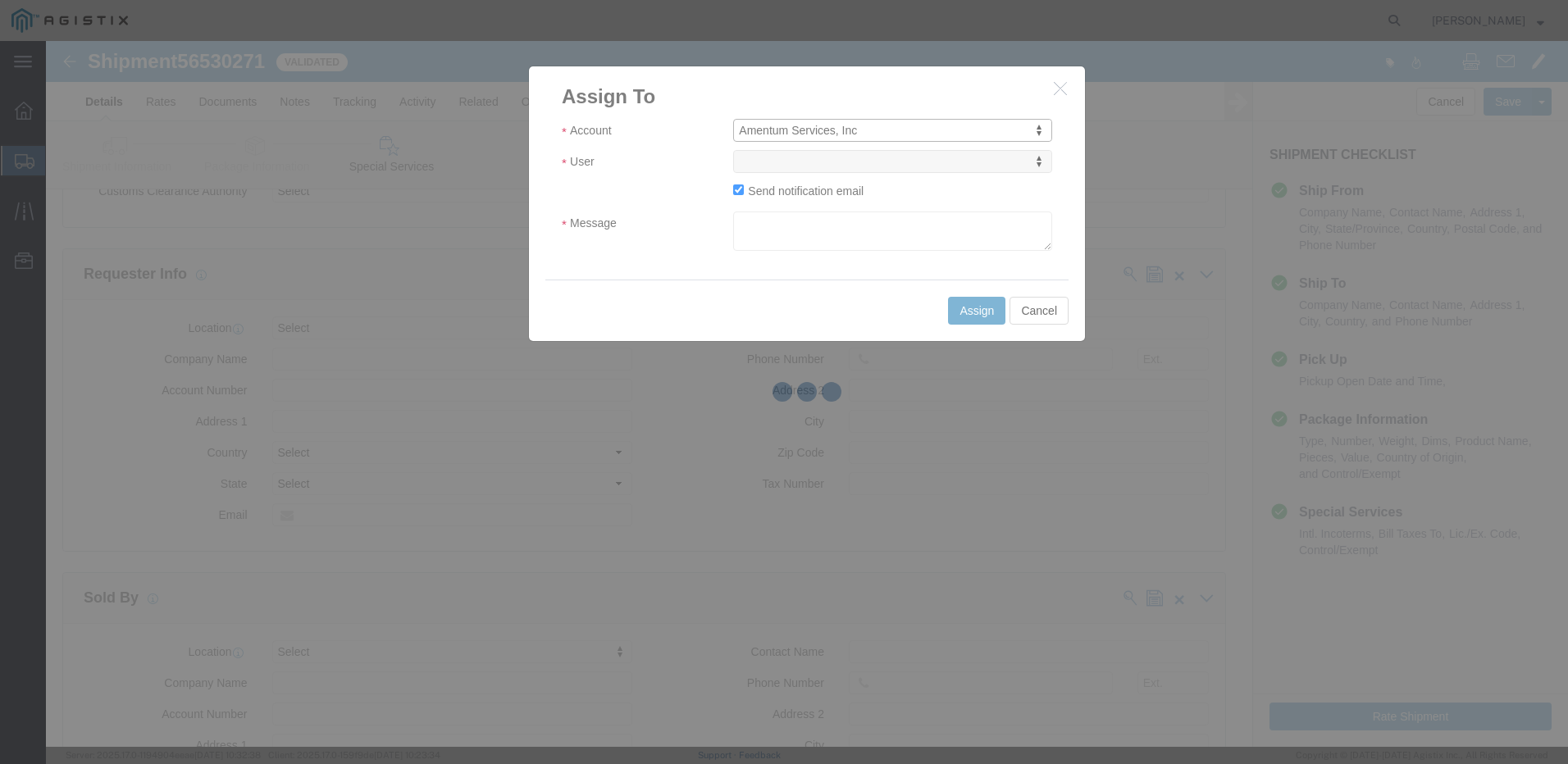
select select
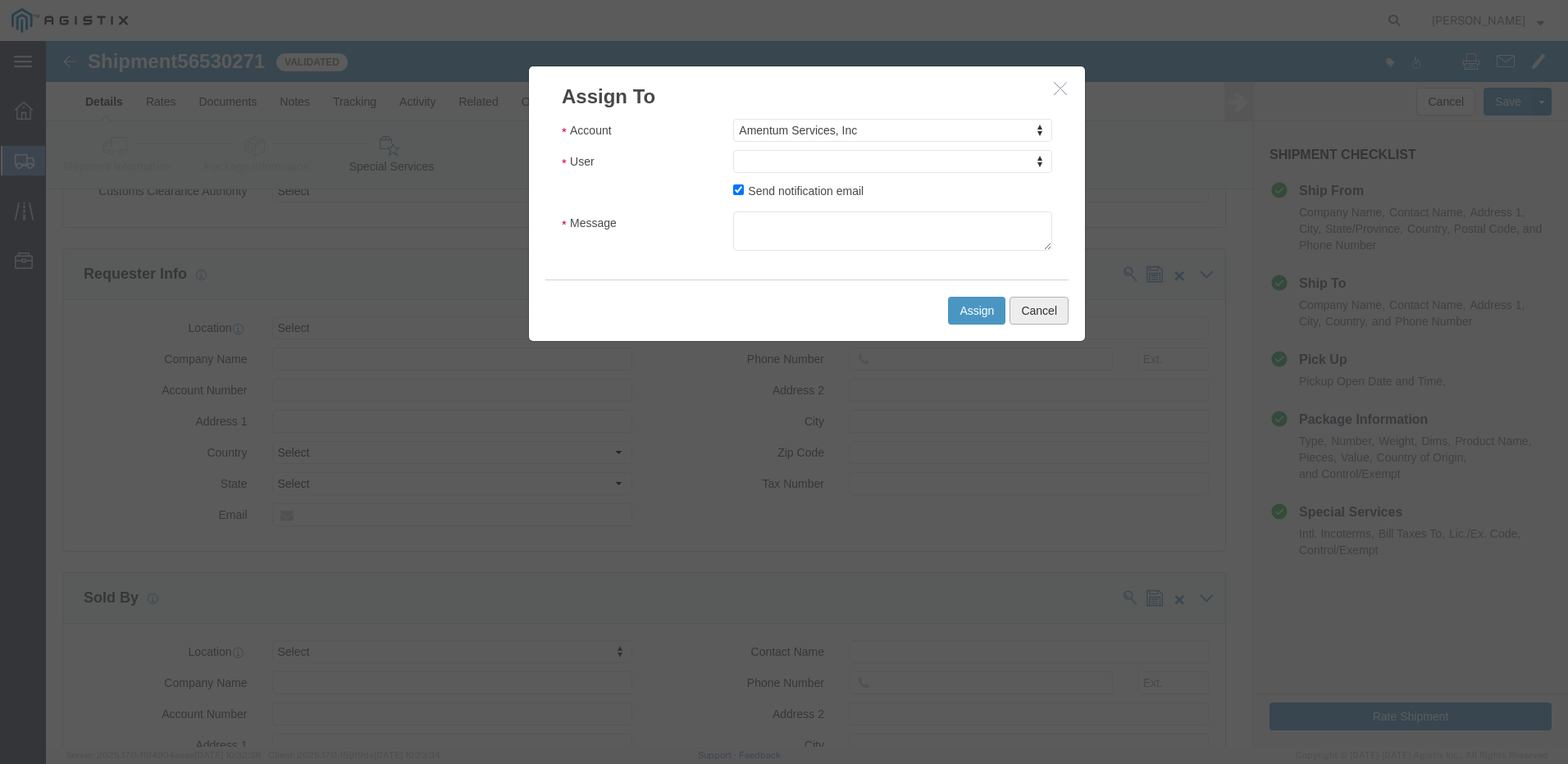
drag, startPoint x: 1001, startPoint y: 267, endPoint x: 977, endPoint y: 253, distance: 27.8
click button "Cancel"
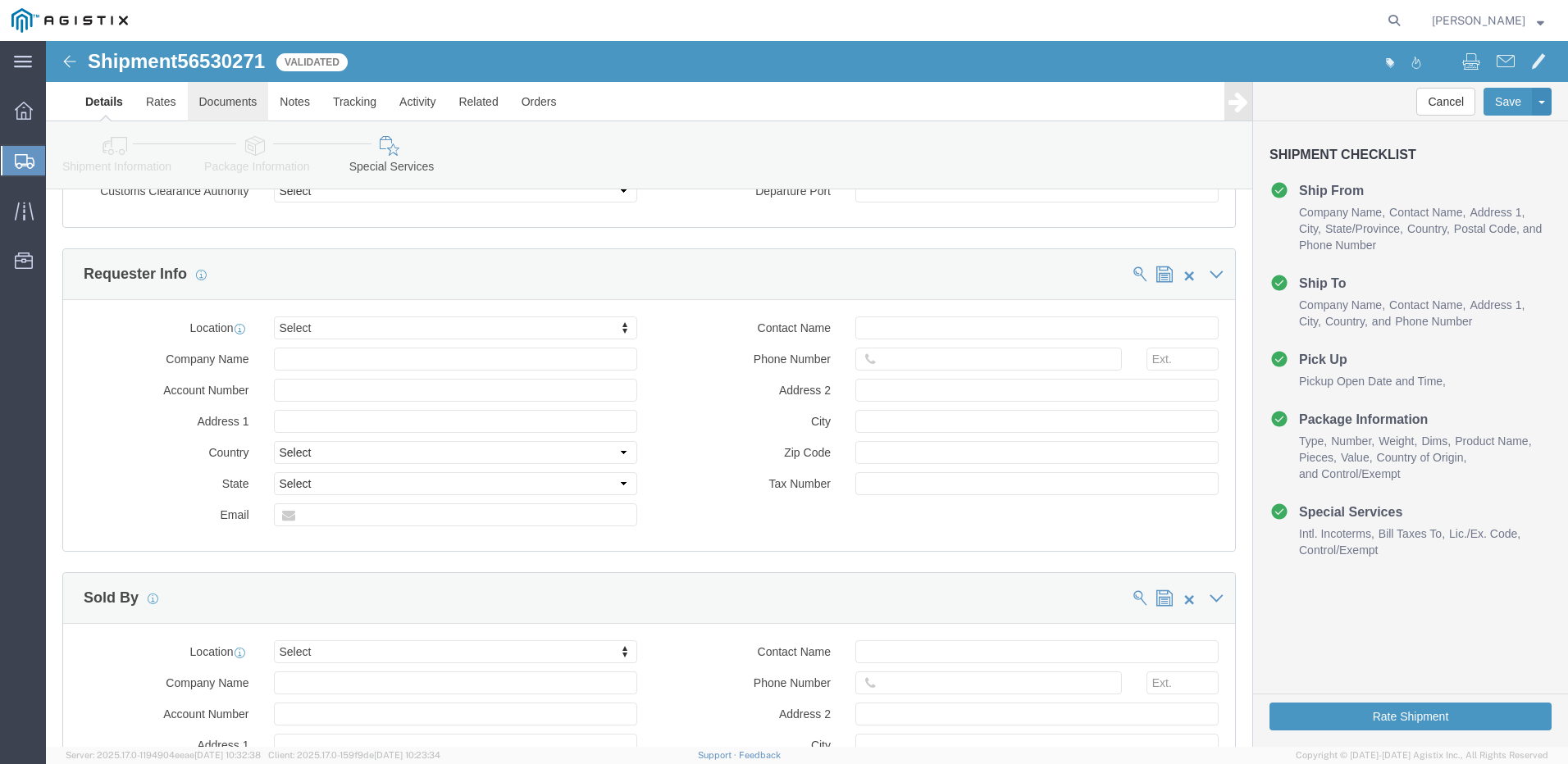
click link "Documents"
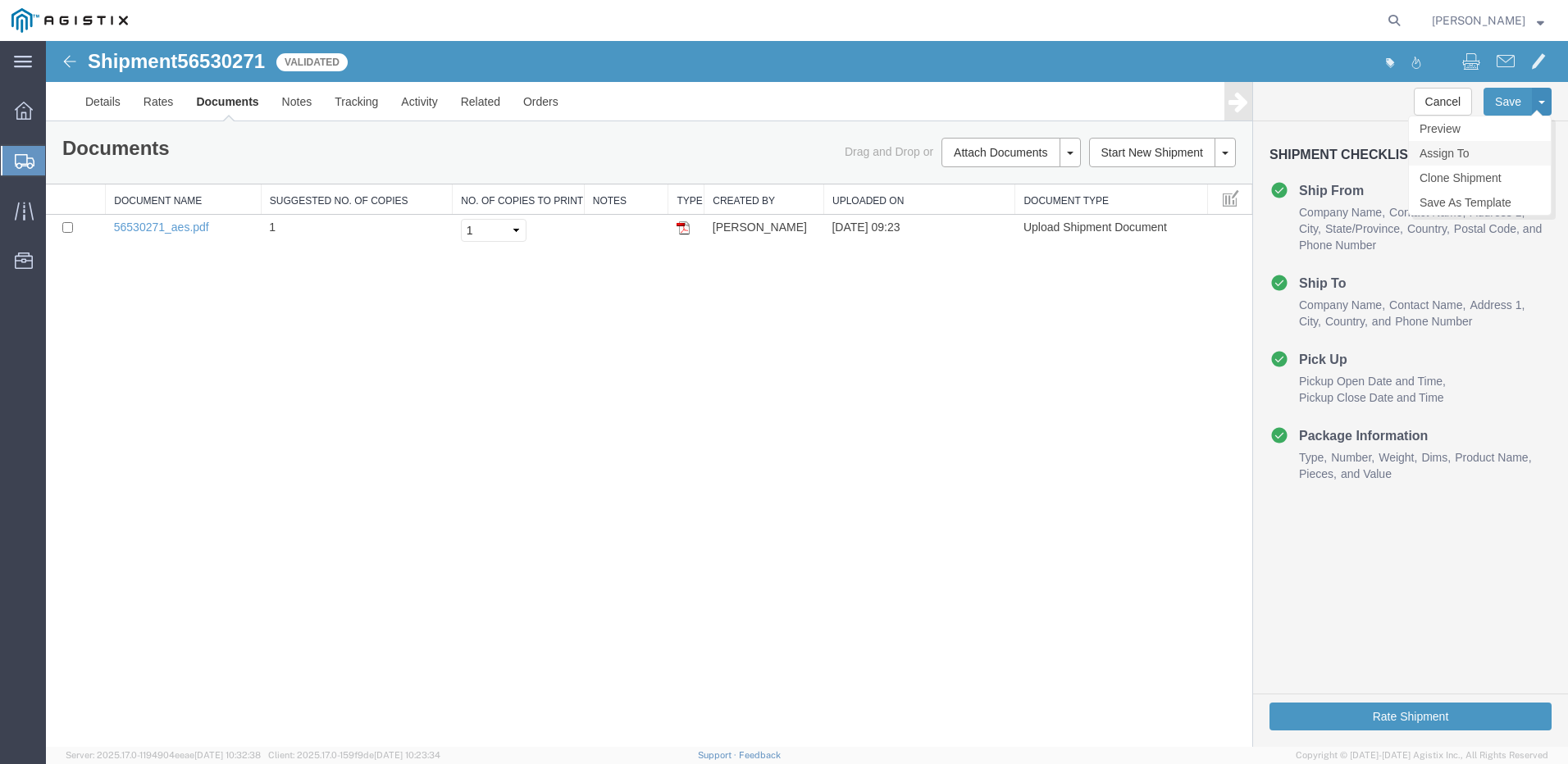
click at [1450, 154] on link "Assign To" at bounding box center [1480, 153] width 142 height 25
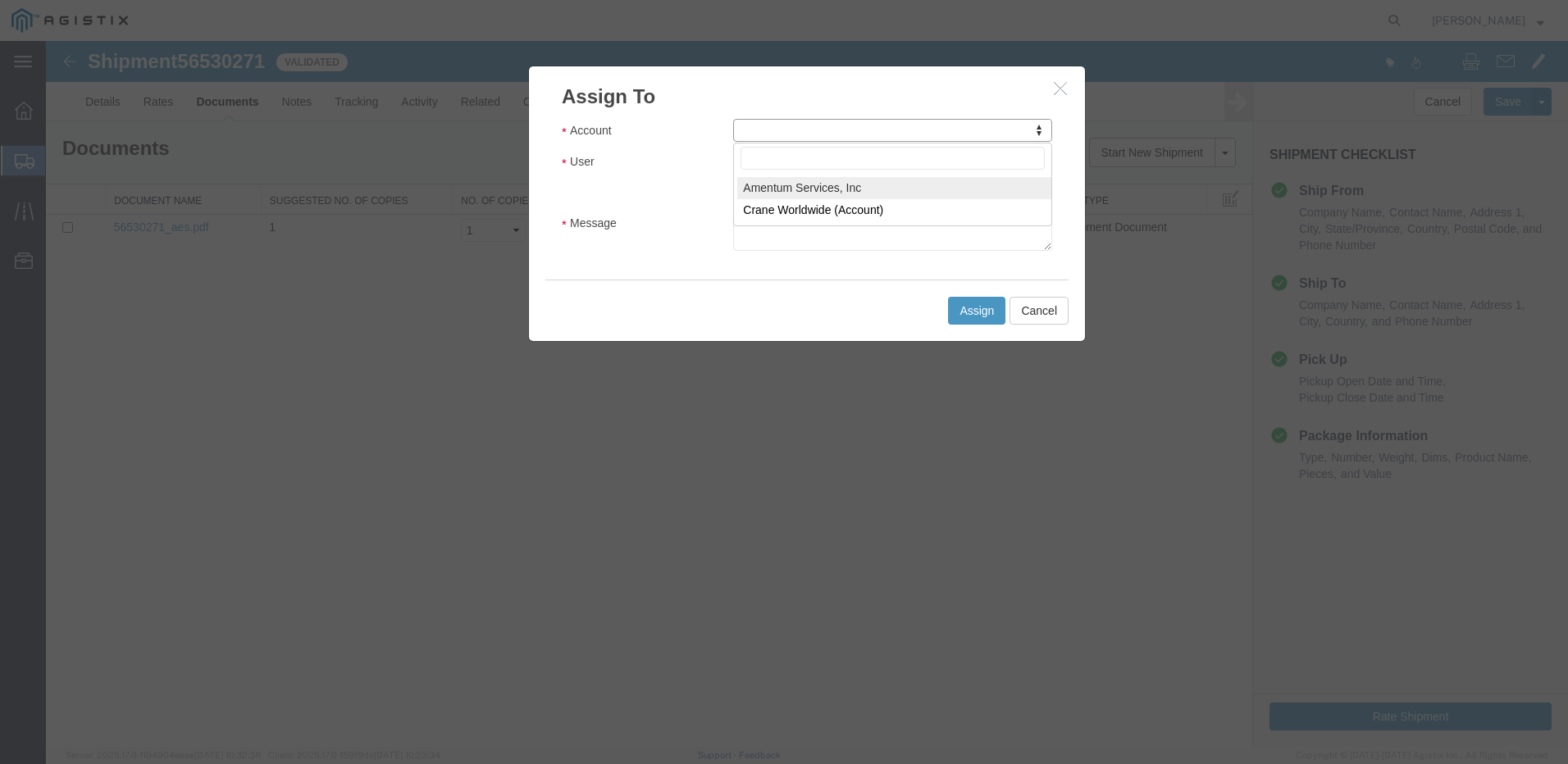
select select "101678"
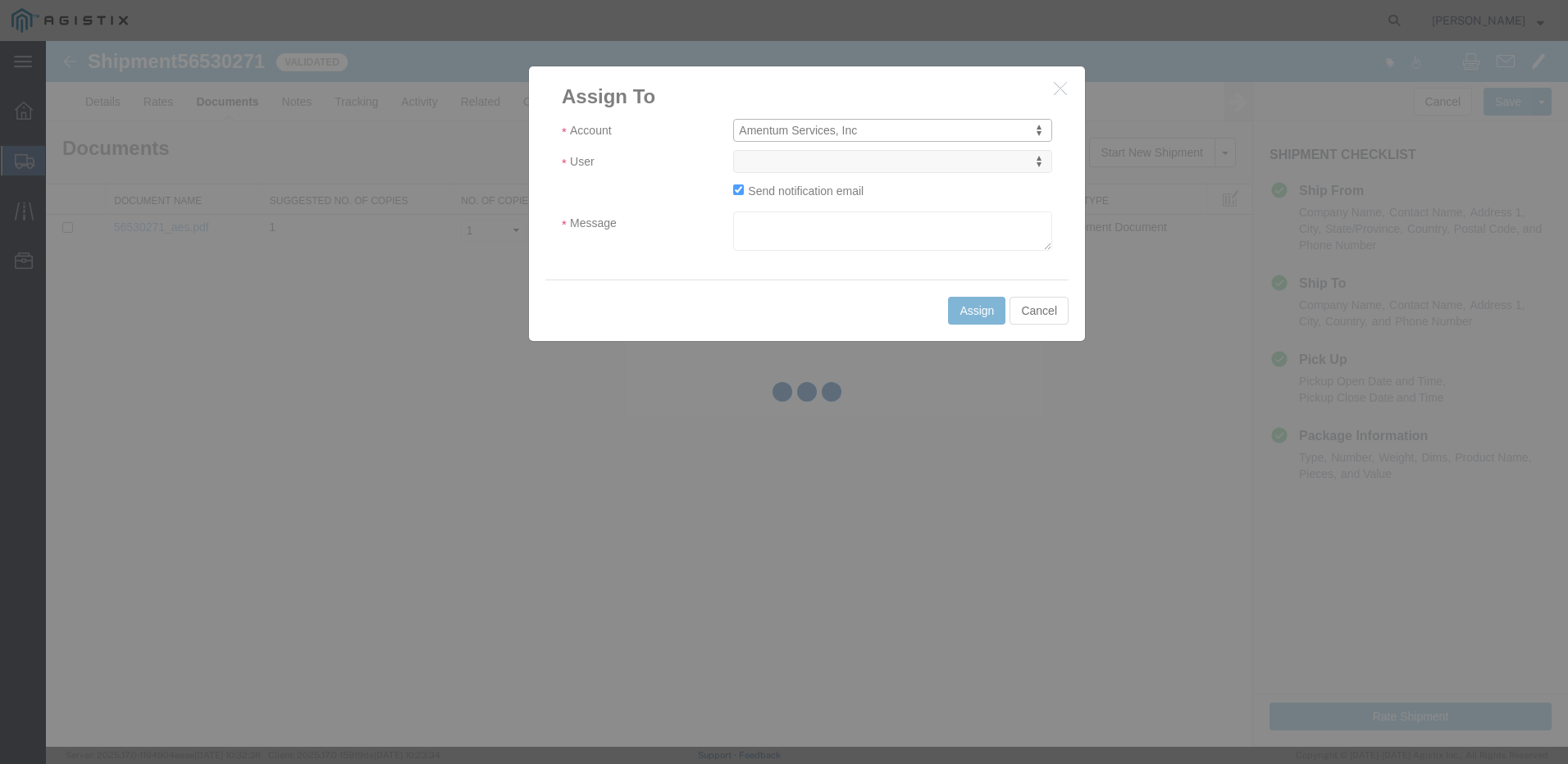
select select
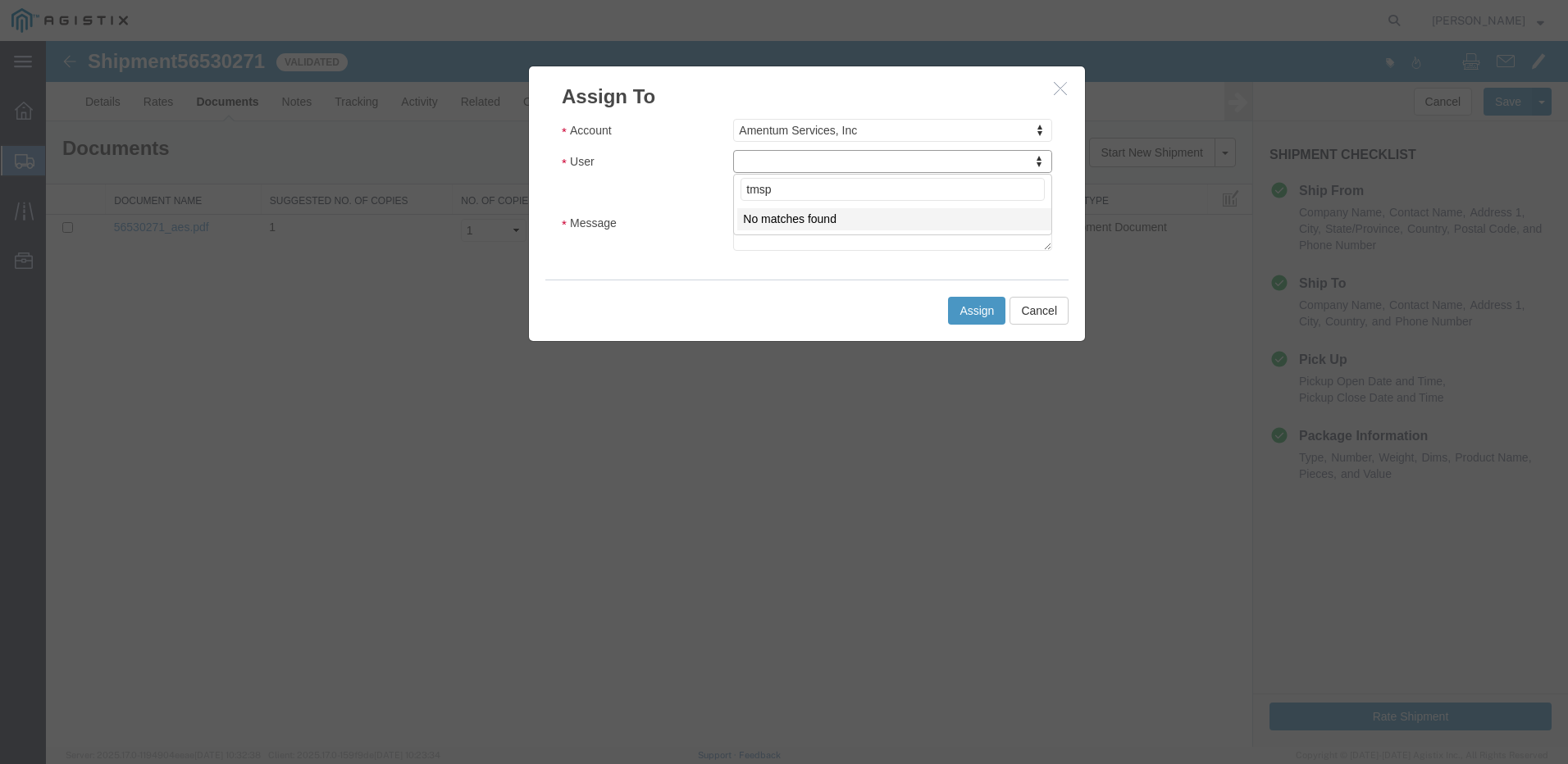
type input "tms"
select select "51622"
click at [806, 231] on textarea "Message" at bounding box center [892, 231] width 319 height 40
paste textarea "X20250820035365"
type textarea "ITN: X20250820035365"
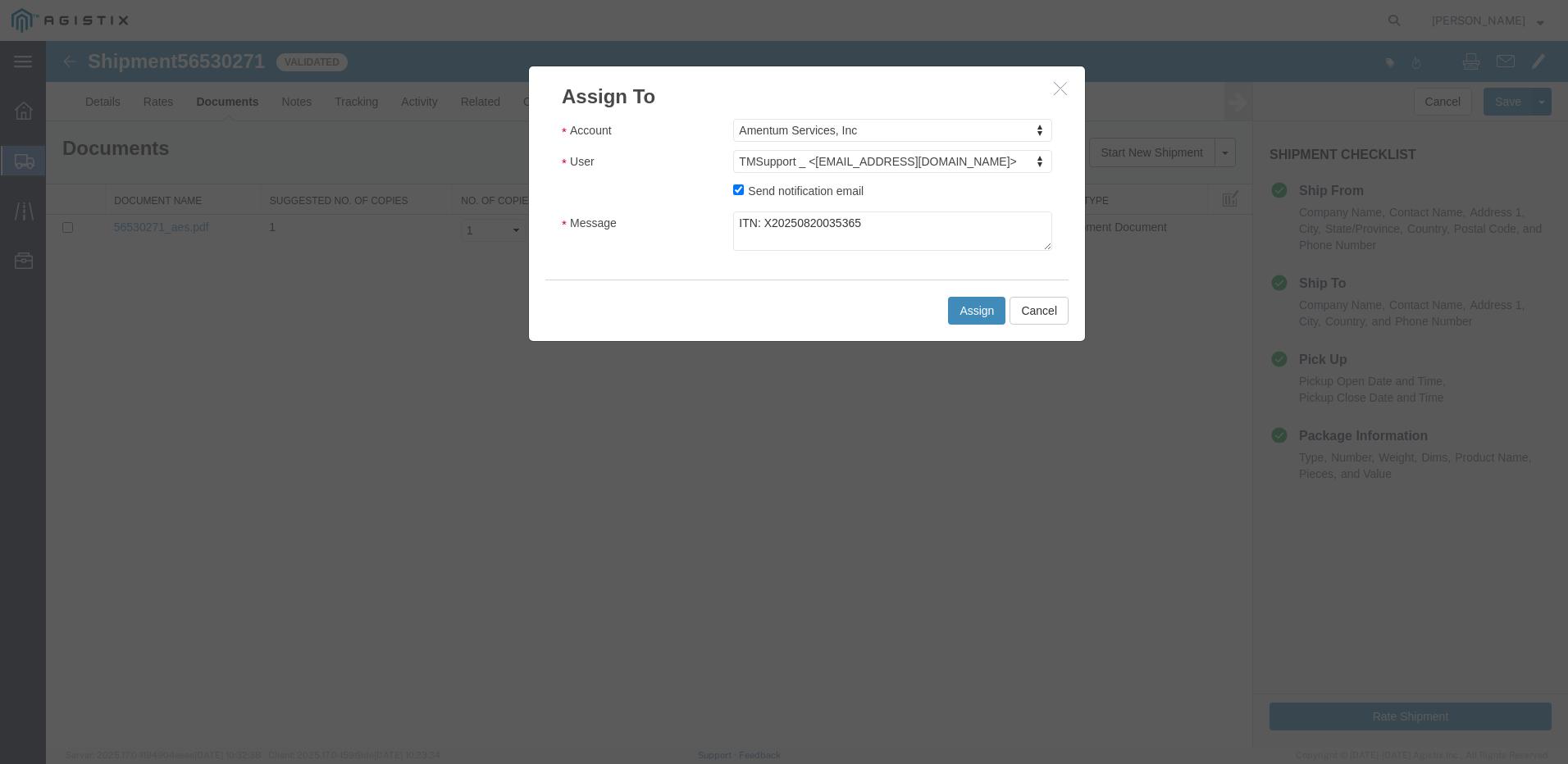
click at [973, 313] on button "Assign" at bounding box center [977, 311] width 58 height 28
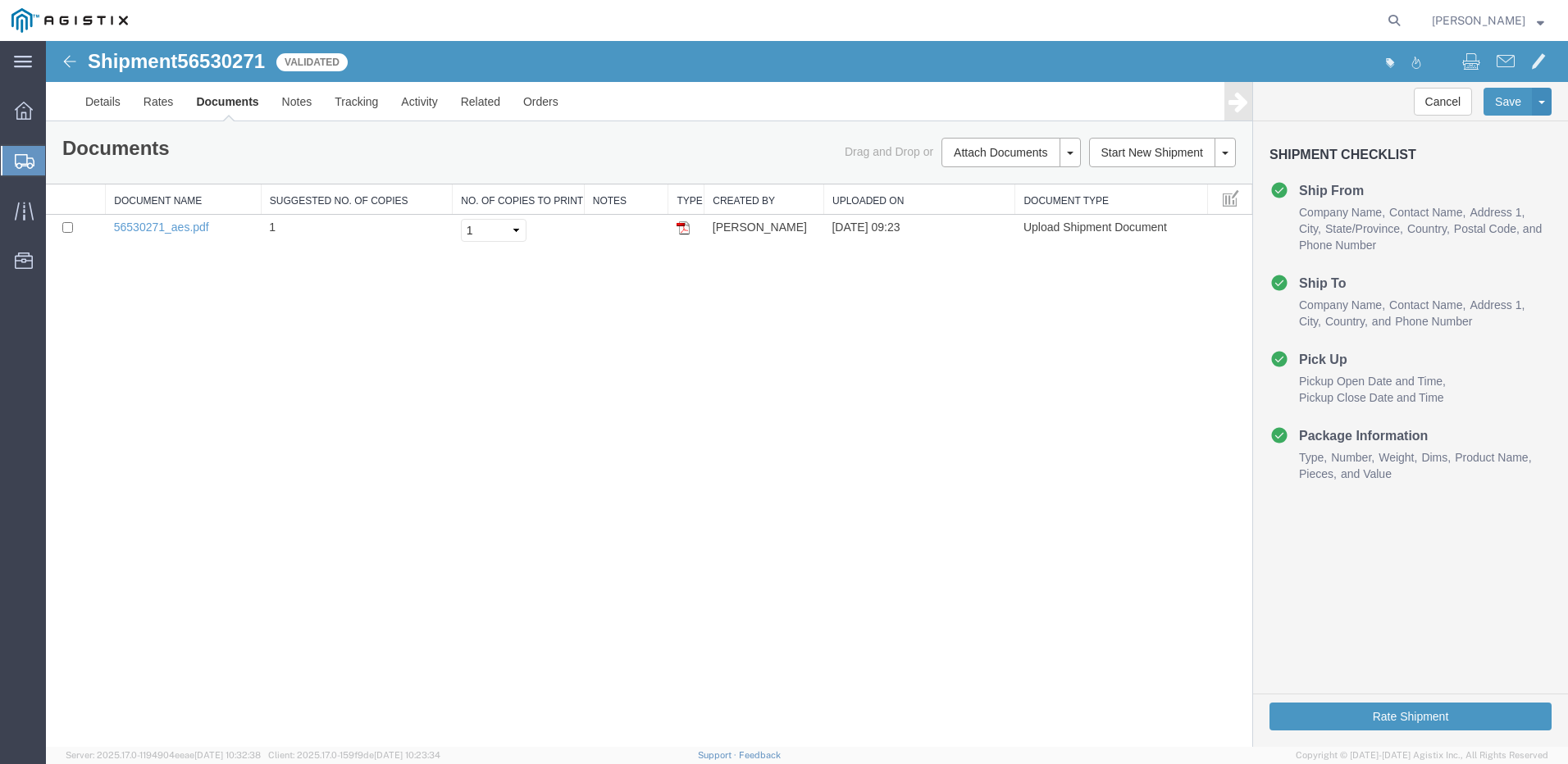
click at [1543, 17] on strong "button" at bounding box center [1540, 19] width 8 height 6
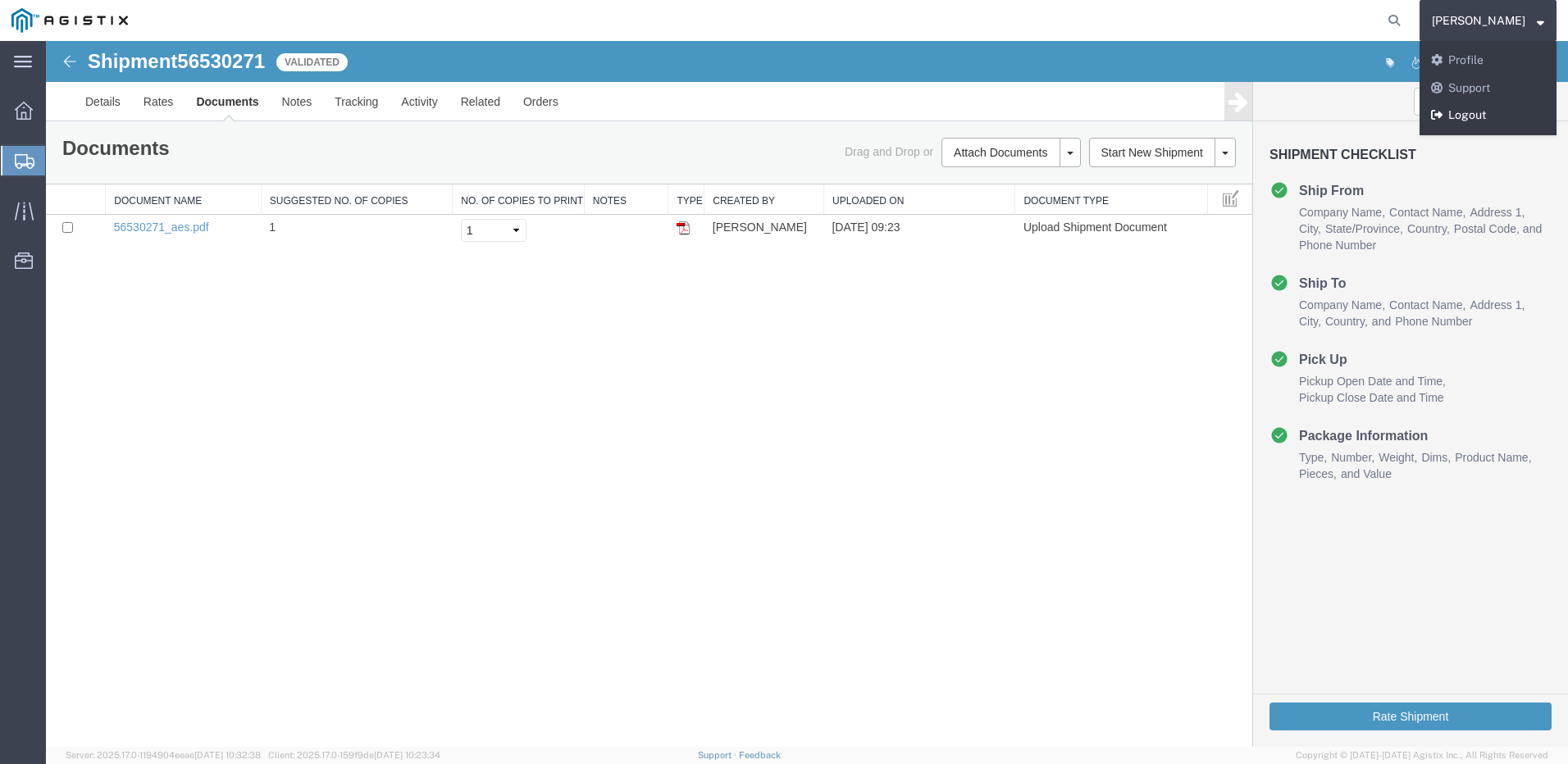
drag, startPoint x: 1483, startPoint y: 120, endPoint x: 1340, endPoint y: 90, distance: 146.1
click at [1483, 120] on link "Logout" at bounding box center [1488, 115] width 137 height 28
